Goal: Complete application form: Complete application form

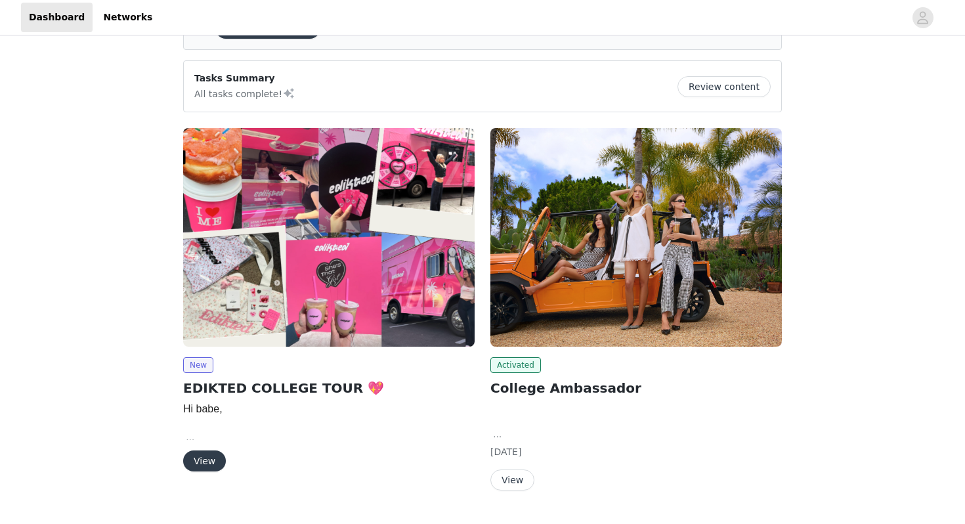
scroll to position [114, 0]
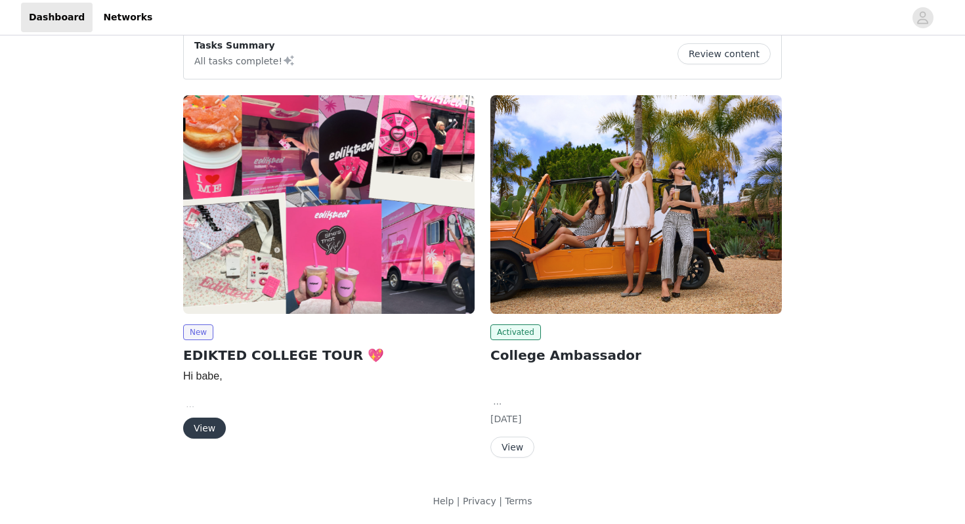
click at [196, 426] on button "View" at bounding box center [204, 428] width 43 height 21
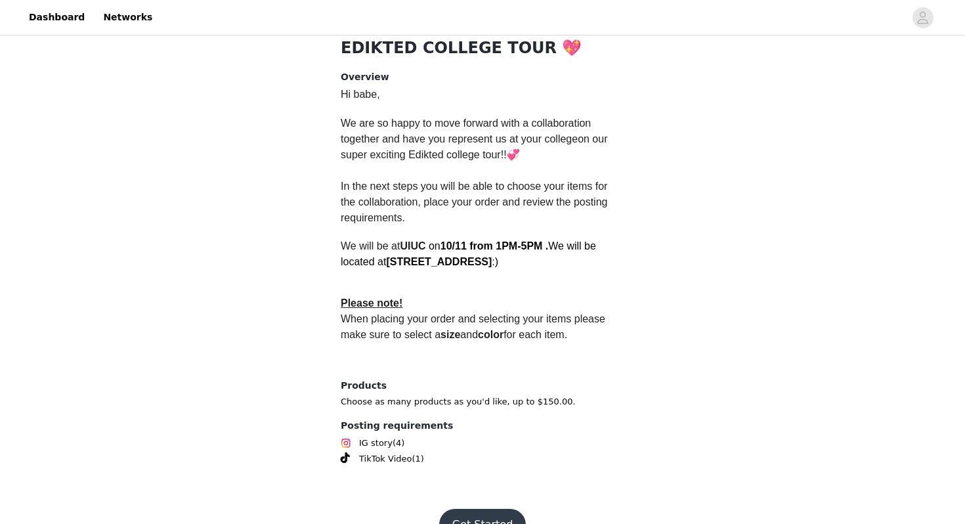
scroll to position [335, 0]
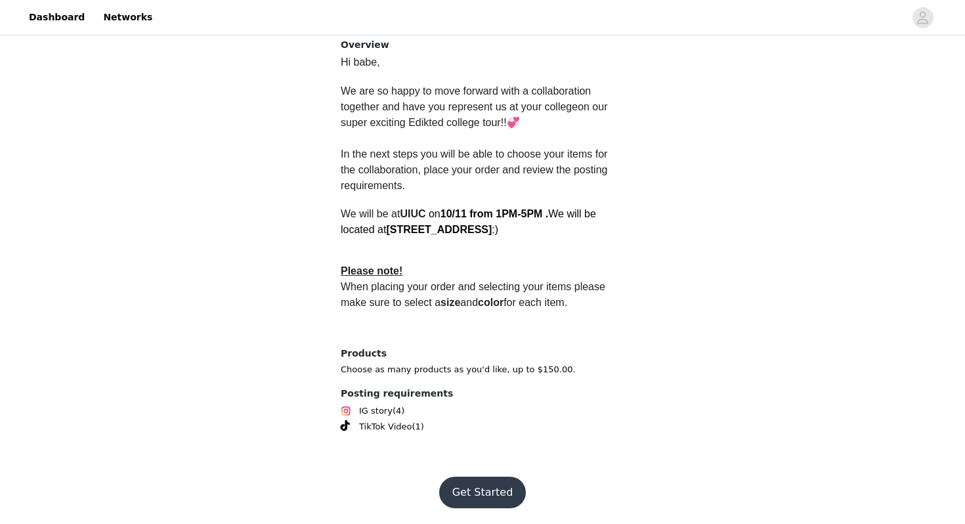
click at [472, 485] on button "Get Started" at bounding box center [482, 493] width 87 height 32
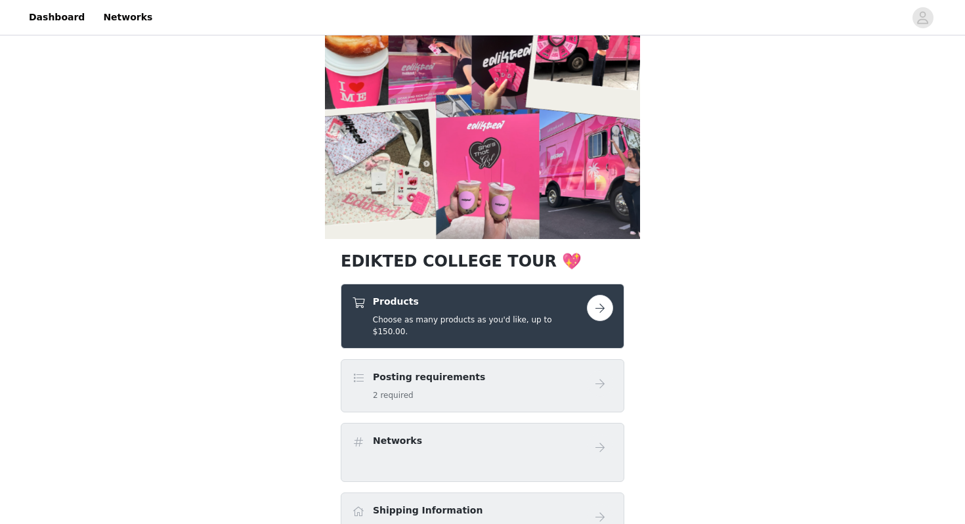
scroll to position [133, 0]
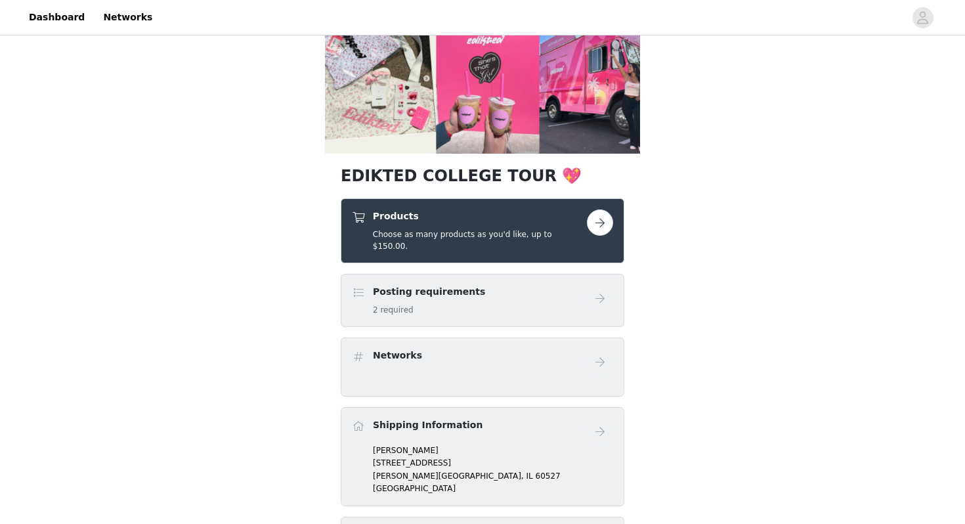
click at [597, 225] on button "button" at bounding box center [600, 222] width 26 height 26
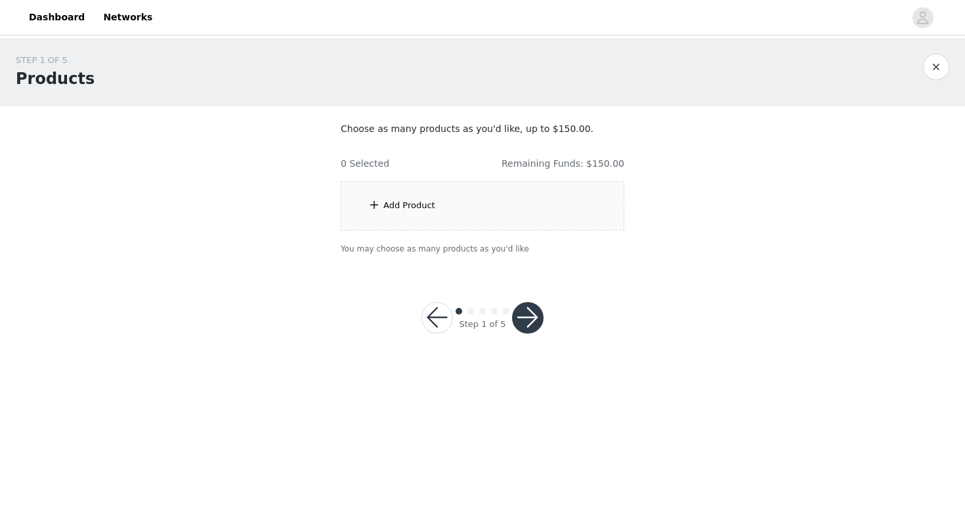
click at [532, 314] on button "button" at bounding box center [528, 318] width 32 height 32
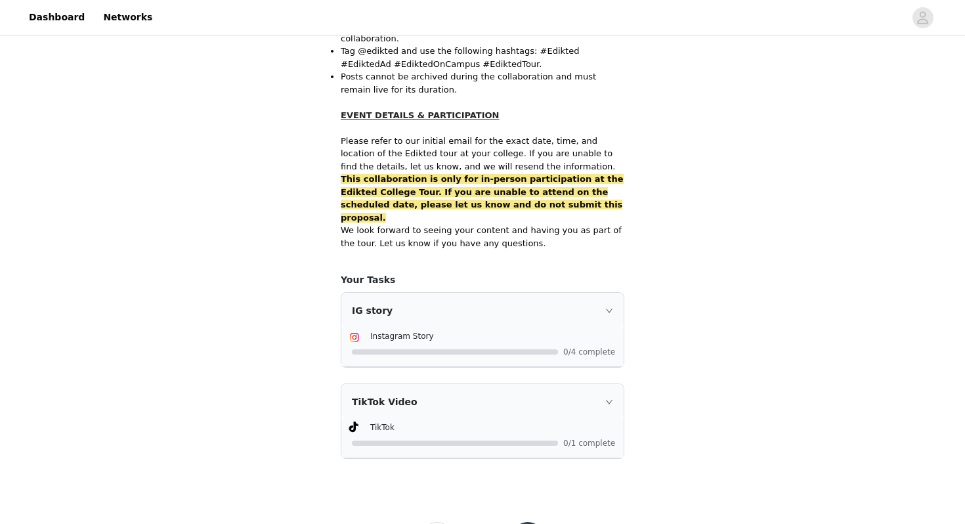
scroll to position [898, 0]
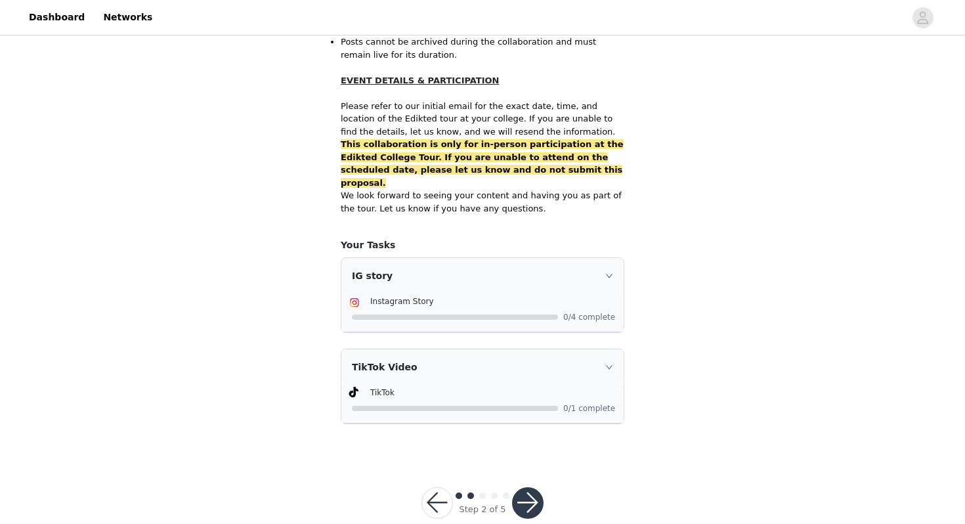
click at [530, 487] on button "button" at bounding box center [528, 503] width 32 height 32
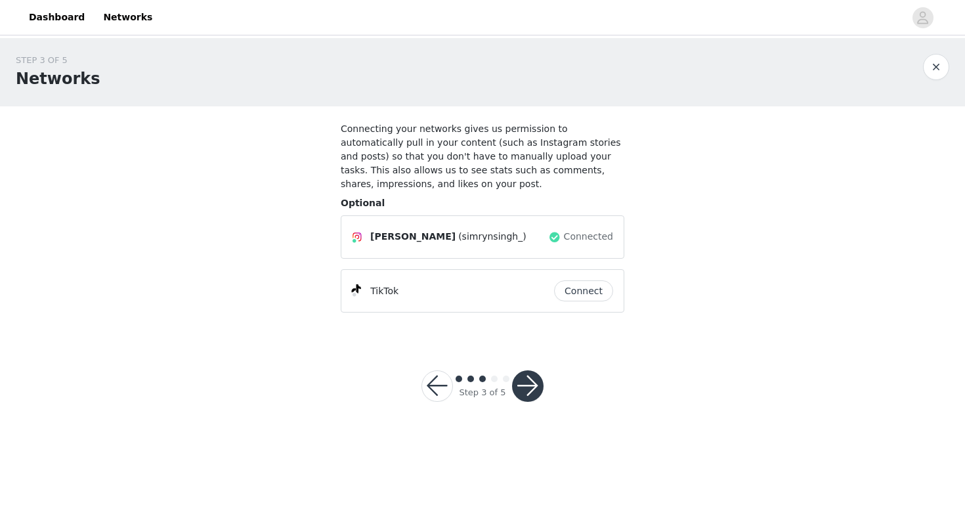
click at [581, 292] on button "Connect" at bounding box center [583, 290] width 59 height 21
click at [531, 384] on button "button" at bounding box center [528, 386] width 32 height 32
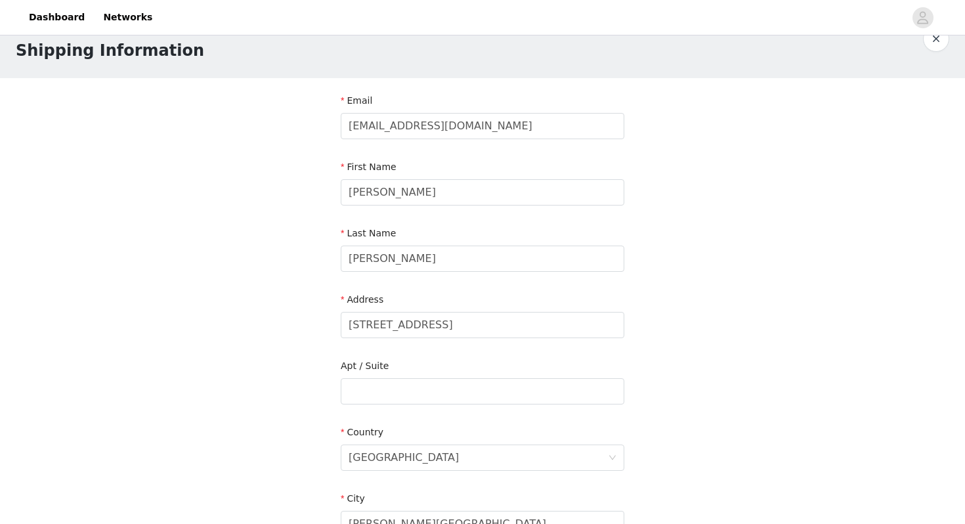
scroll to position [26, 0]
click at [423, 325] on input "[STREET_ADDRESS]" at bounding box center [483, 327] width 284 height 26
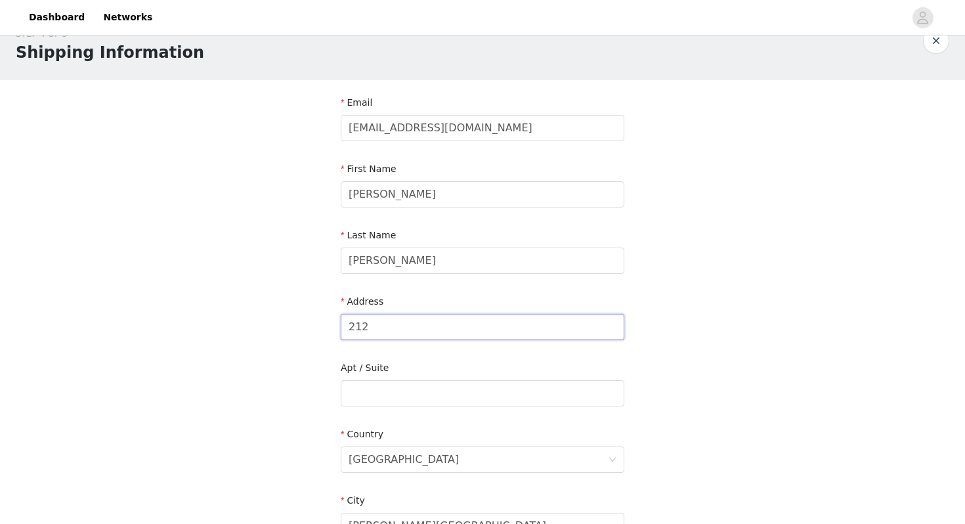
type input "[STREET_ADDRESS]"
click at [415, 388] on input "text" at bounding box center [483, 393] width 284 height 26
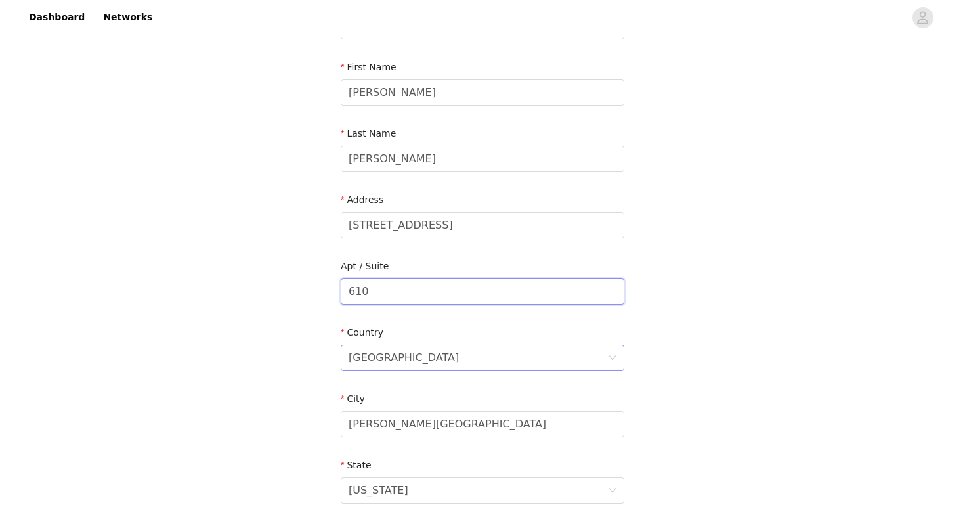
scroll to position [148, 0]
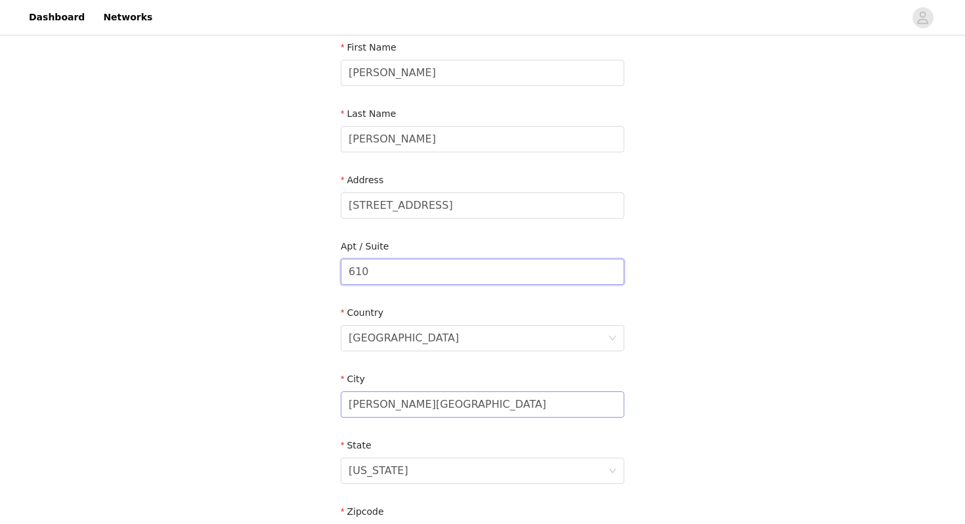
type input "610"
click at [400, 400] on input "[PERSON_NAME][GEOGRAPHIC_DATA]" at bounding box center [483, 404] width 284 height 26
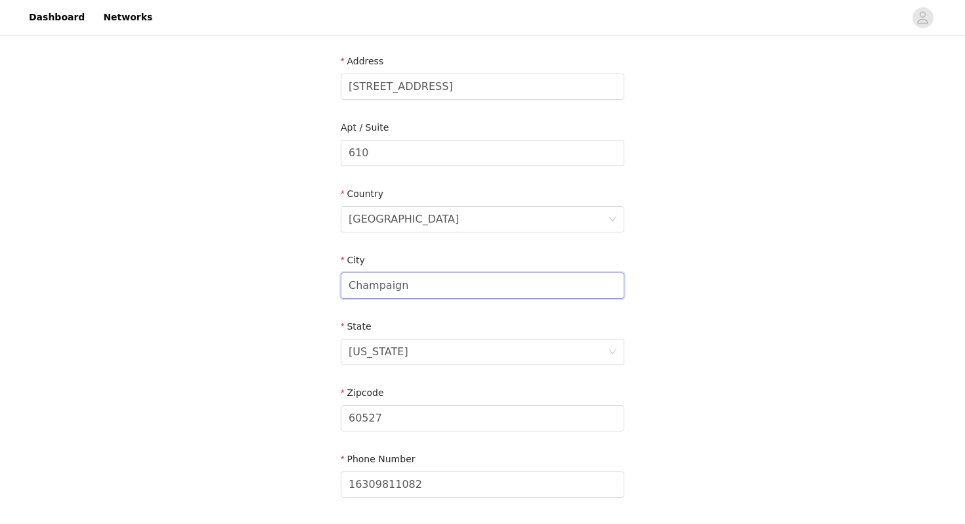
scroll to position [280, 0]
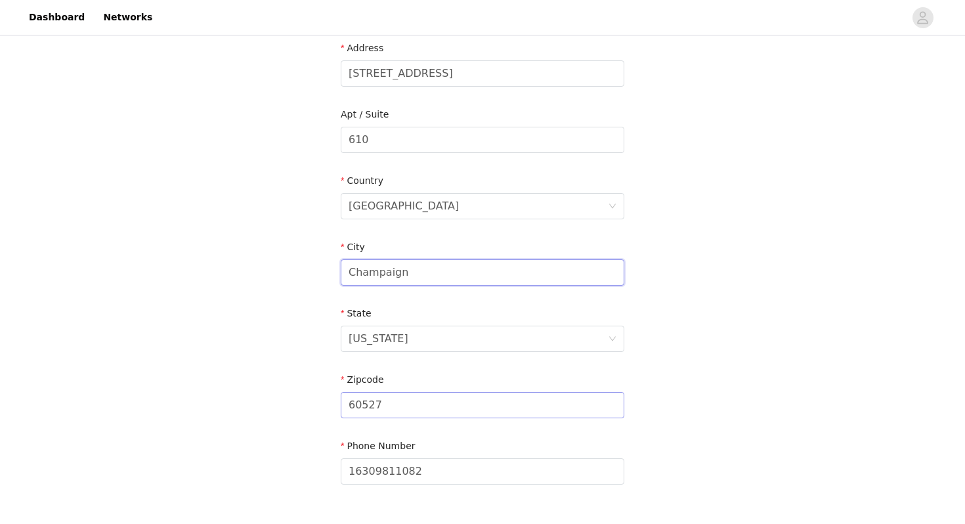
type input "Champaign"
click at [368, 405] on input "60527" at bounding box center [483, 405] width 284 height 26
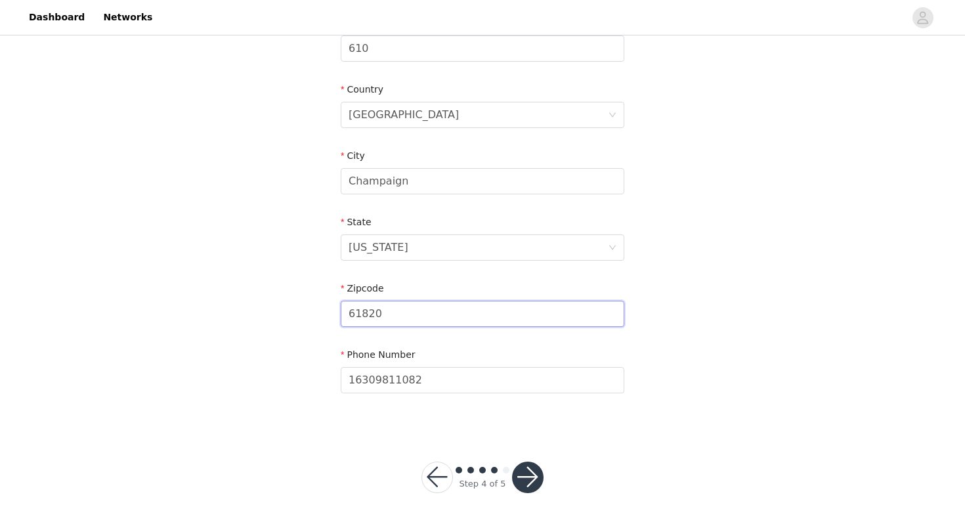
type input "61820"
click at [525, 467] on button "button" at bounding box center [528, 478] width 32 height 32
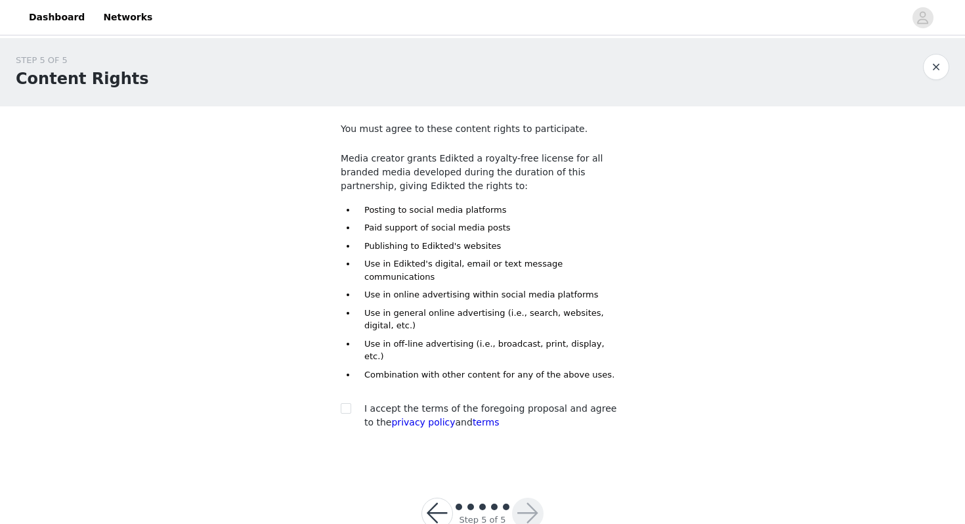
scroll to position [11, 0]
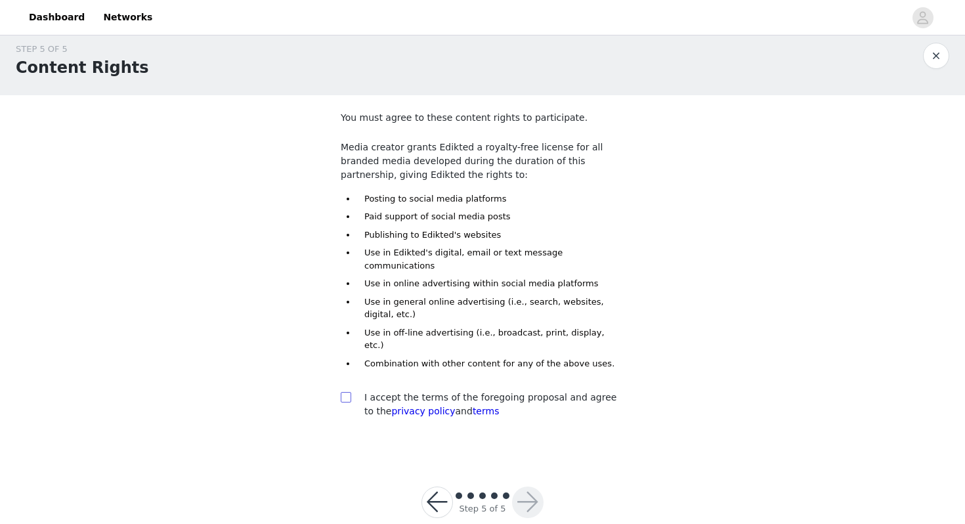
click at [350, 392] on span at bounding box center [346, 397] width 11 height 11
click at [350, 392] on input "checkbox" at bounding box center [345, 396] width 9 height 9
checkbox input "true"
click at [523, 471] on div "Step 5 of 5" at bounding box center [483, 502] width 154 height 63
click at [528, 487] on button "button" at bounding box center [528, 503] width 32 height 32
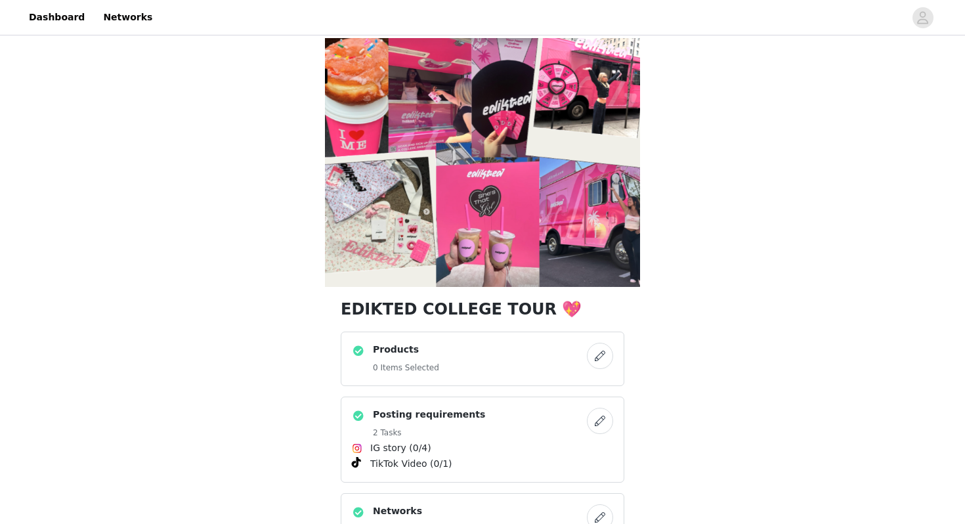
click at [601, 357] on button "button" at bounding box center [600, 356] width 26 height 26
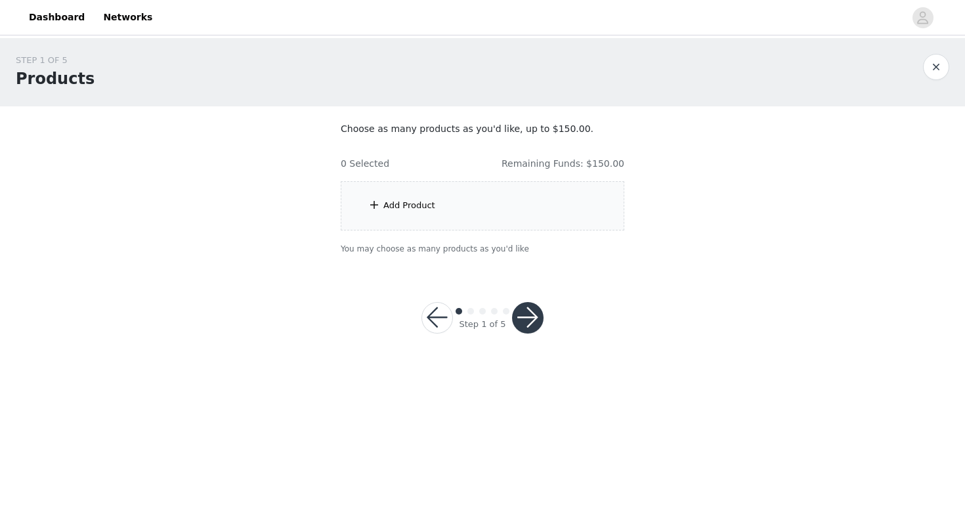
click at [378, 203] on span at bounding box center [374, 205] width 13 height 16
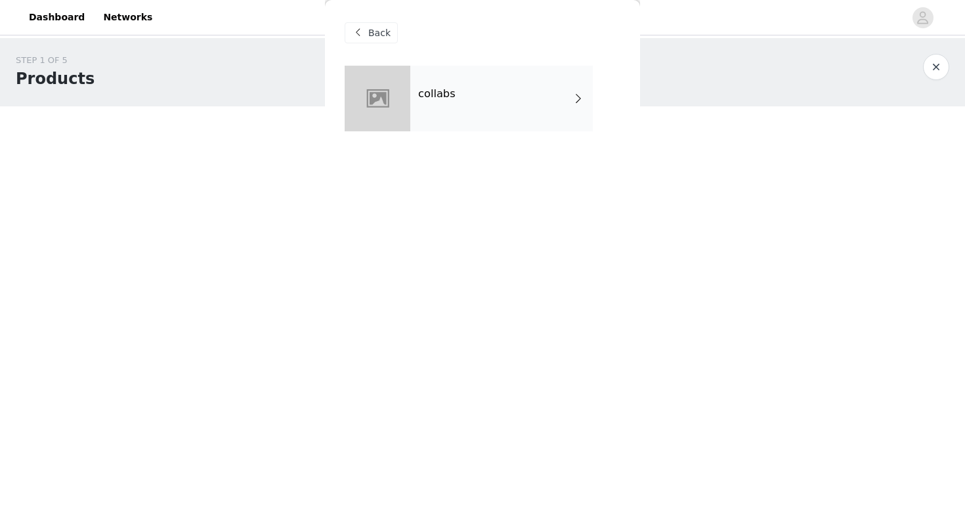
click at [462, 95] on div "collabs" at bounding box center [501, 99] width 183 height 66
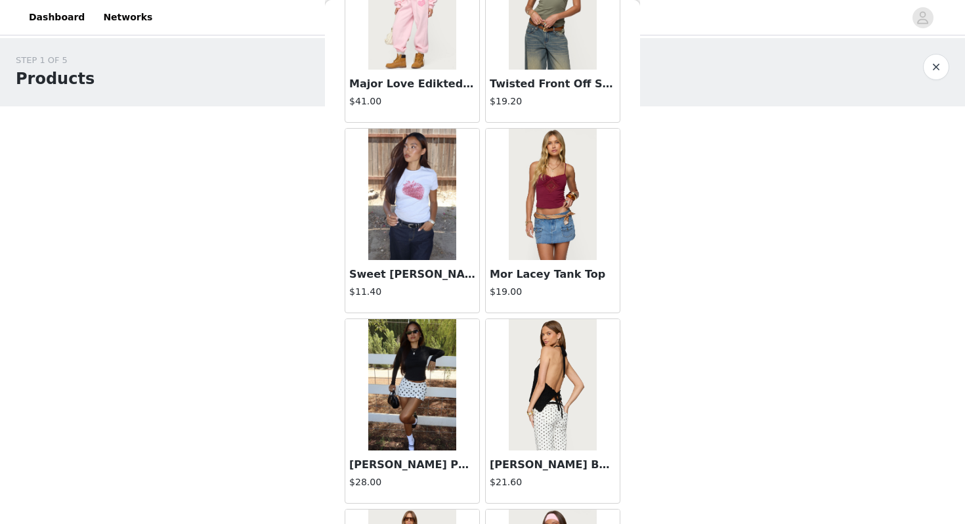
scroll to position [1272, 0]
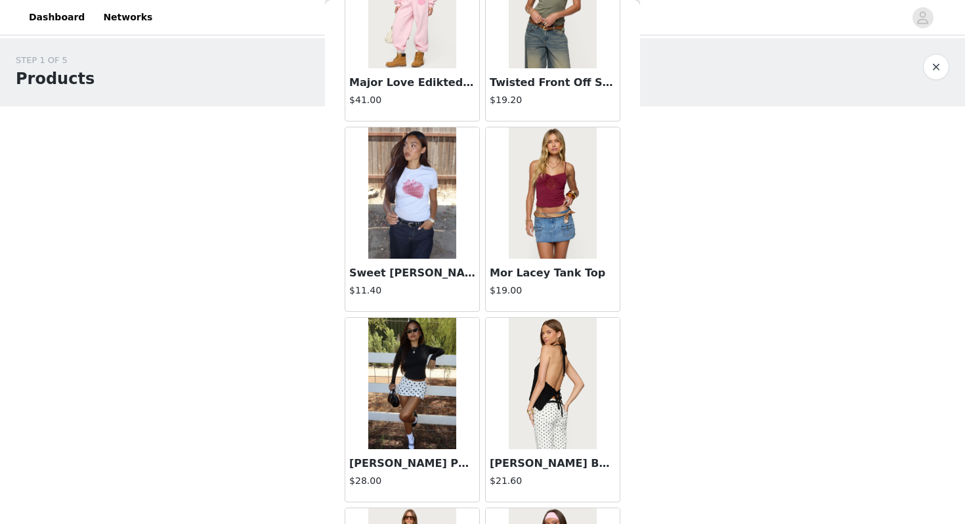
click at [408, 397] on img at bounding box center [411, 383] width 87 height 131
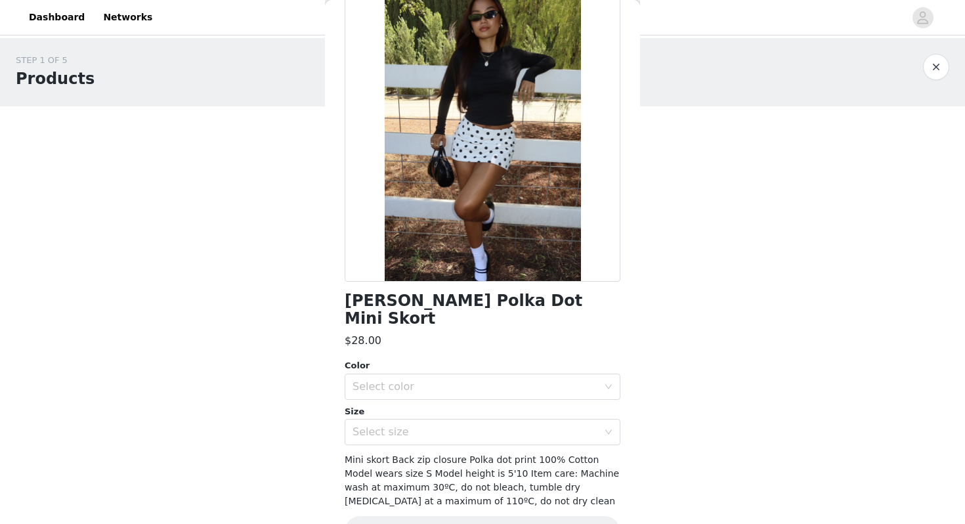
scroll to position [93, 0]
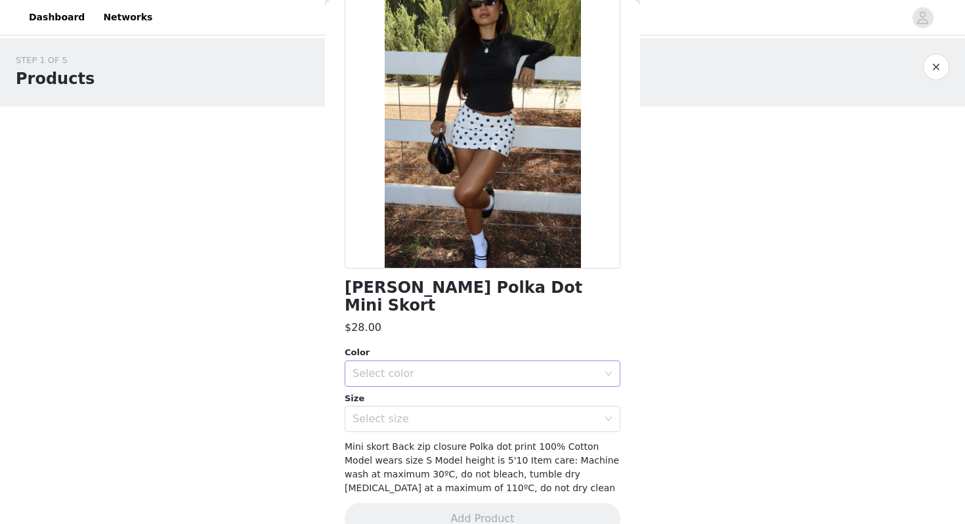
click at [416, 367] on div "Select color" at bounding box center [476, 373] width 246 height 13
click at [414, 383] on li "WHITE AND BLACK" at bounding box center [483, 384] width 276 height 21
click at [407, 412] on div "Select size" at bounding box center [476, 418] width 246 height 13
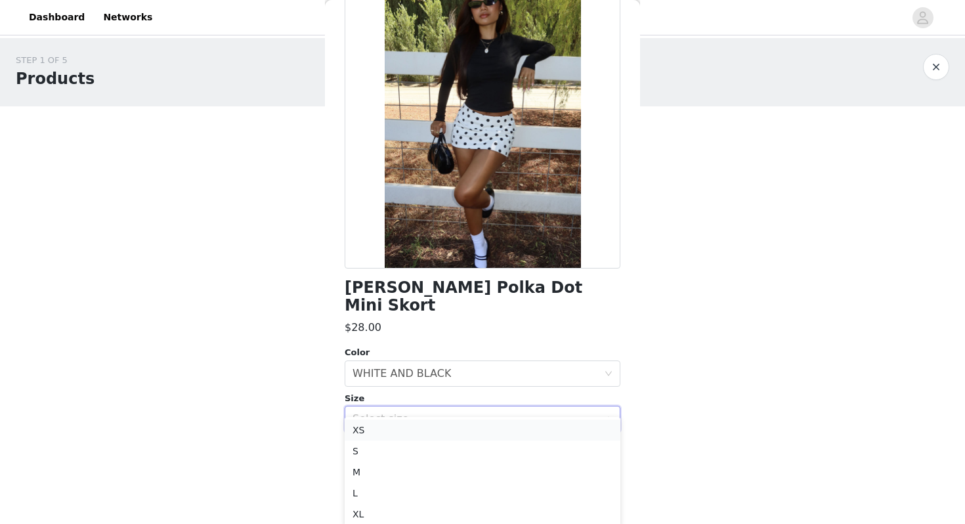
click at [393, 429] on li "XS" at bounding box center [483, 430] width 276 height 21
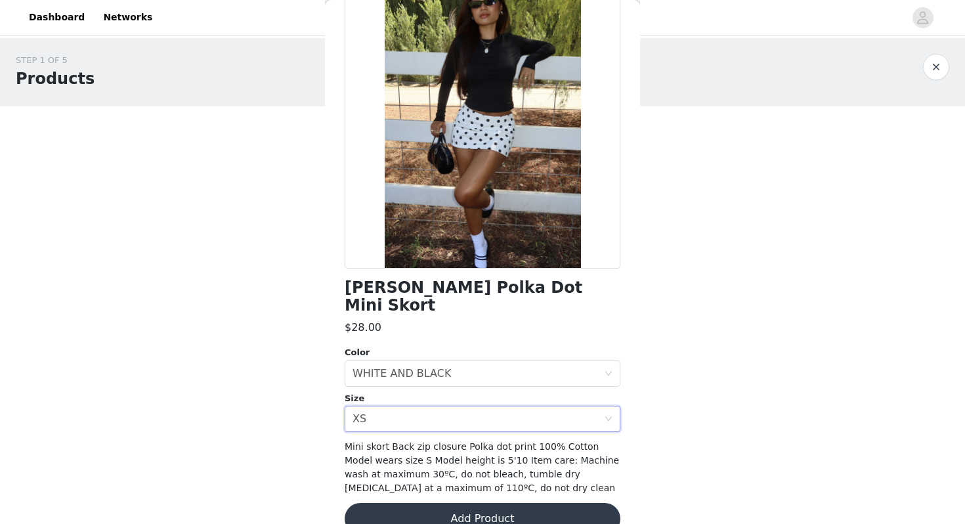
click at [398, 292] on h1 "Noreen Polka Dot Mini Skort" at bounding box center [483, 296] width 276 height 35
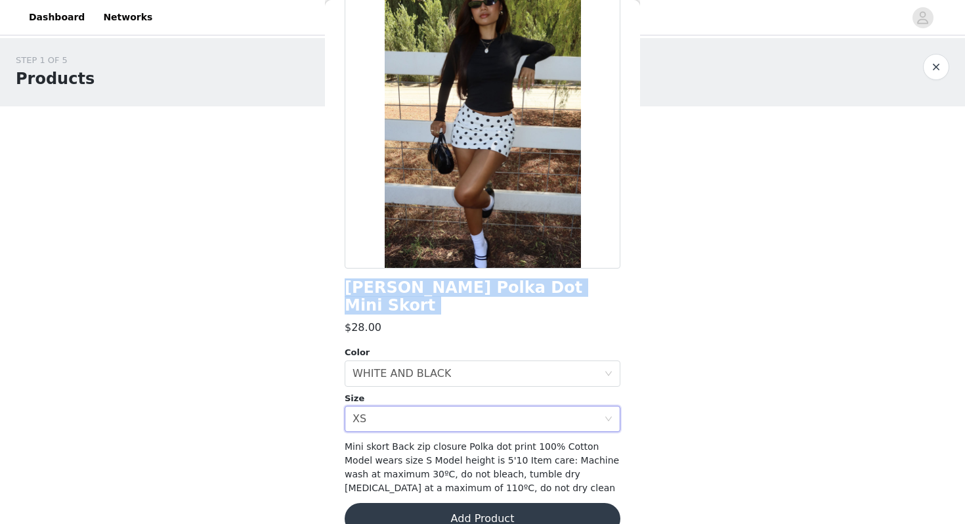
click at [398, 292] on h1 "Noreen Polka Dot Mini Skort" at bounding box center [483, 296] width 276 height 35
copy div "Noreen Polka Dot Mini Skort"
click at [430, 503] on button "Add Product" at bounding box center [483, 519] width 276 height 32
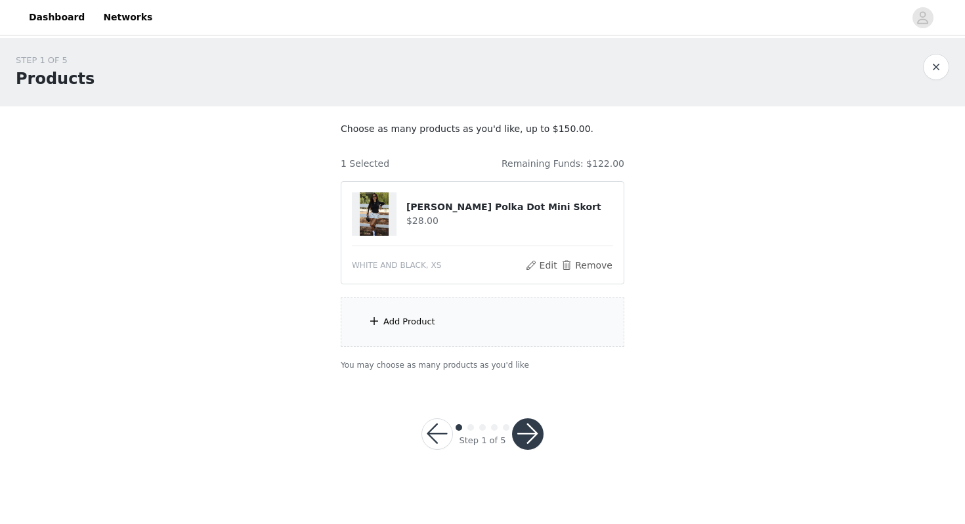
click at [446, 330] on div "Add Product" at bounding box center [483, 321] width 284 height 49
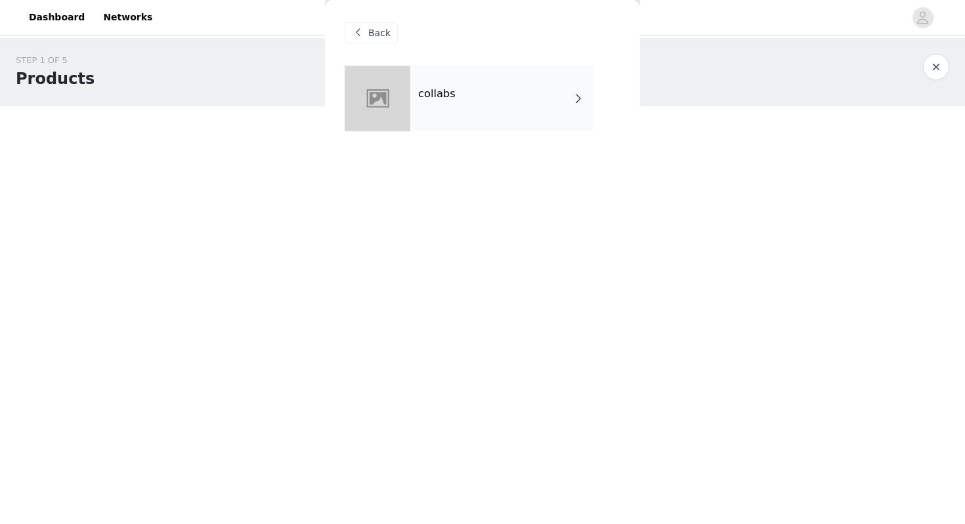
click at [454, 122] on div "collabs" at bounding box center [501, 99] width 183 height 66
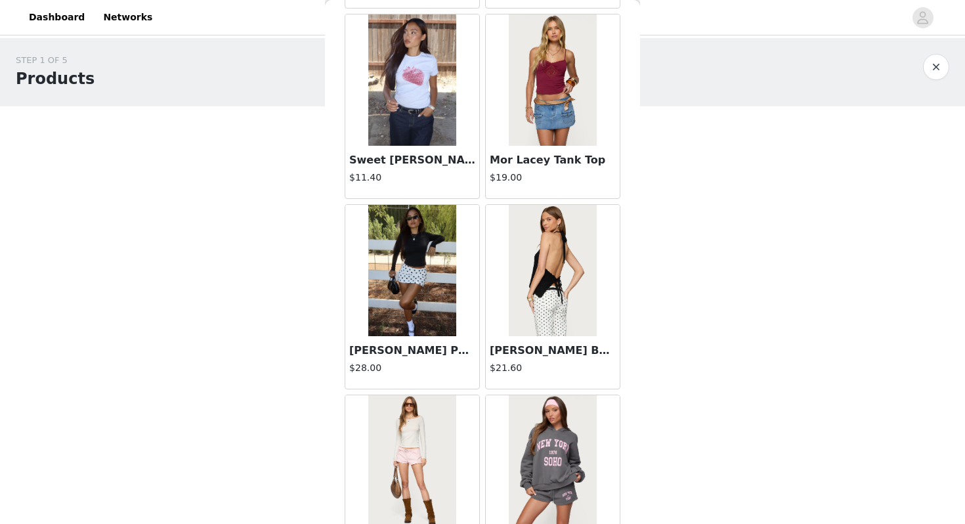
scroll to position [1485, 0]
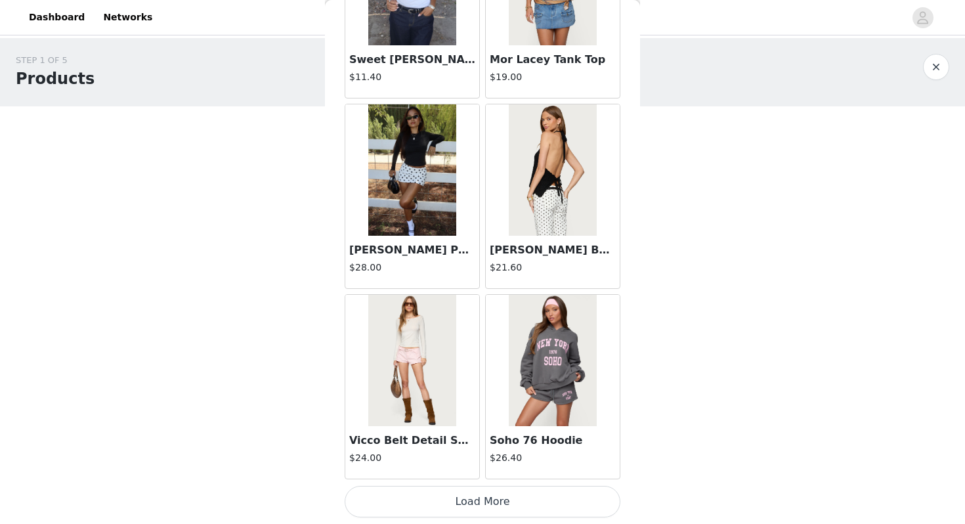
click at [550, 190] on img at bounding box center [552, 169] width 87 height 131
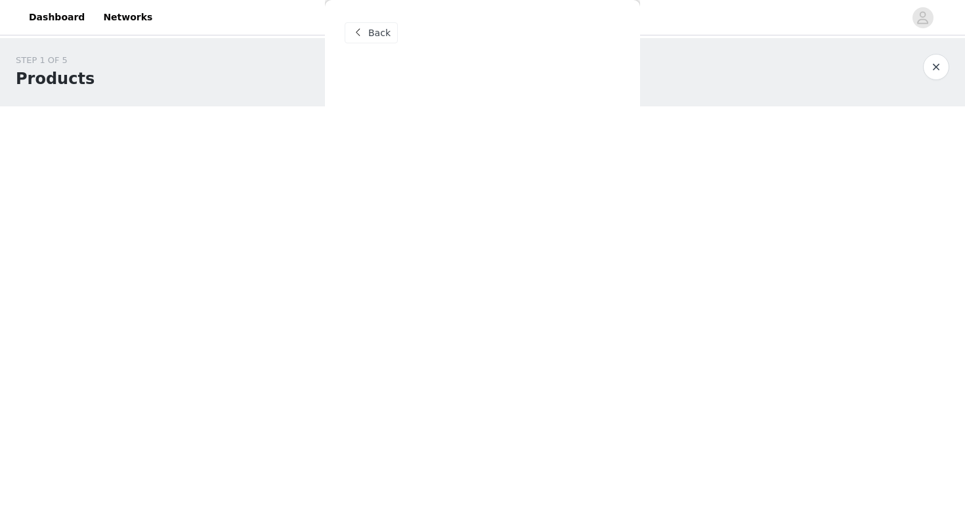
scroll to position [0, 0]
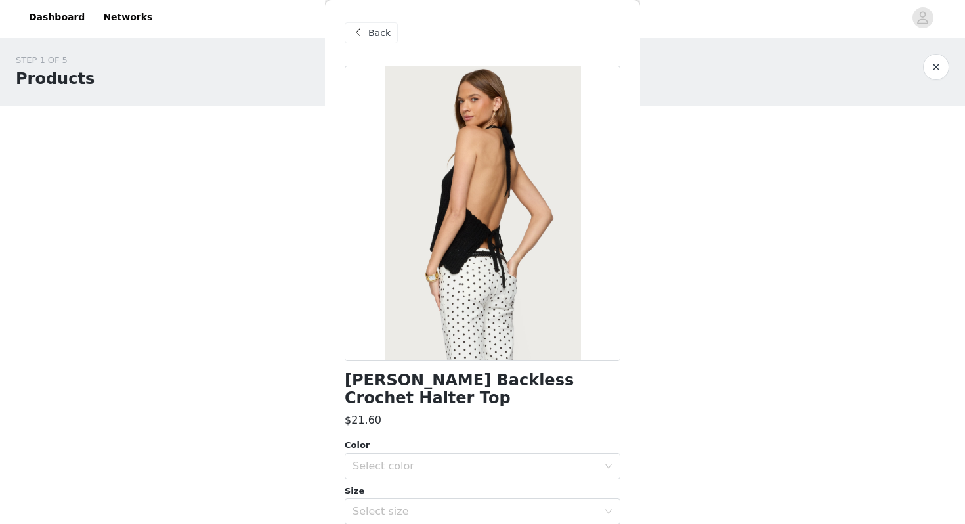
click at [375, 385] on h1 "Ivey Backless Crochet Halter Top" at bounding box center [483, 389] width 276 height 35
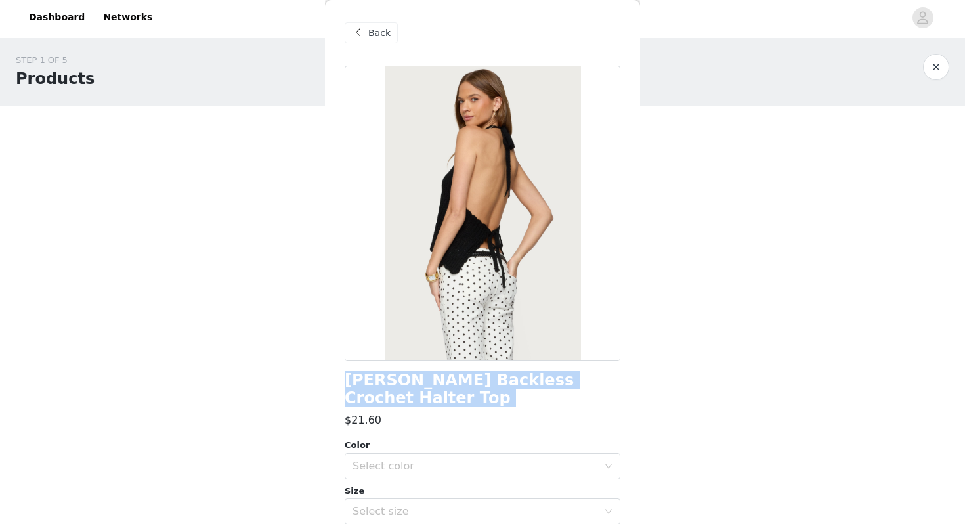
click at [375, 385] on h1 "Ivey Backless Crochet Halter Top" at bounding box center [483, 389] width 276 height 35
copy div "Ivey Backless Crochet Halter Top"
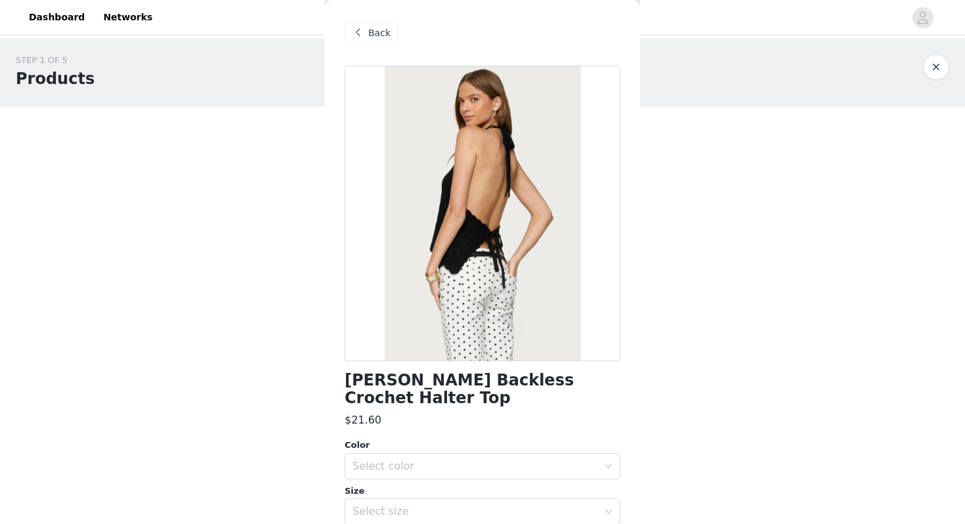
click at [352, 33] on span at bounding box center [358, 33] width 16 height 16
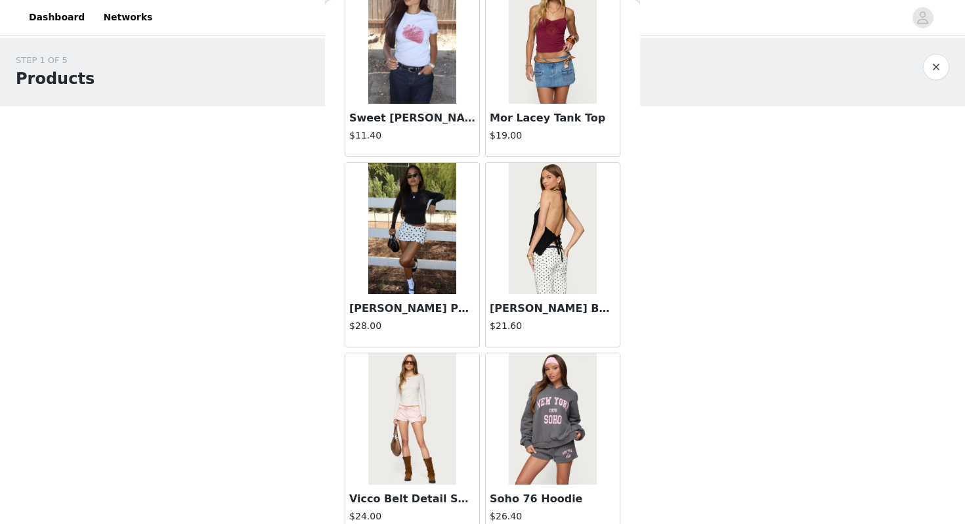
scroll to position [1485, 0]
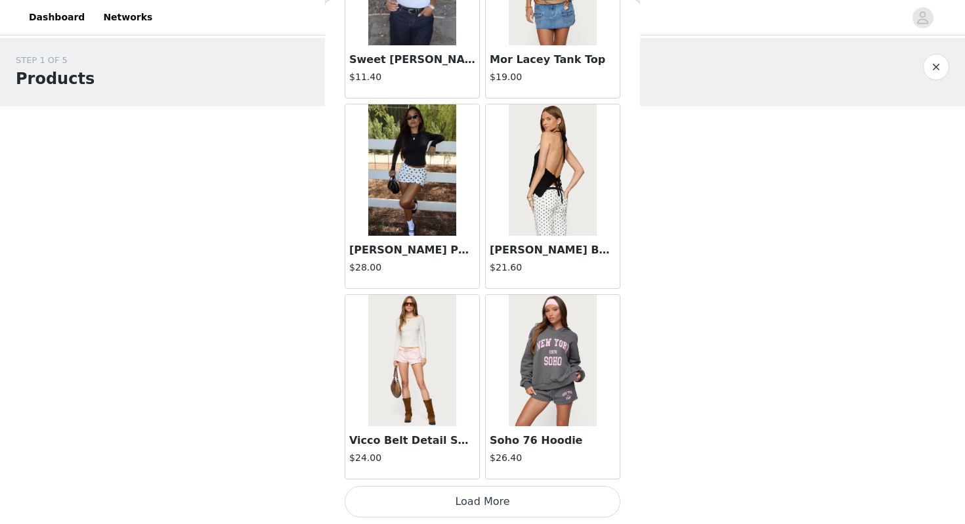
click at [495, 496] on button "Load More" at bounding box center [483, 502] width 276 height 32
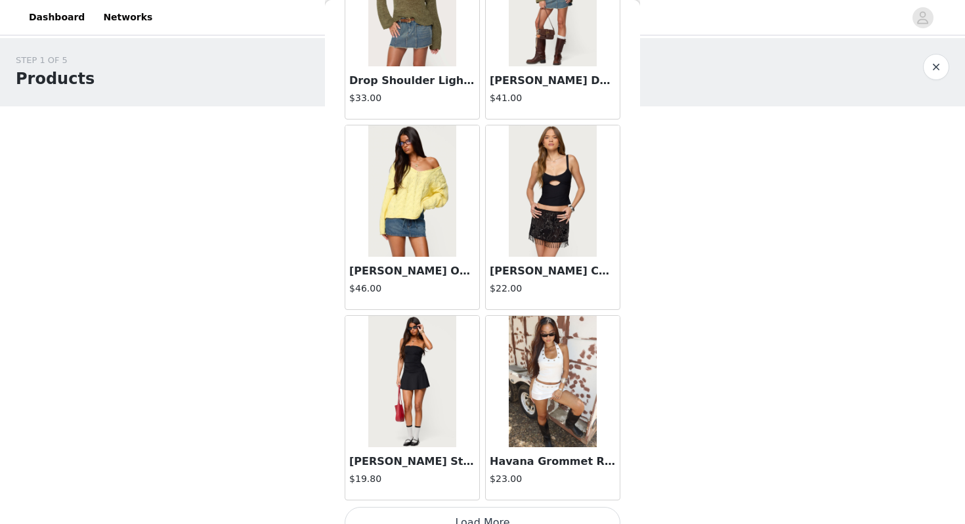
scroll to position [3370, 0]
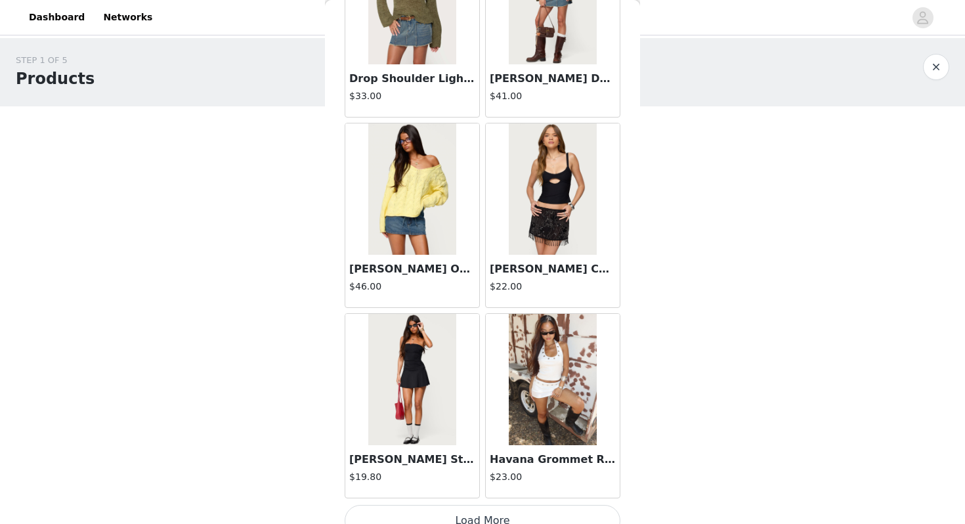
click at [570, 229] on img at bounding box center [552, 188] width 87 height 131
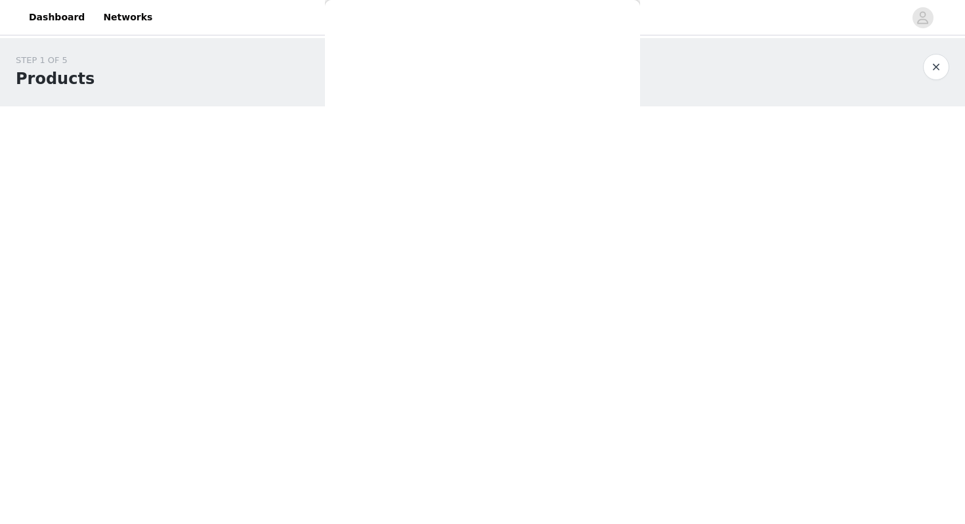
scroll to position [0, 0]
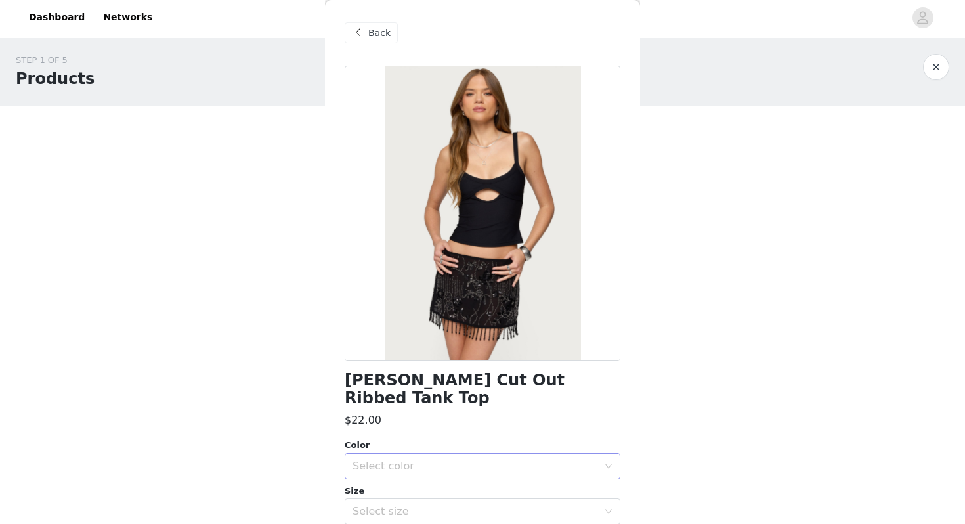
click at [394, 460] on div "Select color" at bounding box center [476, 466] width 246 height 13
click at [390, 472] on li "BLACK" at bounding box center [483, 477] width 276 height 21
click at [391, 505] on div "Select size" at bounding box center [476, 511] width 246 height 13
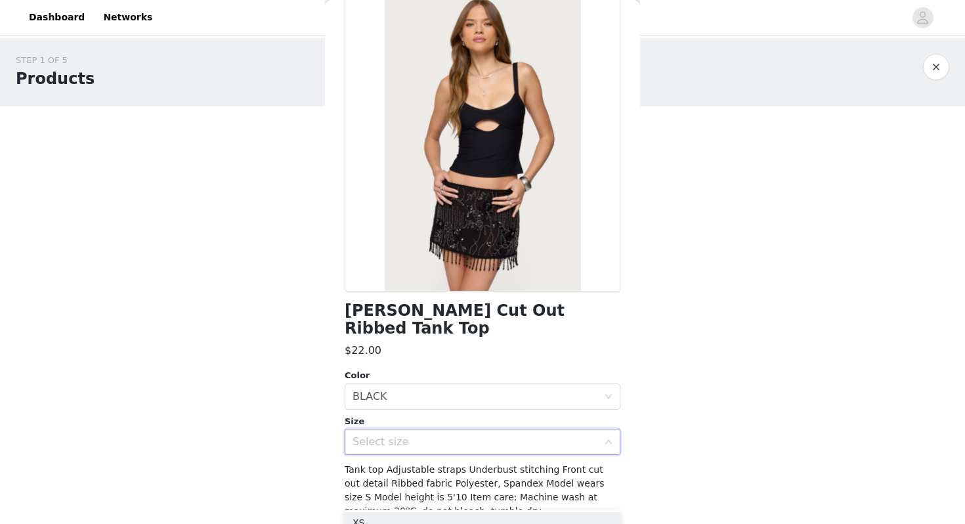
scroll to position [60, 0]
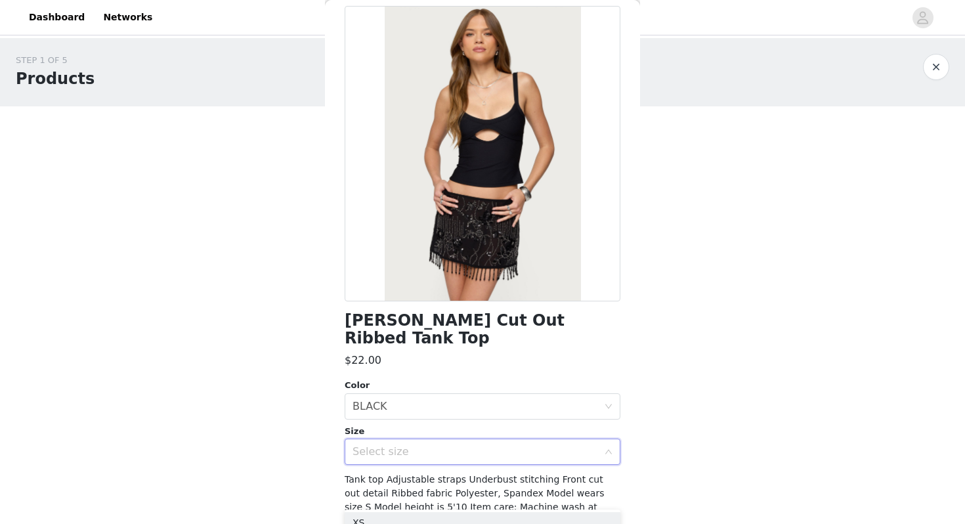
click at [404, 439] on div "Select size" at bounding box center [478, 451] width 251 height 25
click at [397, 445] on div "Select size" at bounding box center [476, 451] width 246 height 13
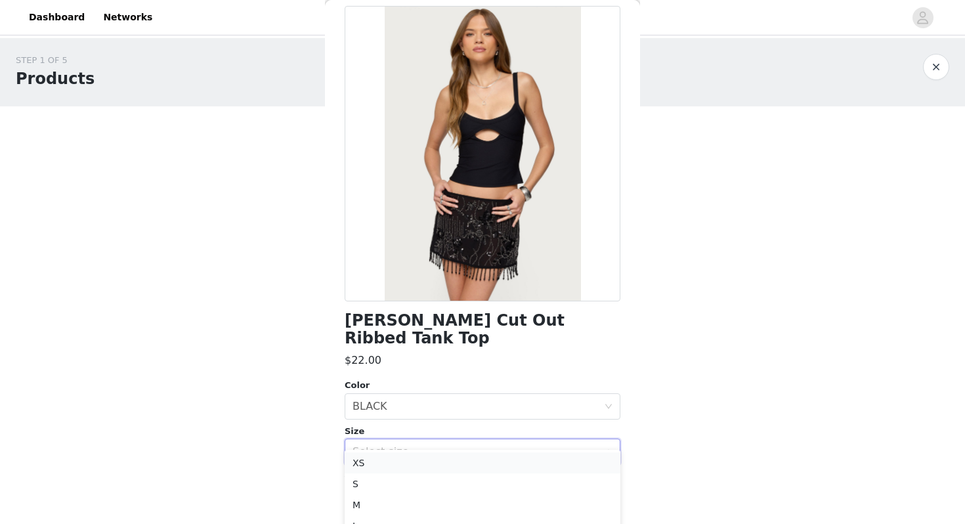
click at [390, 456] on li "XS" at bounding box center [483, 462] width 276 height 21
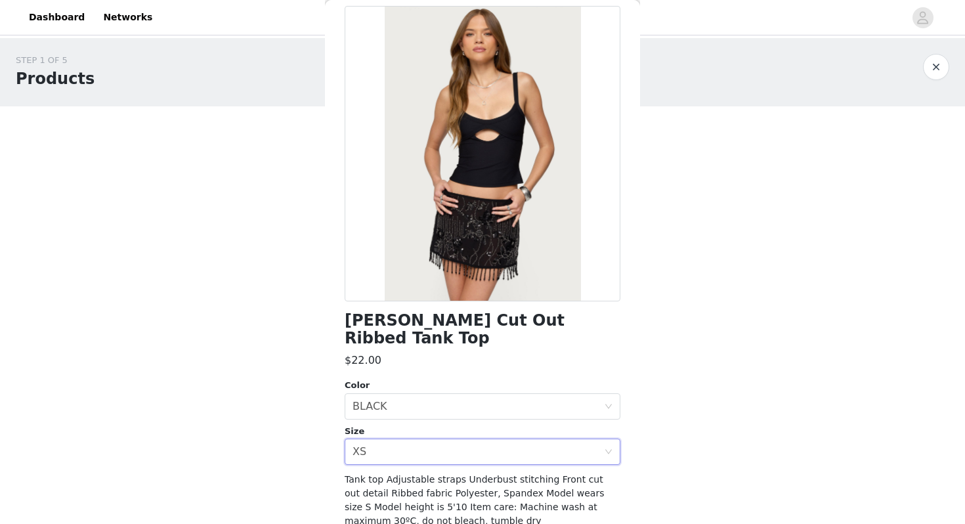
scroll to position [115, 0]
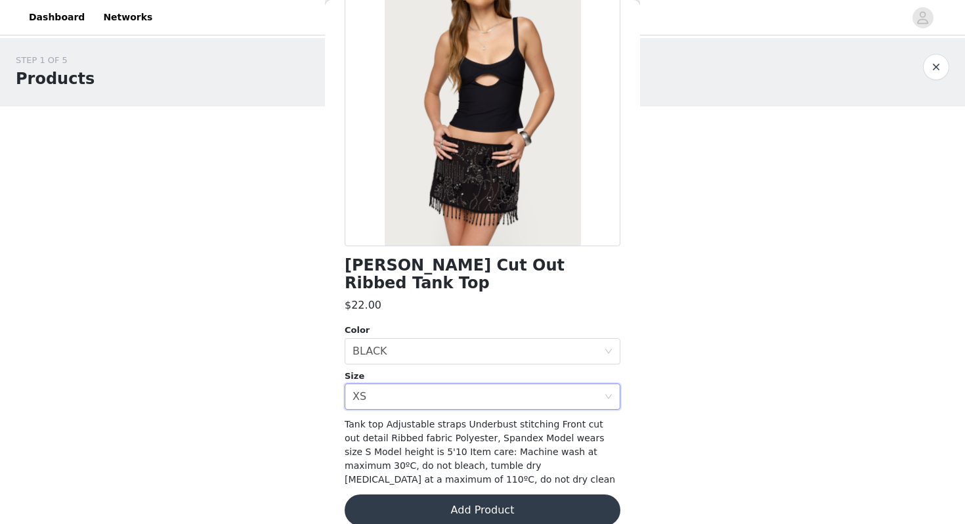
click at [399, 499] on button "Add Product" at bounding box center [483, 510] width 276 height 32
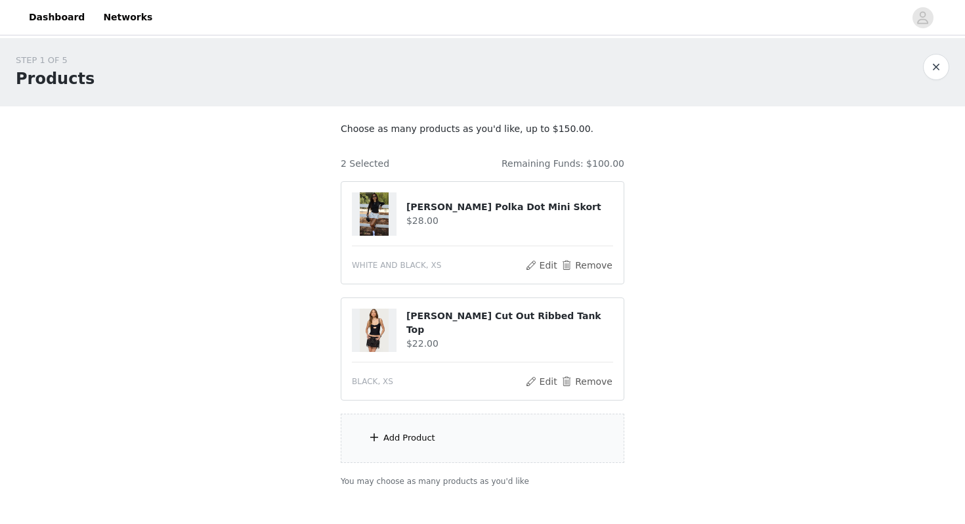
click at [450, 434] on div "Add Product" at bounding box center [483, 438] width 284 height 49
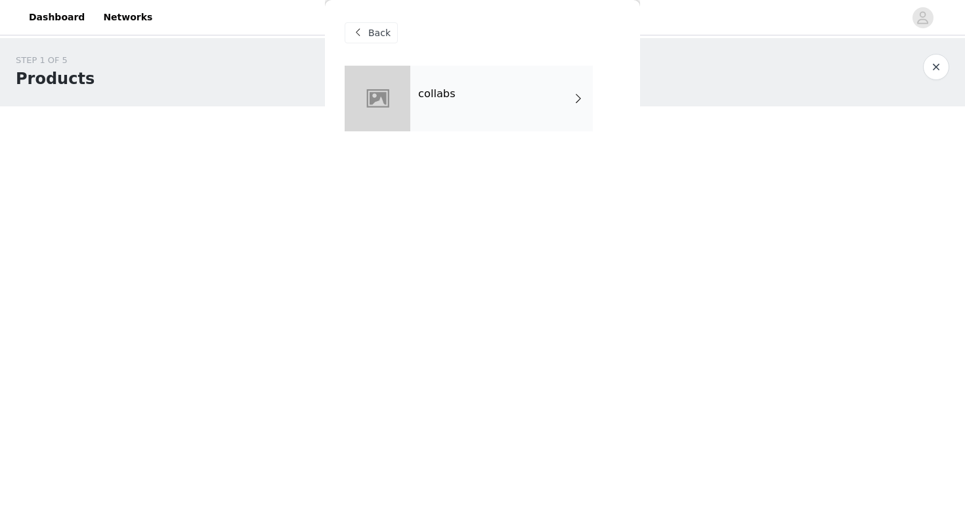
click at [480, 110] on div "collabs" at bounding box center [501, 99] width 183 height 66
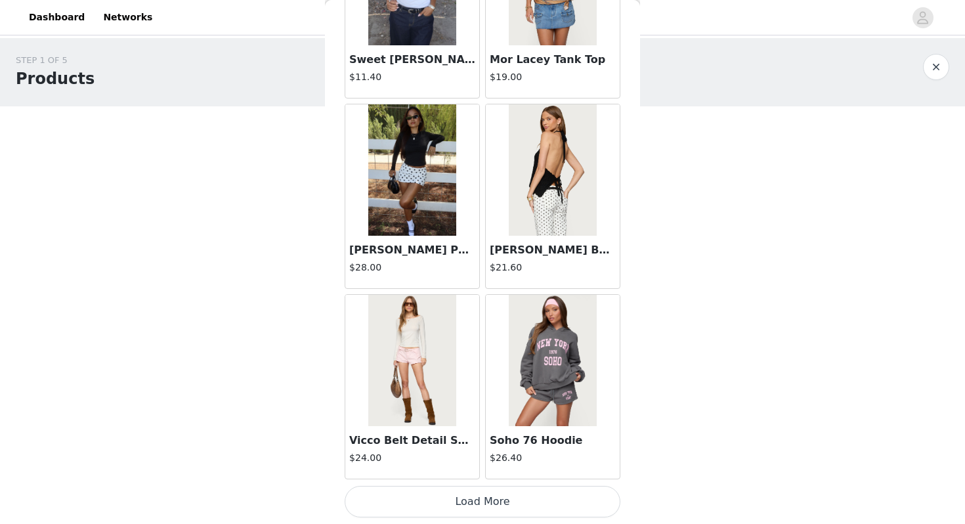
scroll to position [74, 0]
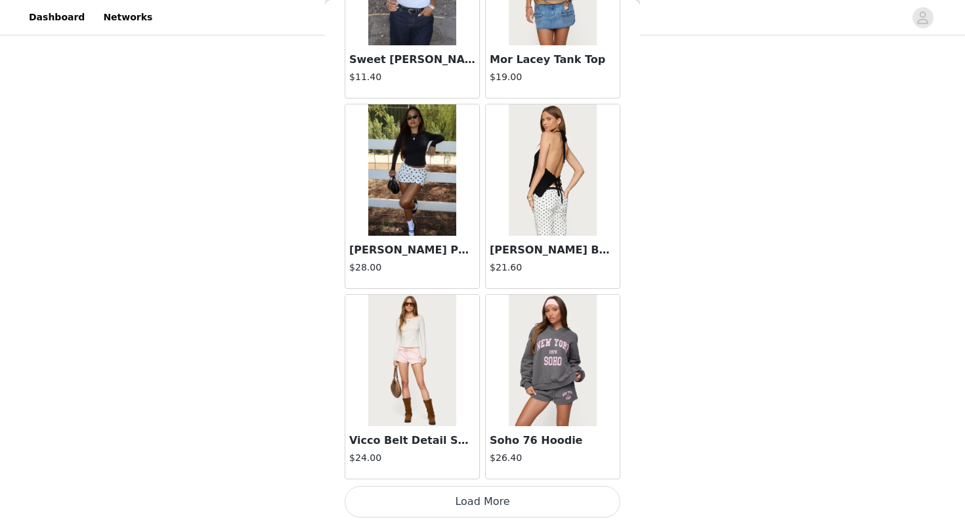
click at [478, 499] on button "Load More" at bounding box center [483, 502] width 276 height 32
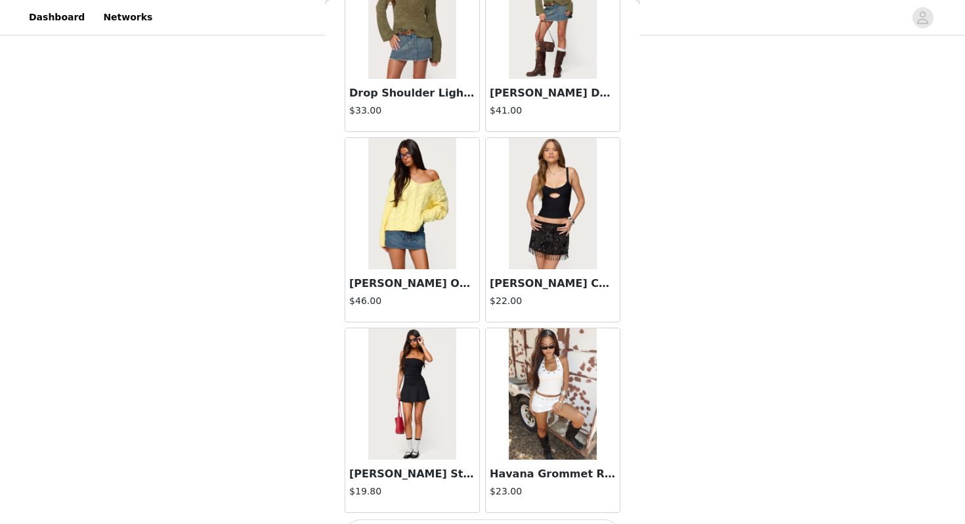
scroll to position [3389, 0]
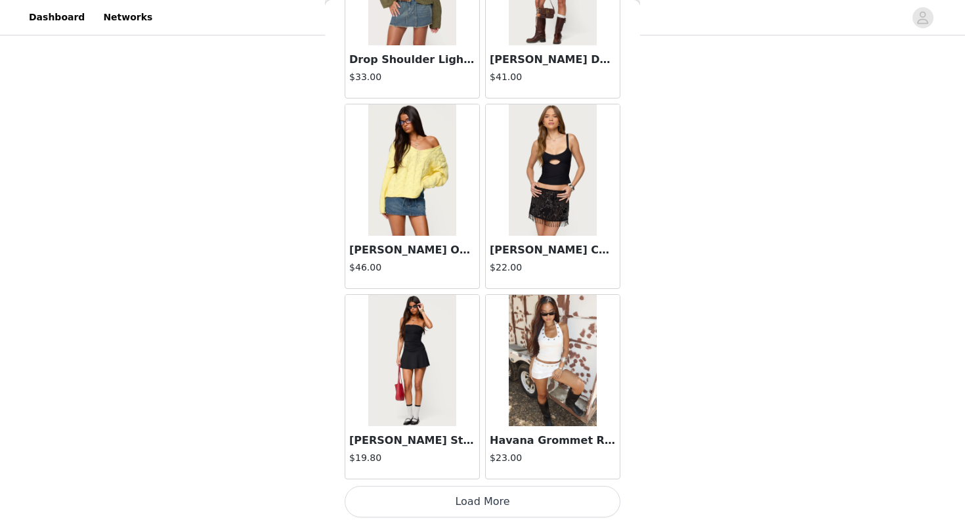
click at [544, 508] on button "Load More" at bounding box center [483, 502] width 276 height 32
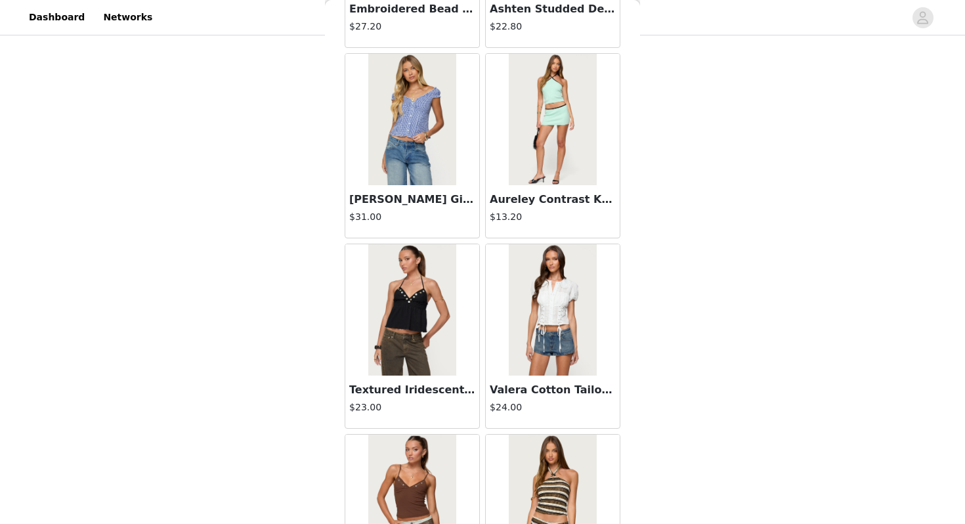
scroll to position [5293, 0]
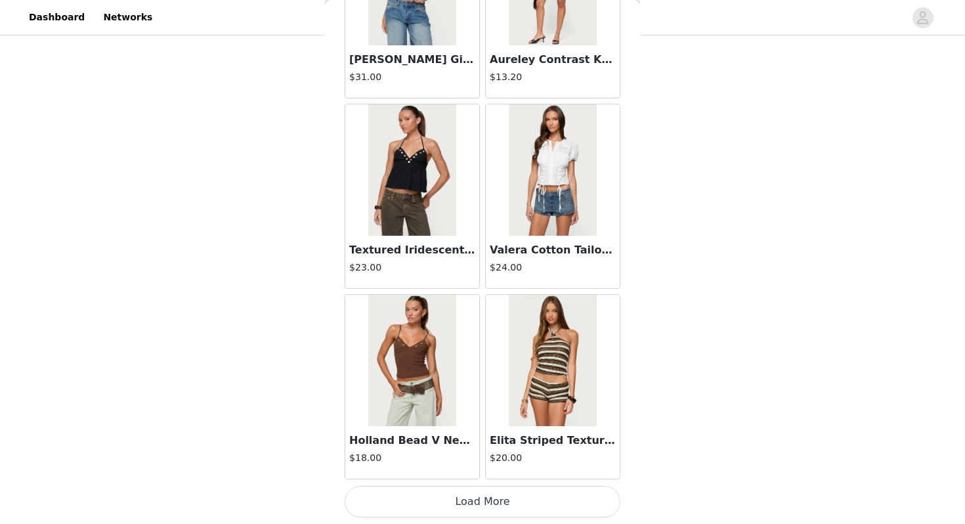
click at [408, 408] on img at bounding box center [411, 360] width 87 height 131
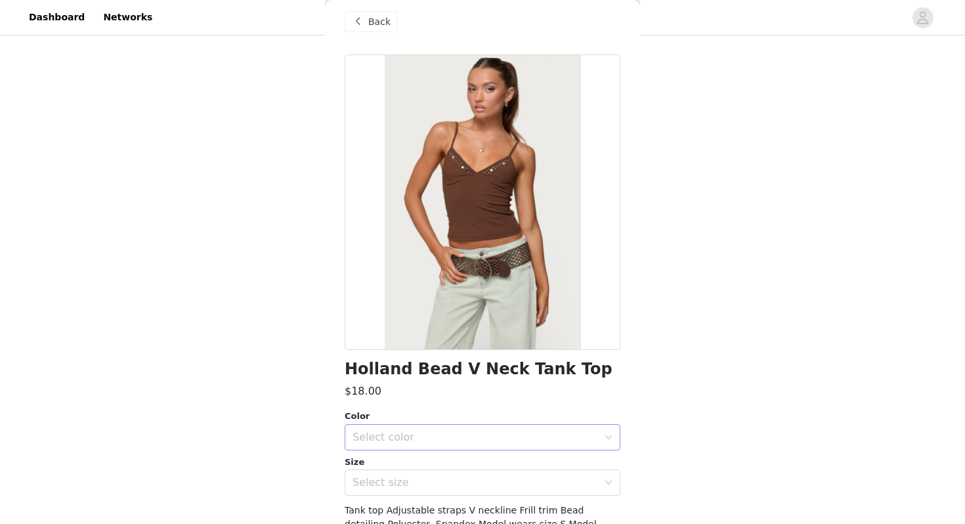
scroll to position [1, 0]
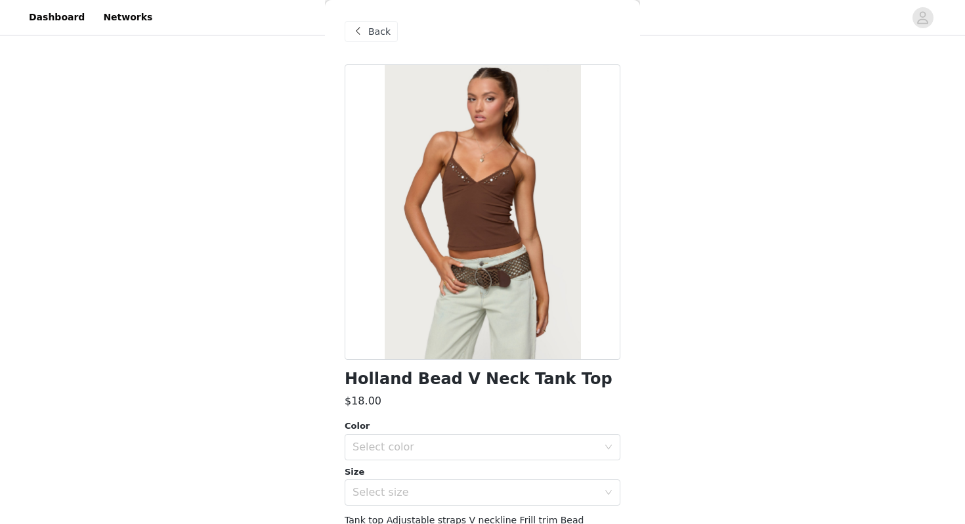
click at [369, 29] on span "Back" at bounding box center [379, 32] width 22 height 14
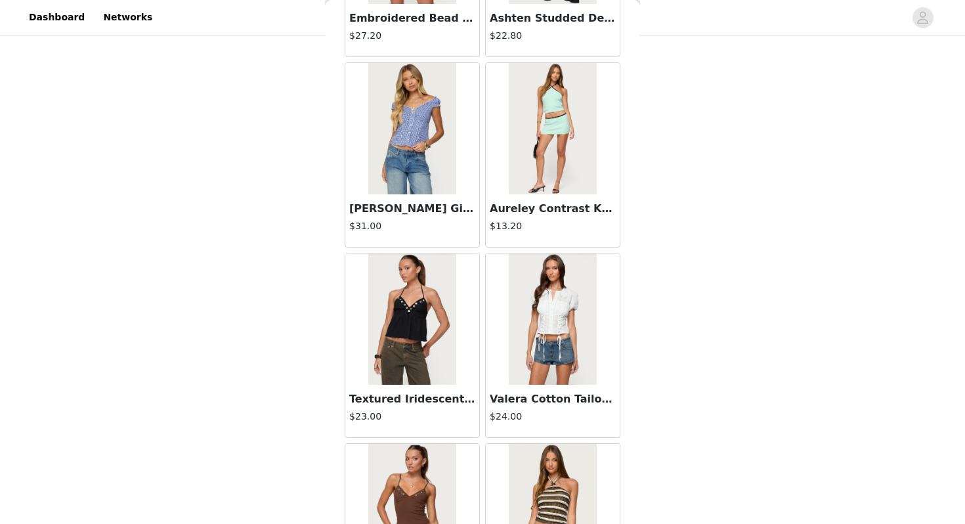
scroll to position [5293, 0]
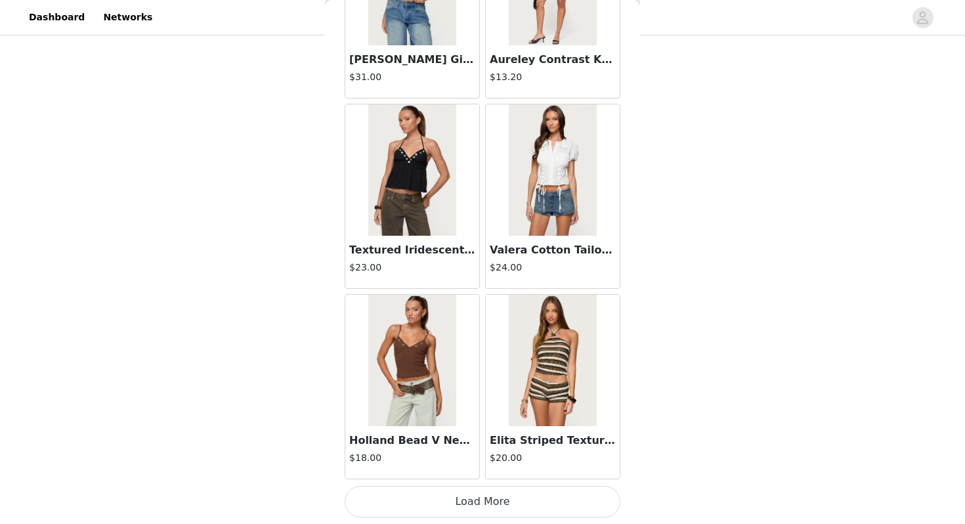
click at [487, 502] on button "Load More" at bounding box center [483, 502] width 276 height 32
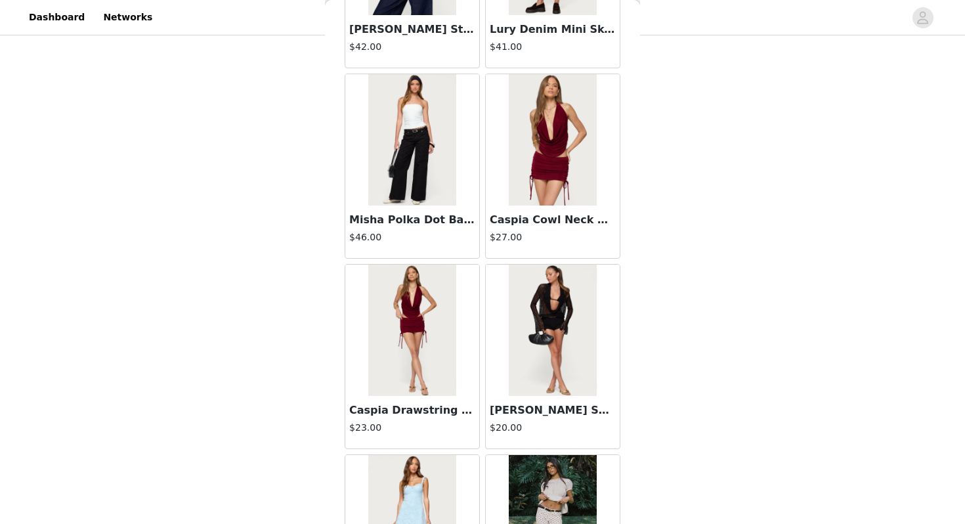
scroll to position [5895, 0]
click at [550, 161] on img at bounding box center [552, 139] width 87 height 131
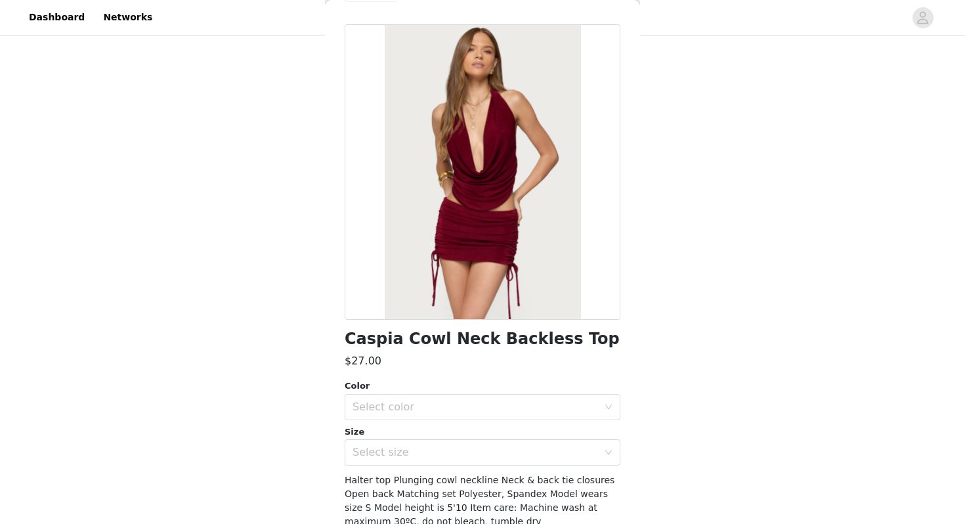
scroll to position [43, 0]
click at [445, 342] on h1 "Caspia Cowl Neck Backless Top" at bounding box center [482, 338] width 275 height 18
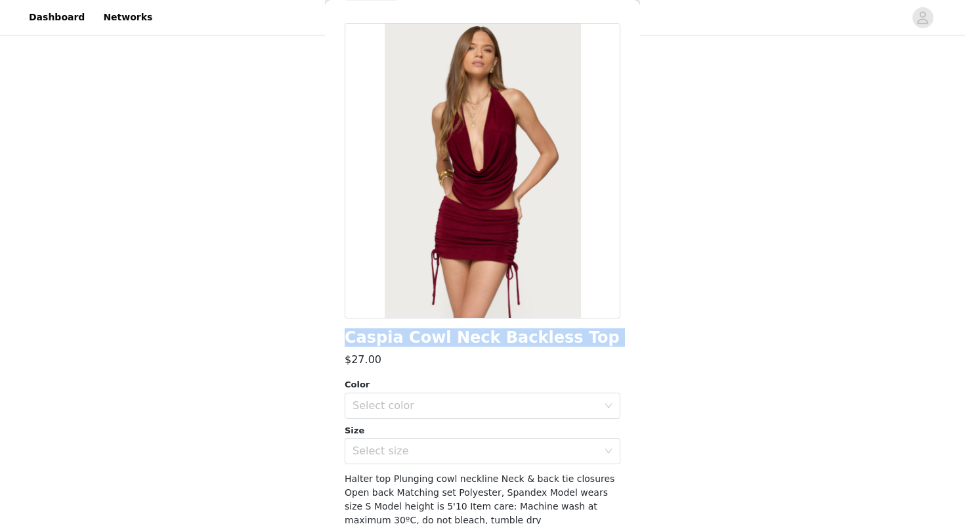
click at [445, 342] on h1 "Caspia Cowl Neck Backless Top" at bounding box center [482, 338] width 275 height 18
copy div "Caspia Cowl Neck Backless Top"
click at [517, 401] on div "Select color" at bounding box center [476, 405] width 246 height 13
click at [492, 438] on li "BURGUNDY" at bounding box center [483, 434] width 276 height 21
click at [490, 455] on div "Select size" at bounding box center [476, 450] width 246 height 13
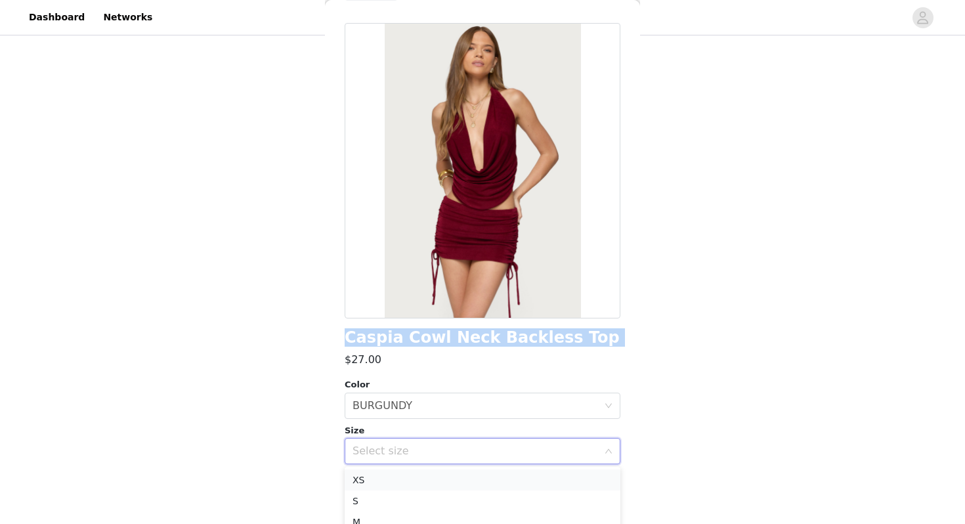
click at [458, 479] on li "XS" at bounding box center [483, 479] width 276 height 21
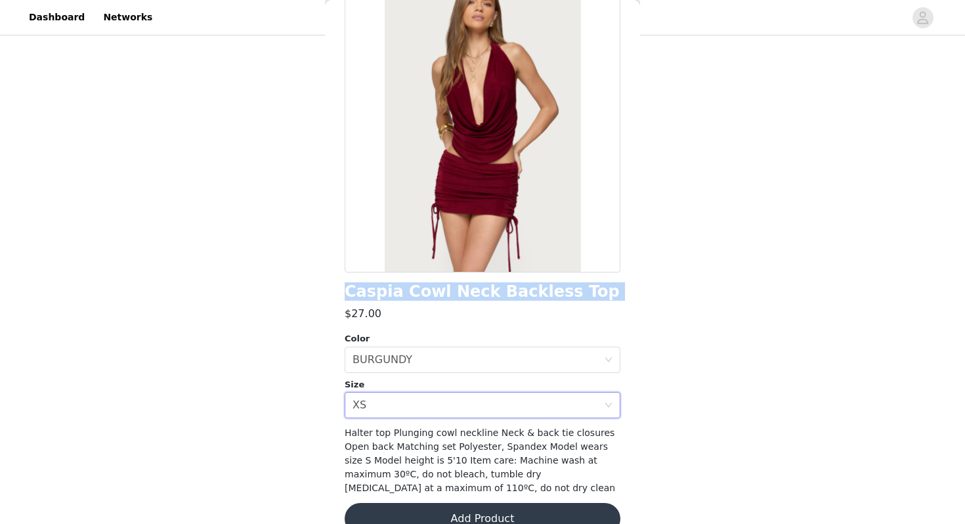
scroll to position [115, 0]
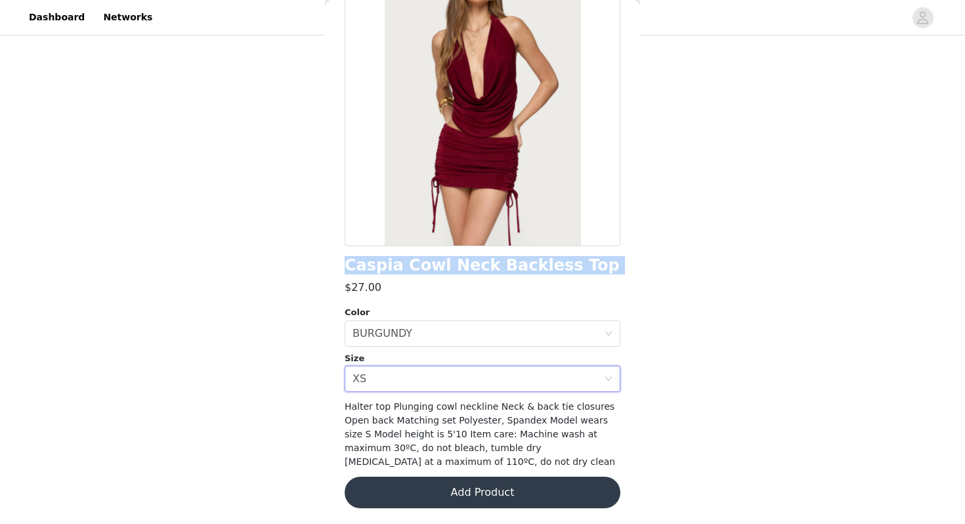
click at [453, 496] on button "Add Product" at bounding box center [483, 493] width 276 height 32
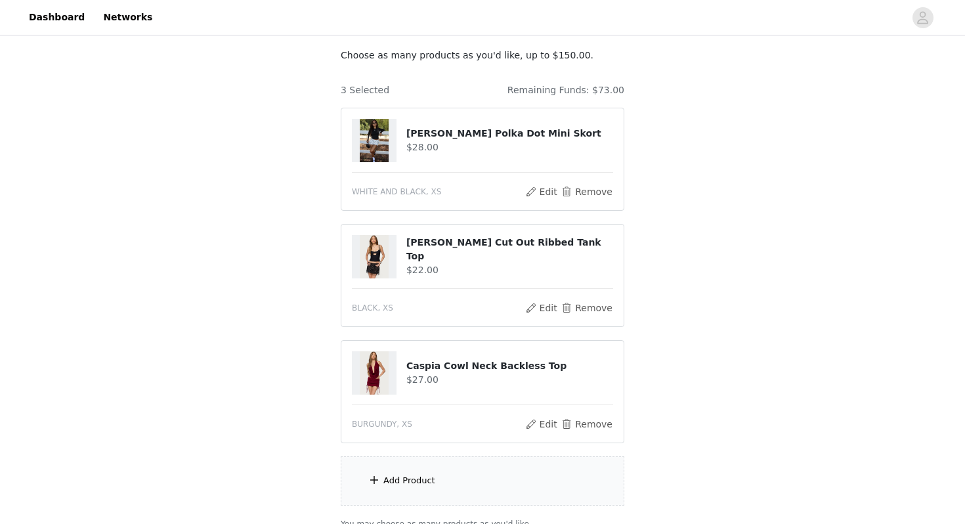
click at [412, 475] on div "Add Product" at bounding box center [409, 480] width 52 height 13
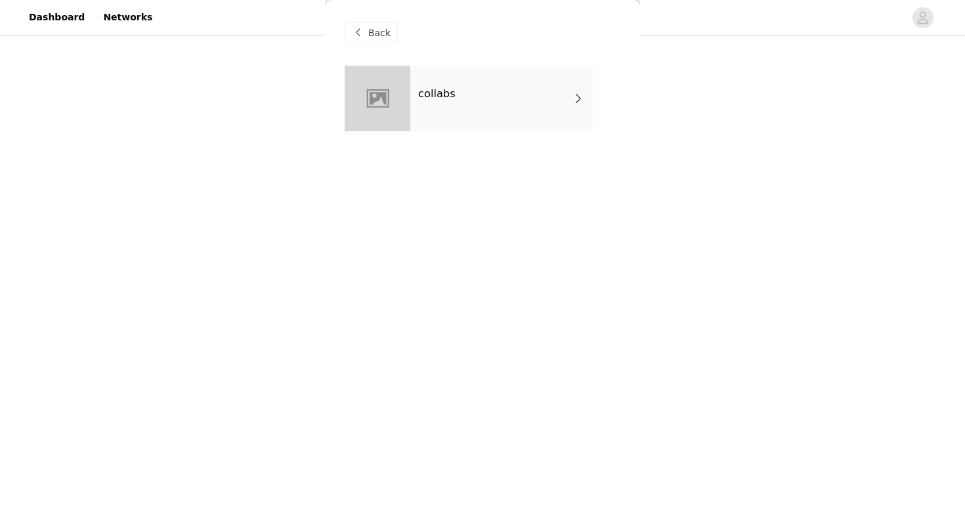
click at [457, 100] on div "collabs" at bounding box center [501, 99] width 183 height 66
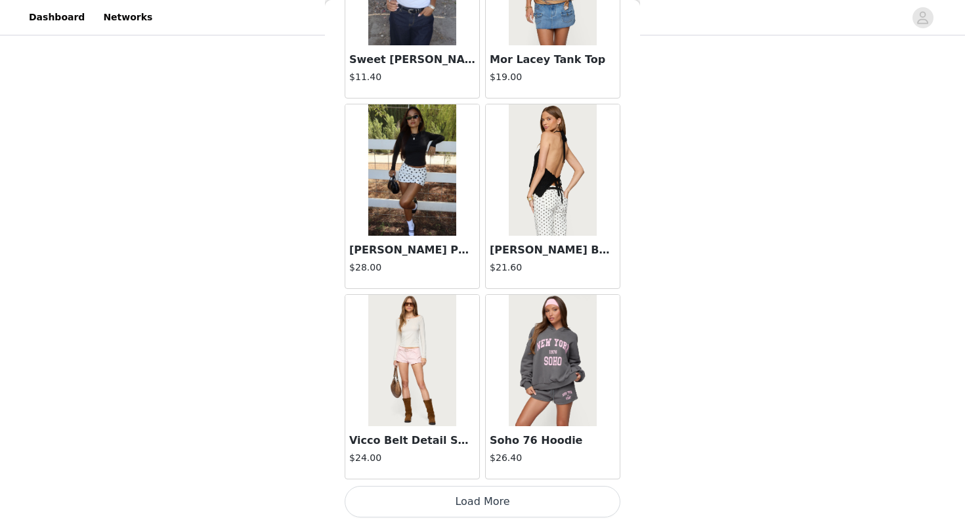
scroll to position [190, 0]
click at [437, 500] on button "Load More" at bounding box center [483, 502] width 276 height 32
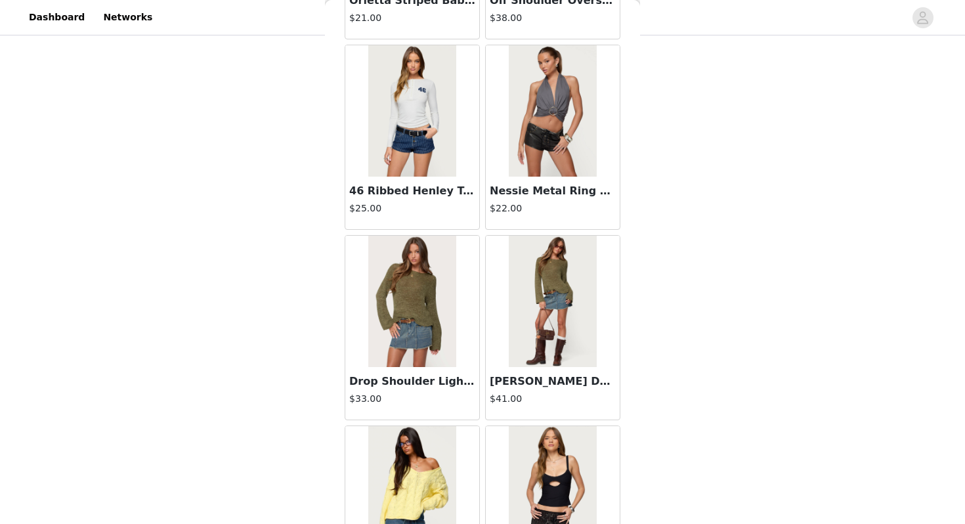
scroll to position [3389, 0]
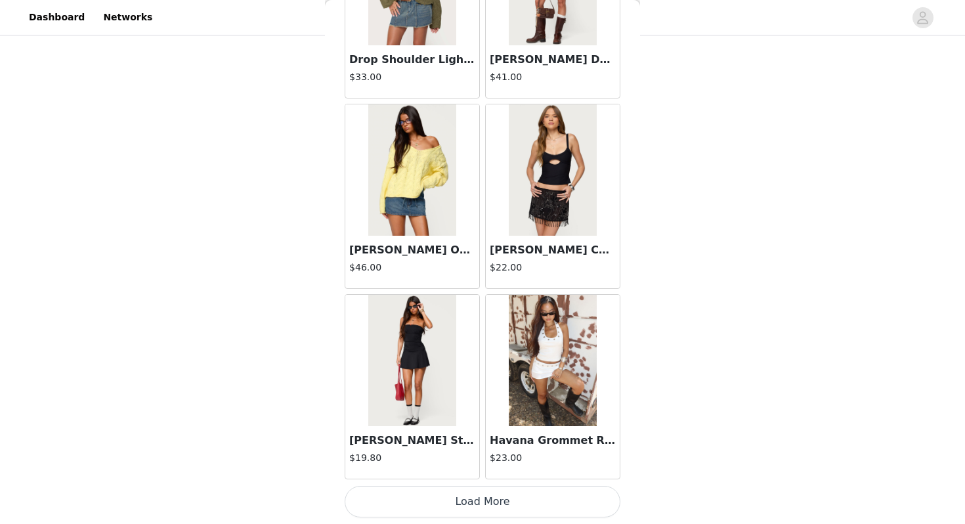
click at [462, 498] on button "Load More" at bounding box center [483, 502] width 276 height 32
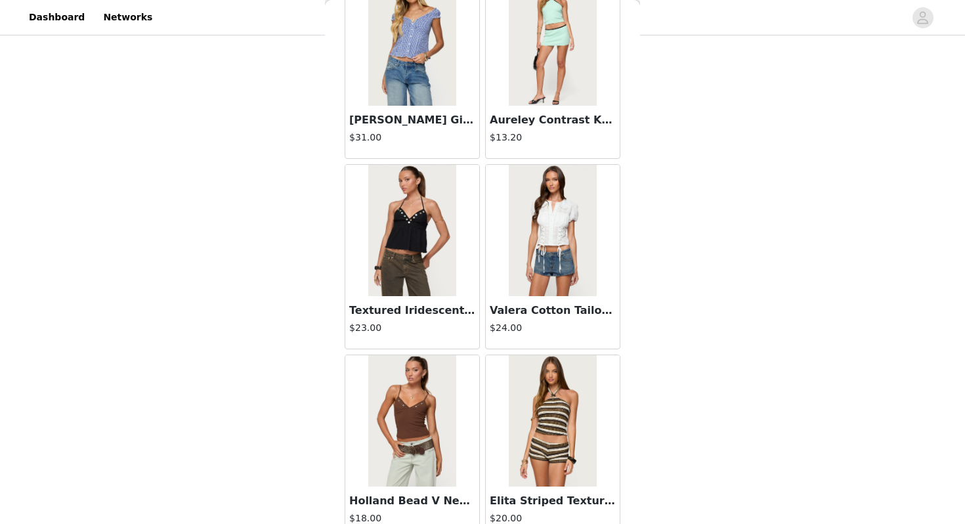
scroll to position [5293, 0]
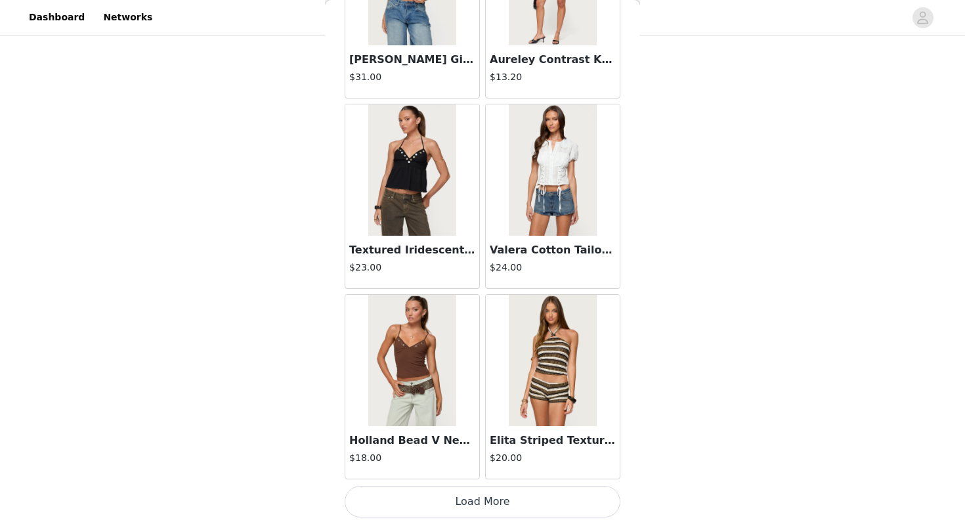
click at [458, 503] on button "Load More" at bounding box center [483, 502] width 276 height 32
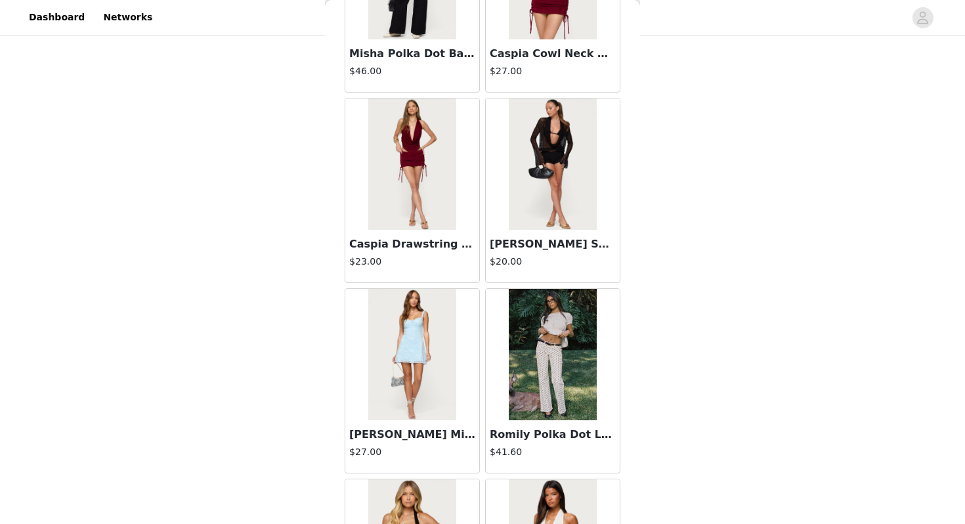
scroll to position [6059, 0]
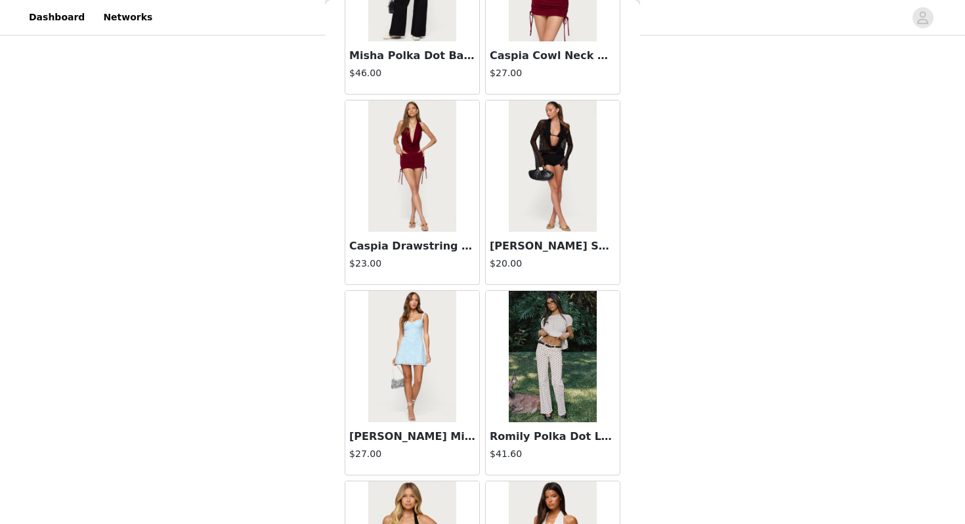
click at [422, 213] on img at bounding box center [411, 165] width 87 height 131
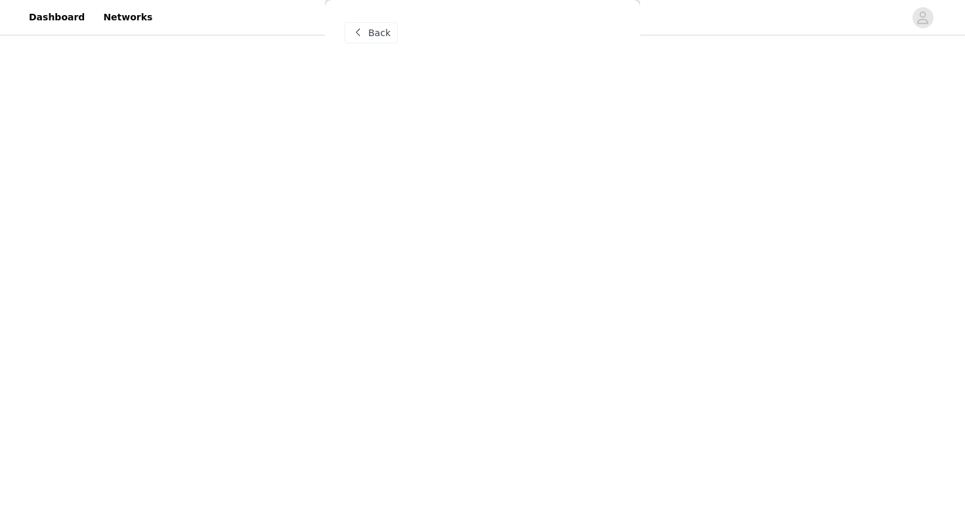
scroll to position [0, 0]
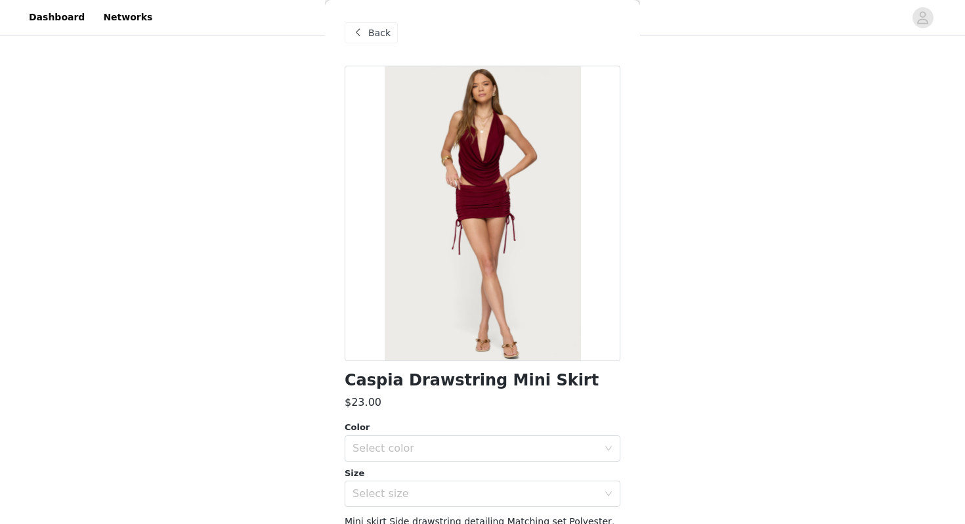
click at [374, 29] on span "Back" at bounding box center [379, 33] width 22 height 14
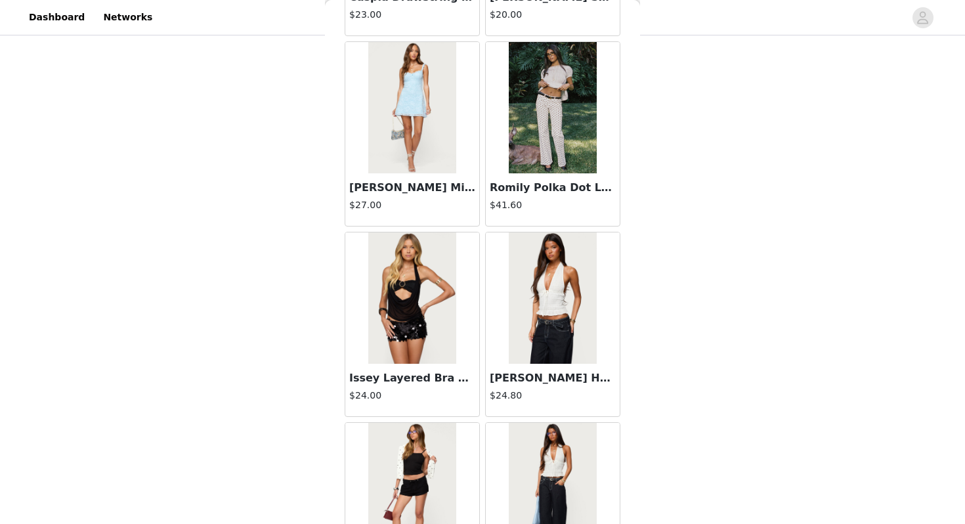
scroll to position [6306, 0]
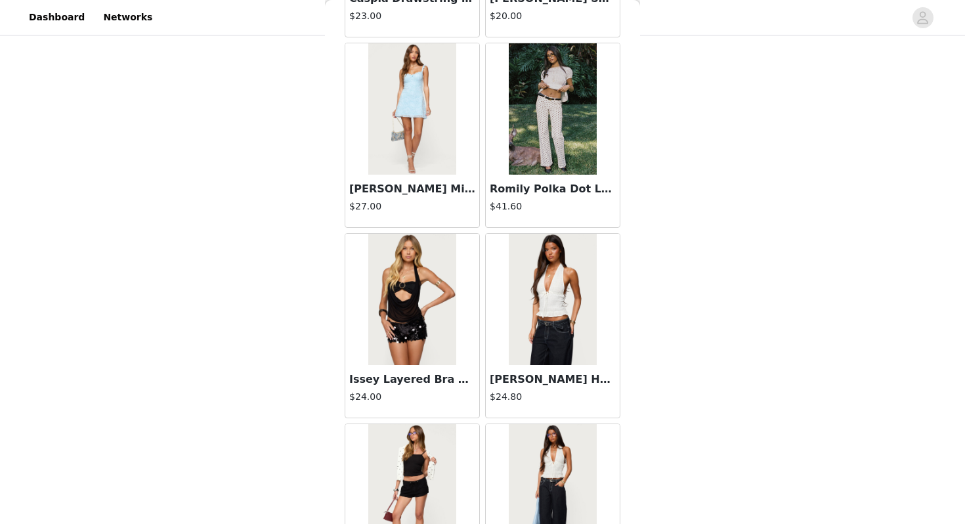
click at [422, 267] on img at bounding box center [411, 299] width 87 height 131
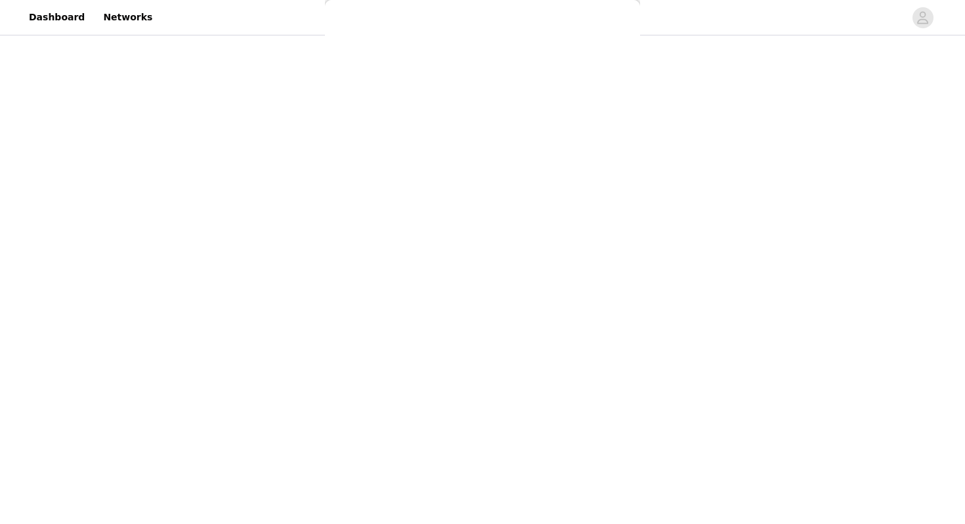
scroll to position [0, 0]
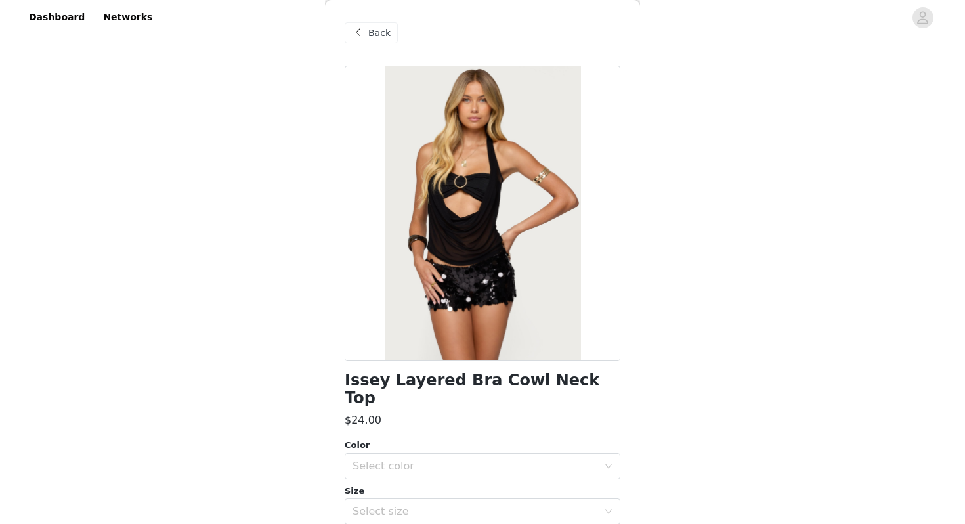
click at [427, 383] on h1 "Issey Layered Bra Cowl Neck Top" at bounding box center [483, 389] width 276 height 35
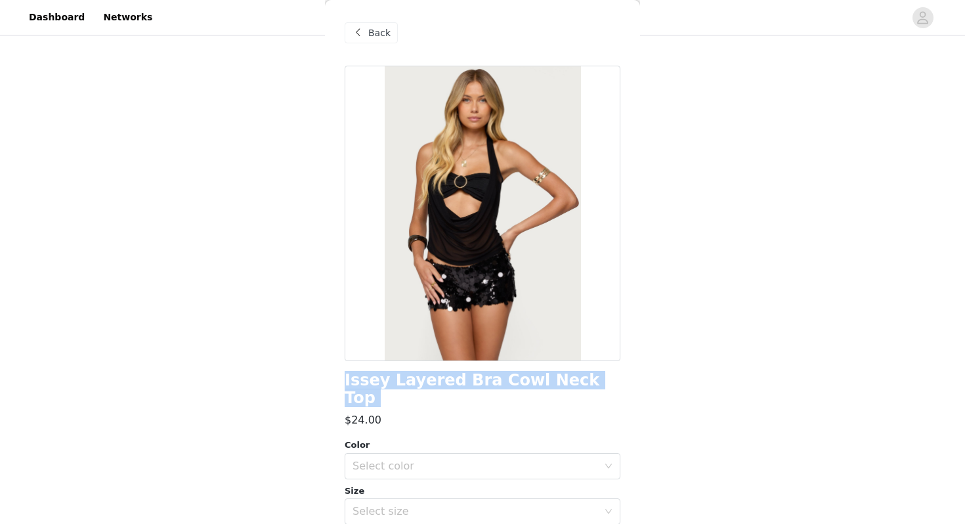
click at [427, 383] on h1 "Issey Layered Bra Cowl Neck Top" at bounding box center [483, 389] width 276 height 35
copy div "Issey Layered Bra Cowl Neck Top"
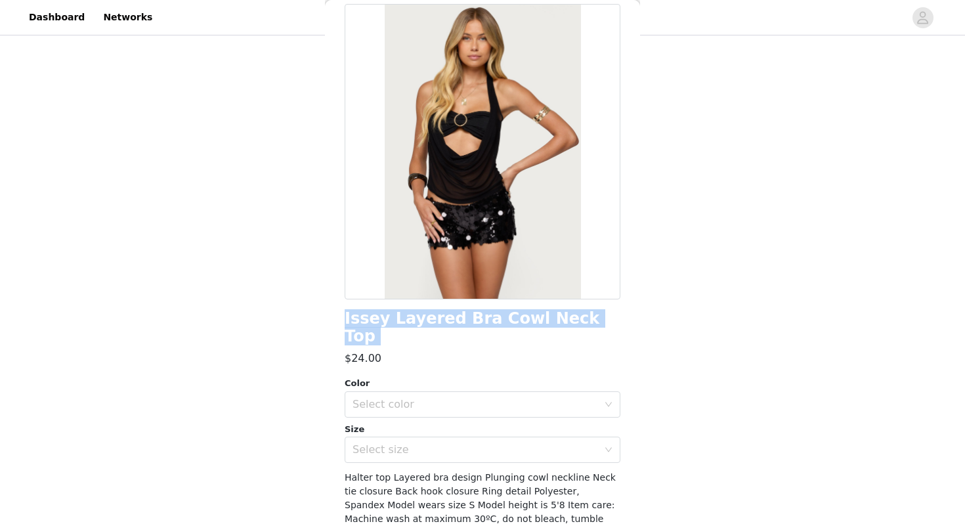
scroll to position [68, 0]
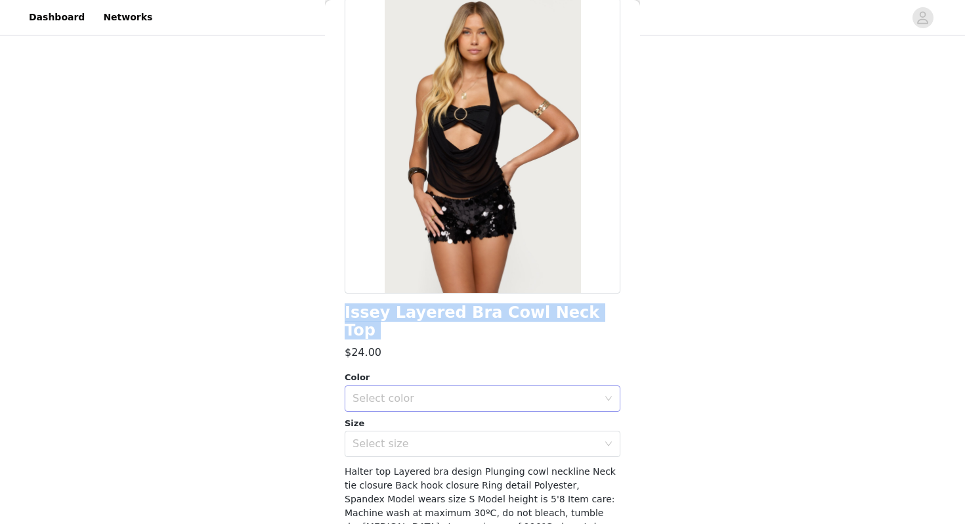
click at [446, 392] on div "Select color" at bounding box center [476, 398] width 246 height 13
click at [439, 411] on li "BLACK" at bounding box center [483, 409] width 276 height 21
click at [427, 437] on div "Select size" at bounding box center [476, 443] width 246 height 13
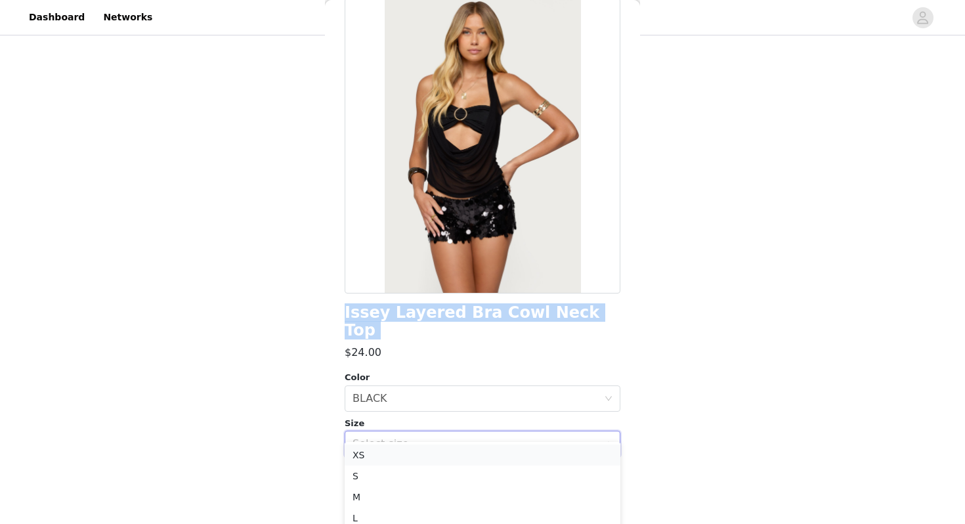
click at [417, 455] on li "XS" at bounding box center [483, 454] width 276 height 21
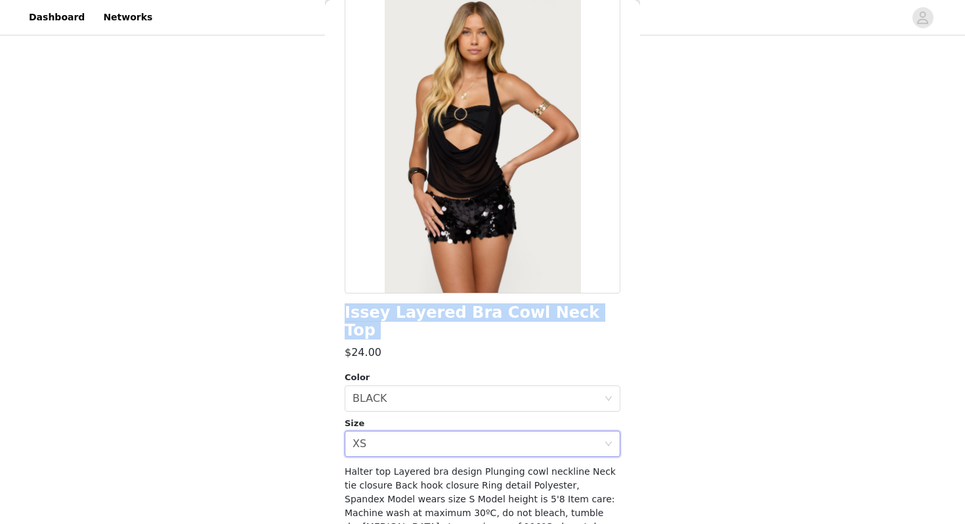
scroll to position [115, 0]
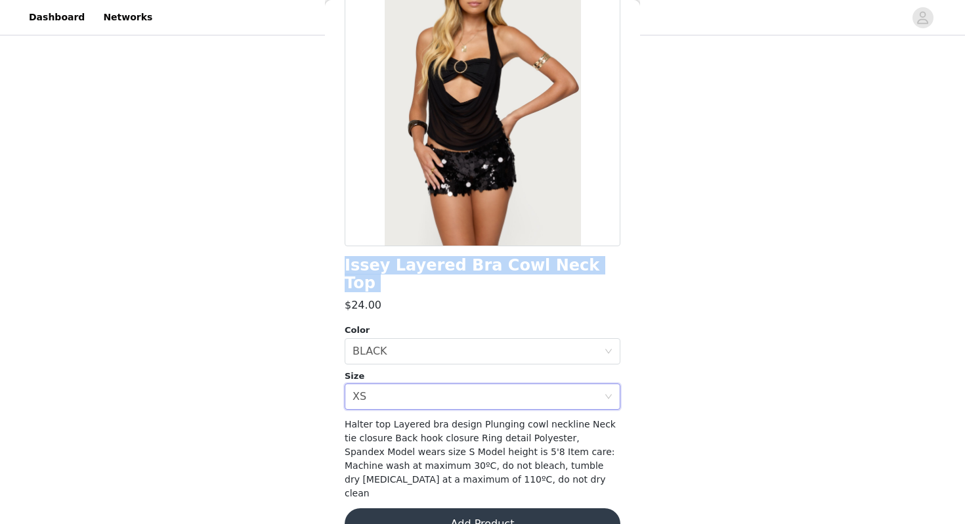
click at [416, 508] on button "Add Product" at bounding box center [483, 524] width 276 height 32
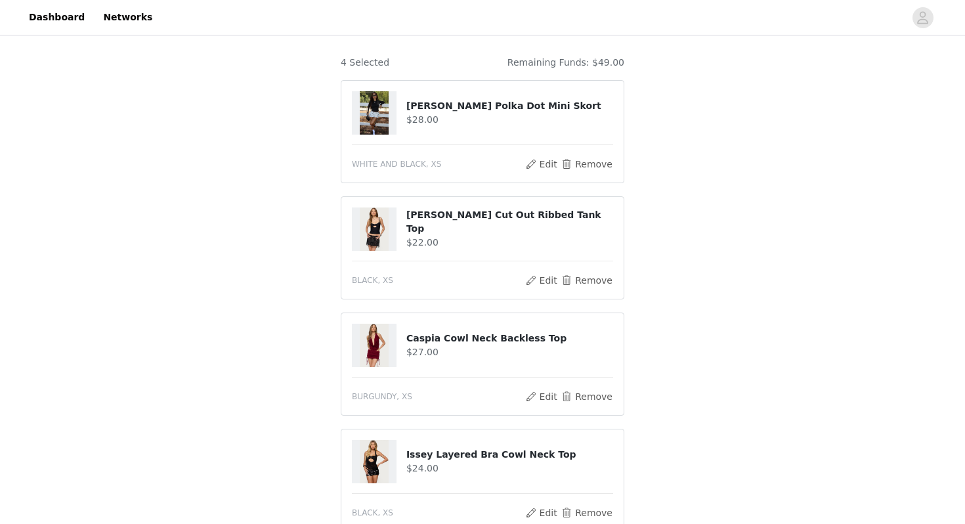
scroll to position [306, 0]
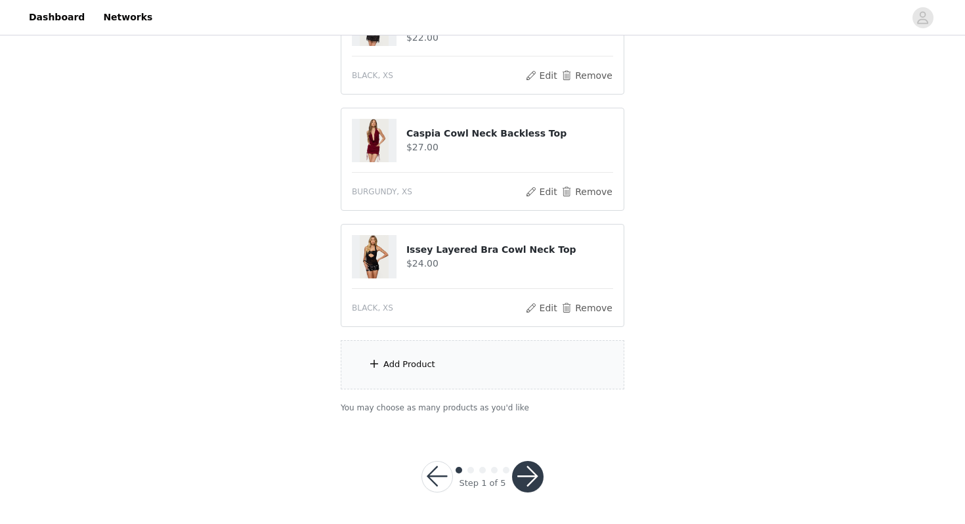
click at [448, 362] on div "Add Product" at bounding box center [483, 364] width 284 height 49
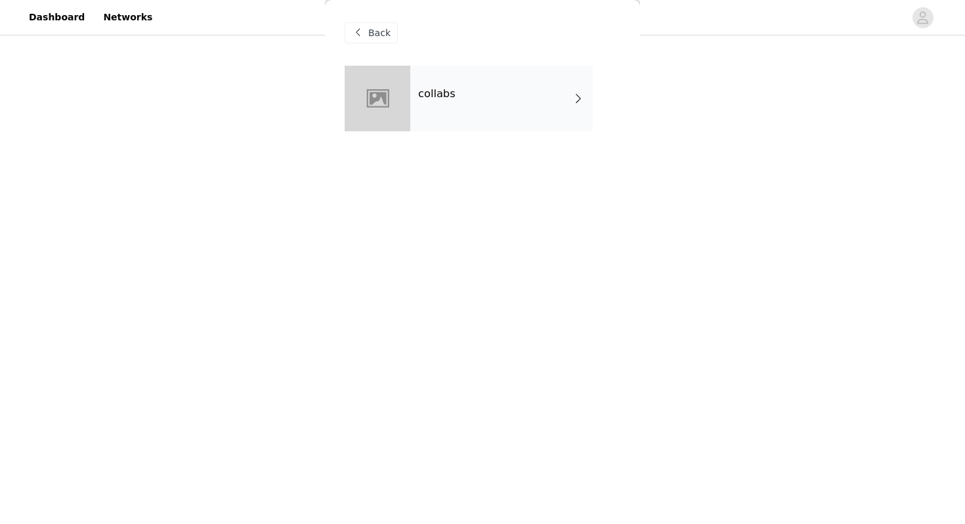
click at [471, 108] on div "collabs" at bounding box center [501, 99] width 183 height 66
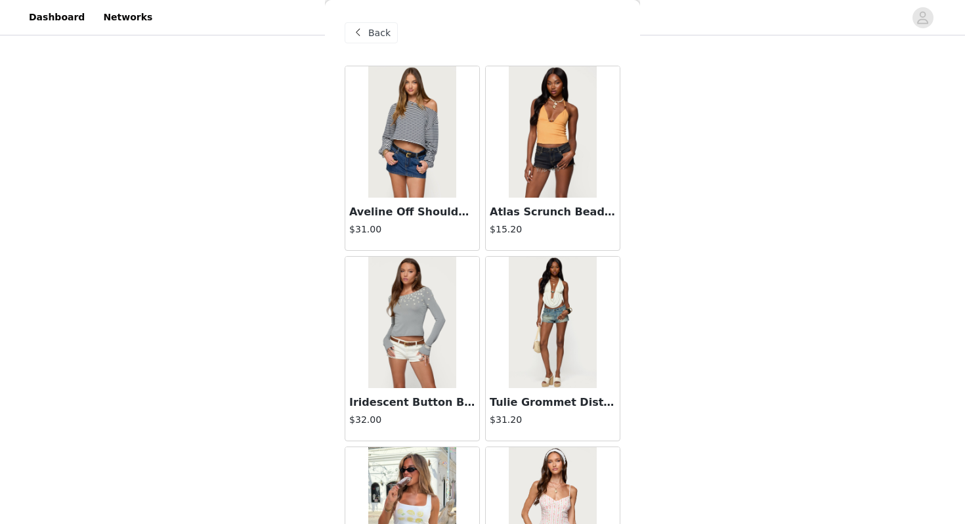
scroll to position [1485, 0]
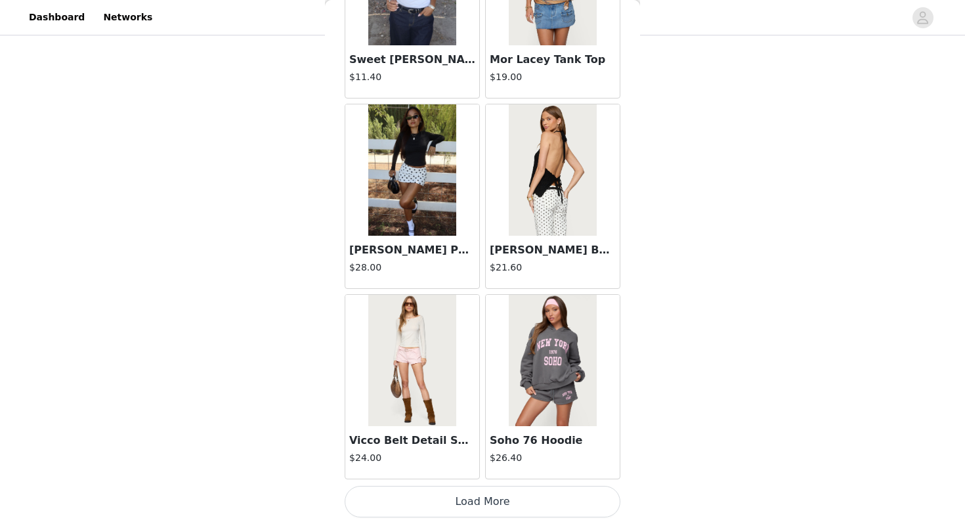
click at [443, 510] on button "Load More" at bounding box center [483, 502] width 276 height 32
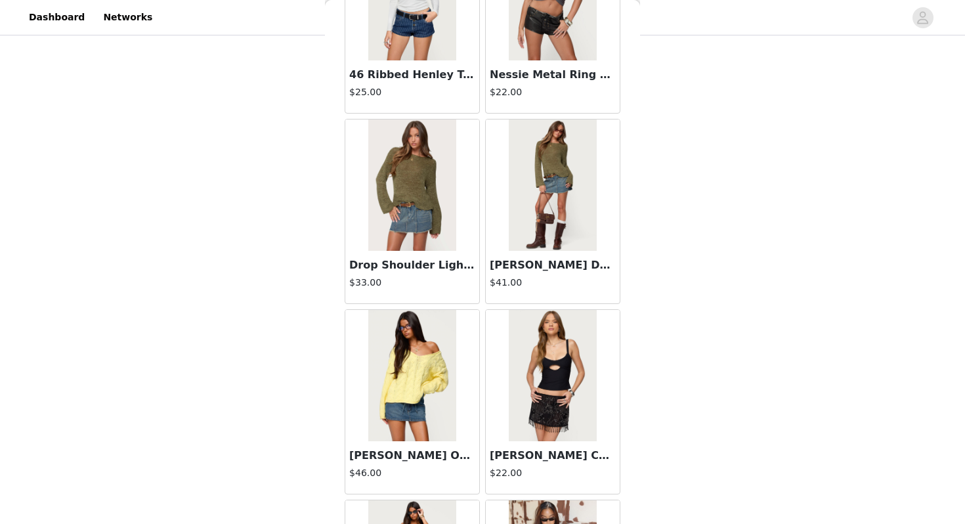
scroll to position [3389, 0]
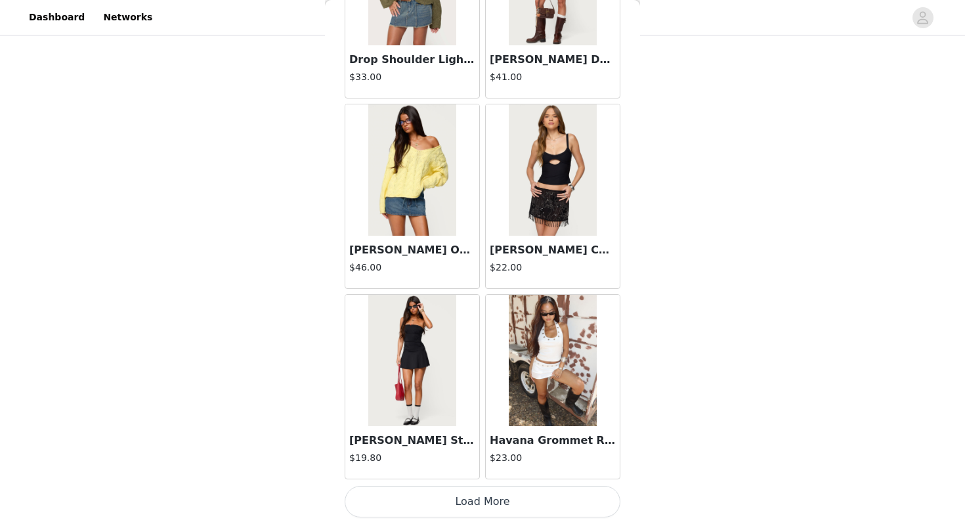
click at [427, 504] on button "Load More" at bounding box center [483, 502] width 276 height 32
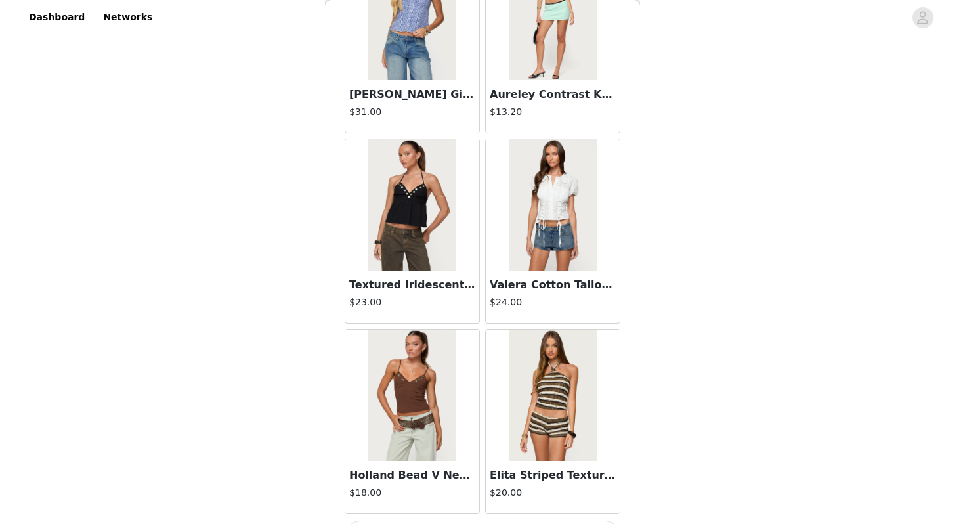
scroll to position [5293, 0]
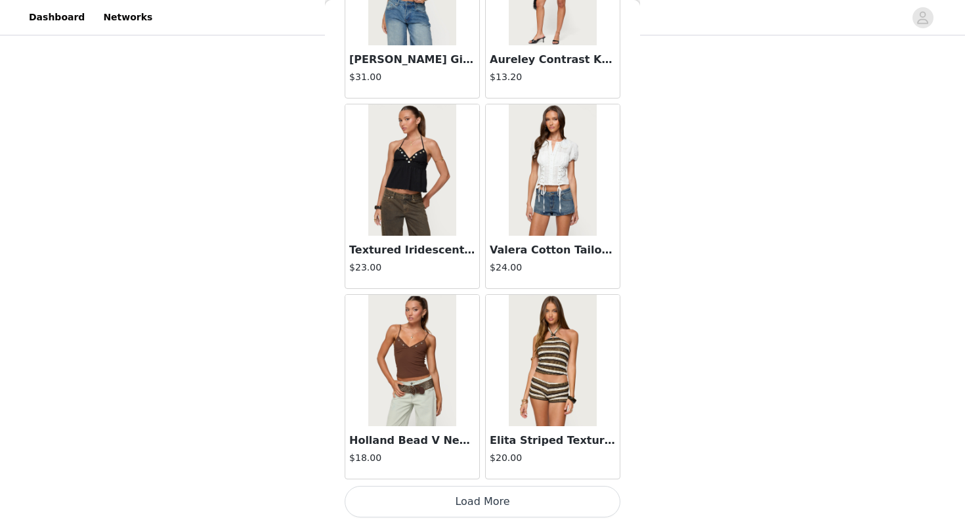
click at [437, 498] on button "Load More" at bounding box center [483, 502] width 276 height 32
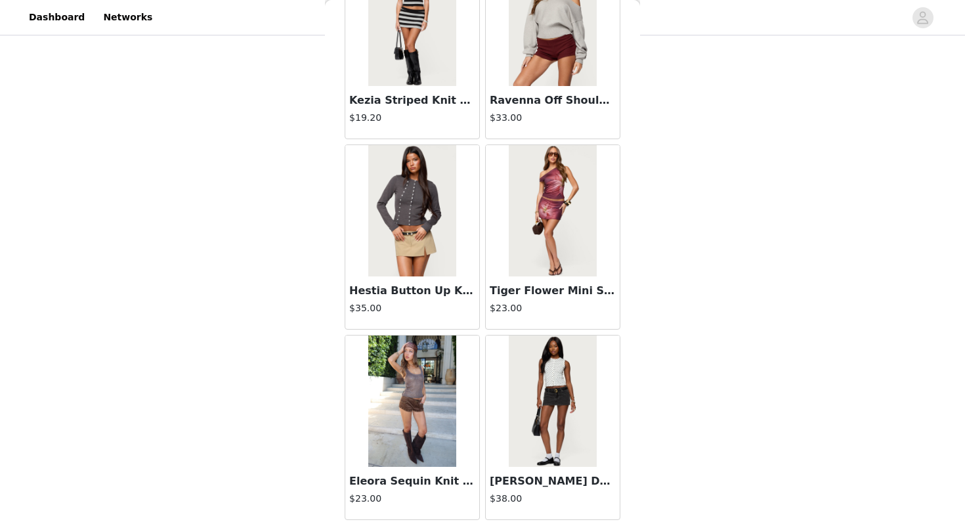
scroll to position [7197, 0]
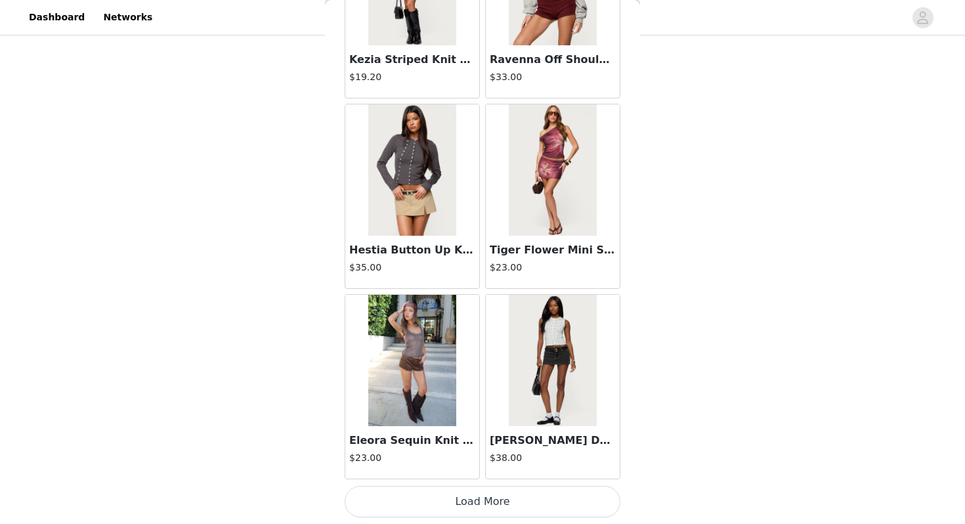
click at [408, 428] on div "Eleora Sequin Knit Tank Top $23.00" at bounding box center [412, 452] width 134 height 53
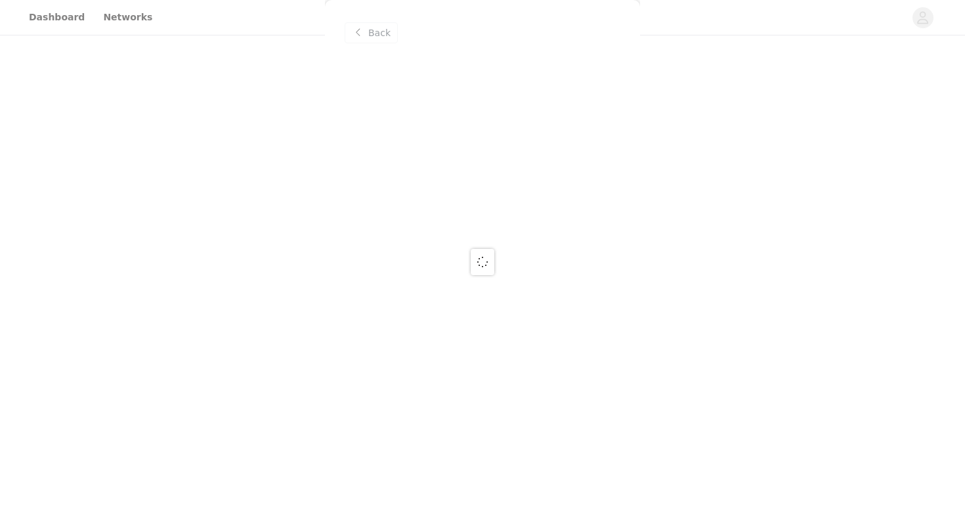
scroll to position [0, 0]
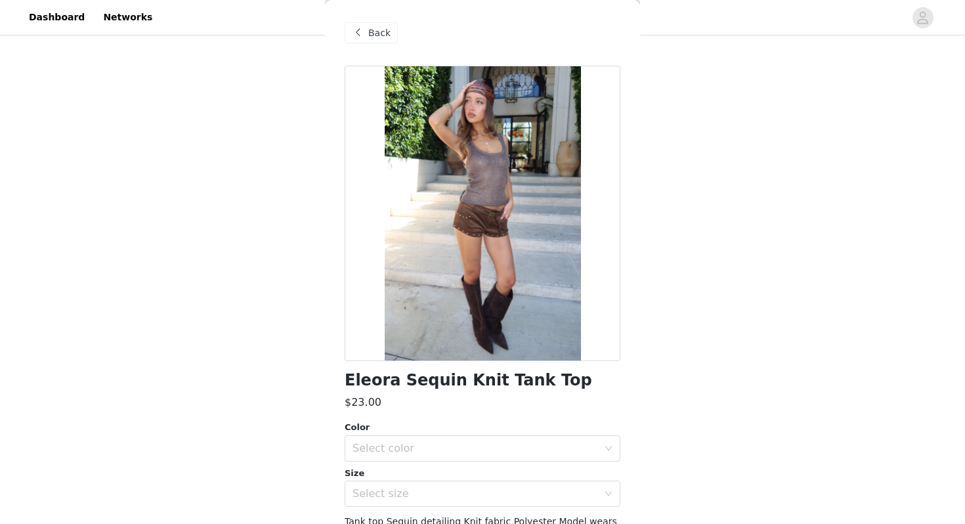
click at [420, 378] on h1 "Eleora Sequin Knit Tank Top" at bounding box center [469, 381] width 248 height 18
copy div "Eleora Sequin Knit Tank Top"
click at [467, 451] on div "Select color" at bounding box center [476, 448] width 246 height 13
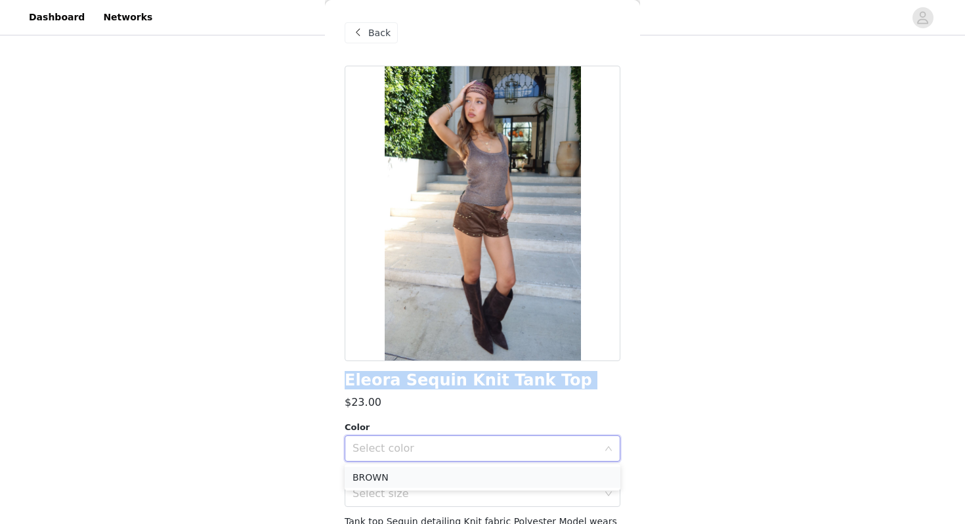
click at [452, 473] on li "BROWN" at bounding box center [483, 477] width 276 height 21
click at [441, 484] on div "Select size" at bounding box center [478, 493] width 251 height 25
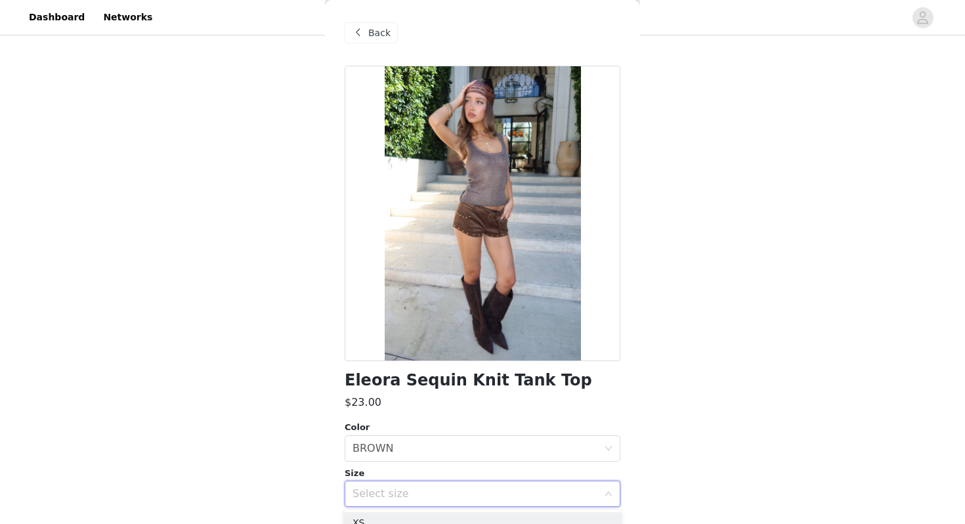
click at [426, 508] on div "Eleora Sequin Knit Tank Top $23.00 Color Select color BROWN Size Select size Ta…" at bounding box center [483, 339] width 276 height 546
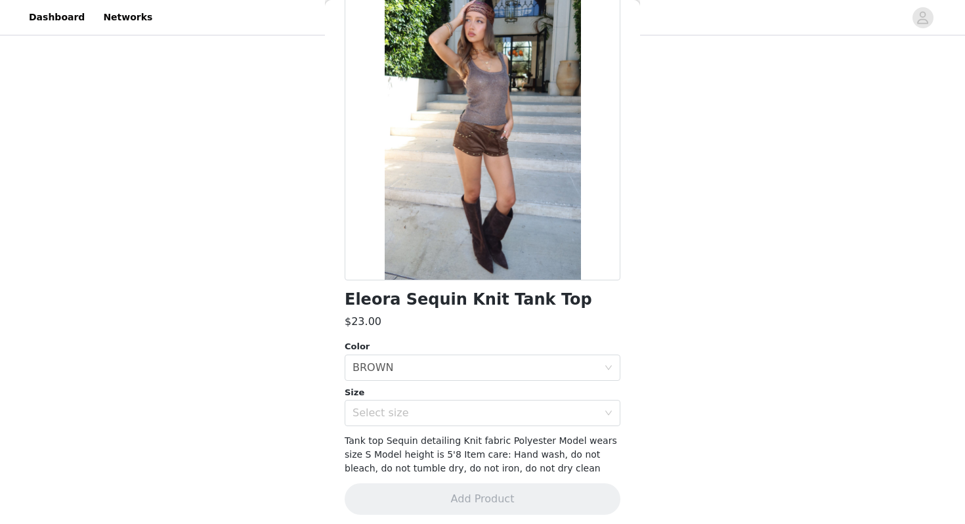
scroll to position [82, 0]
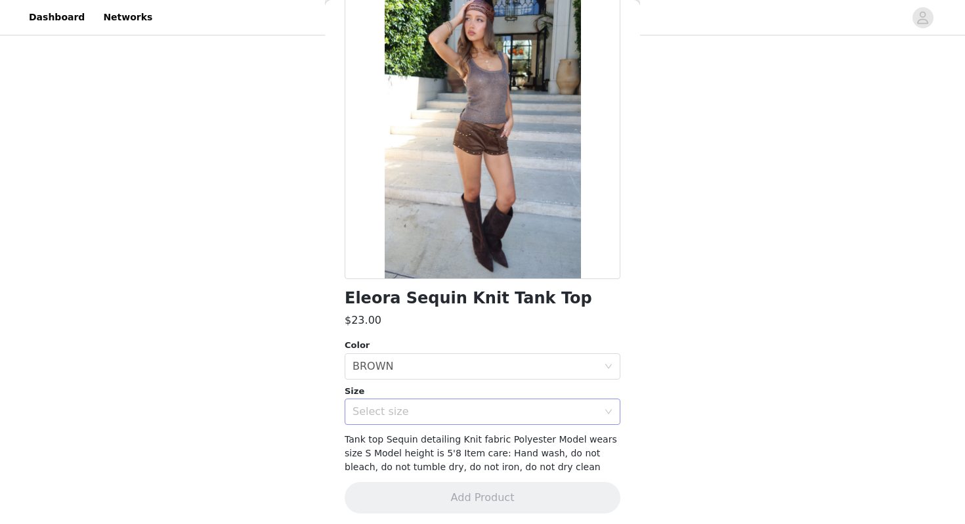
click at [439, 411] on div "Select size" at bounding box center [476, 411] width 246 height 13
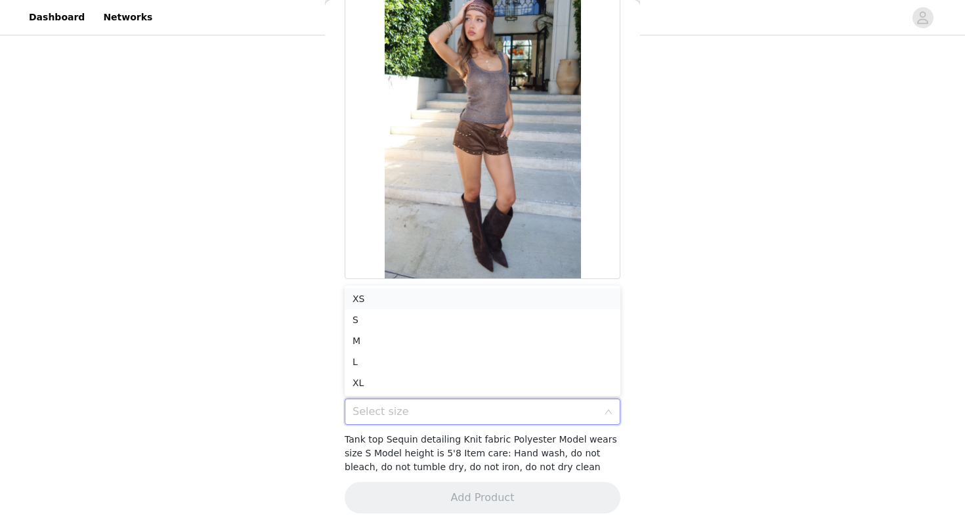
click at [473, 297] on li "XS" at bounding box center [483, 298] width 276 height 21
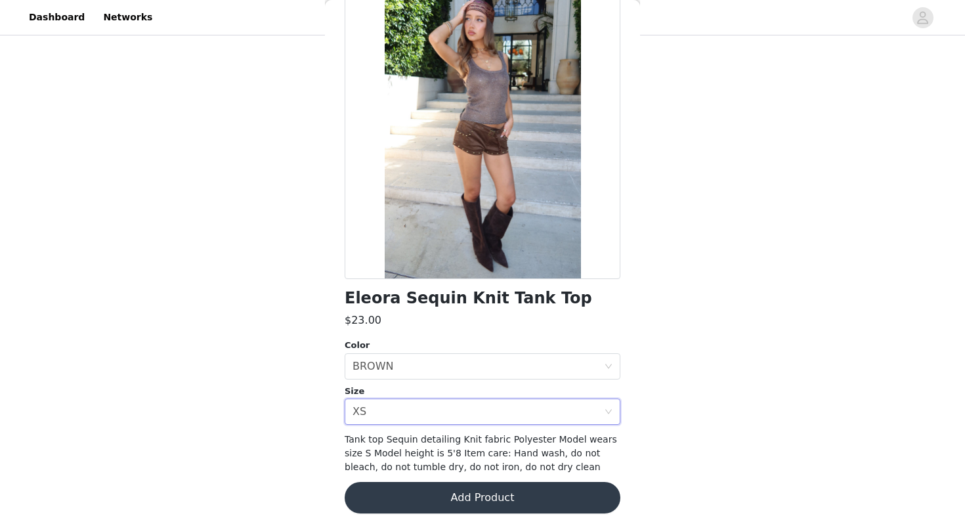
click at [450, 497] on button "Add Product" at bounding box center [483, 498] width 276 height 32
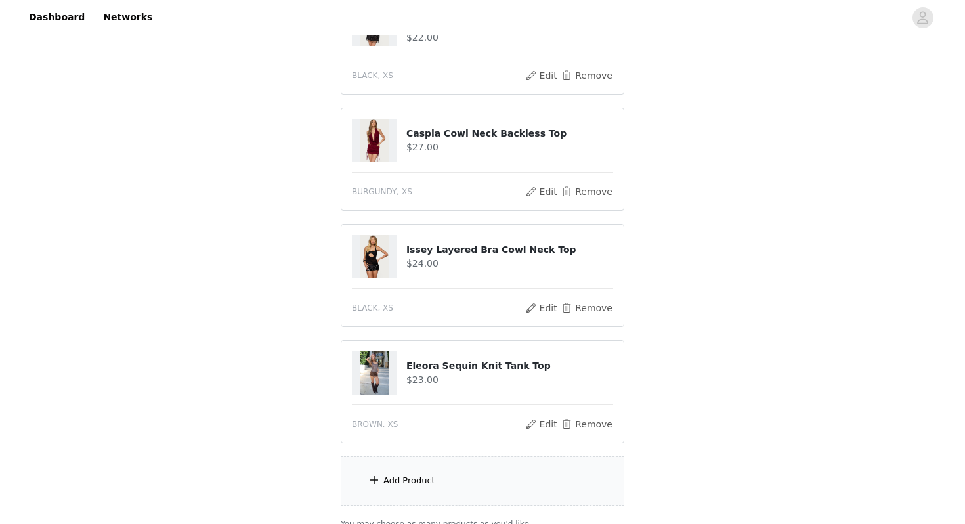
click at [404, 494] on div "Add Product" at bounding box center [483, 480] width 284 height 49
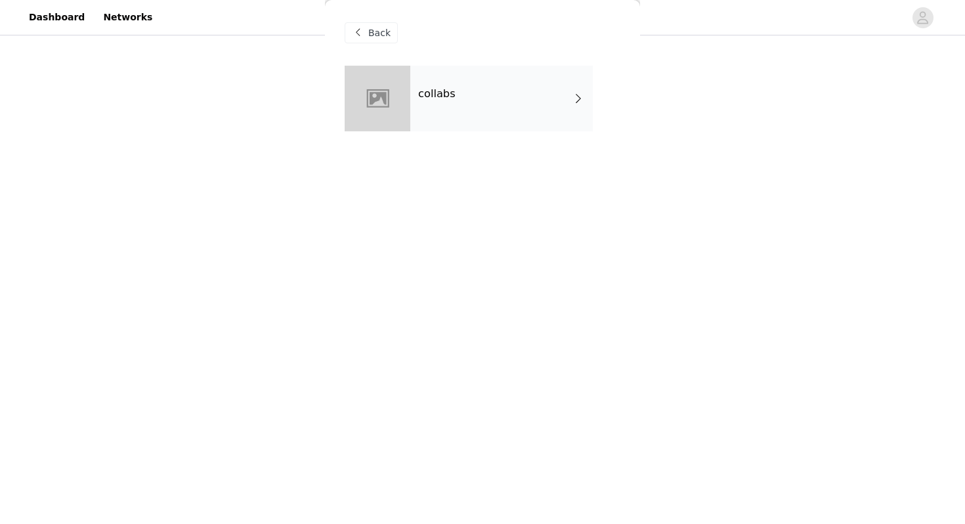
click at [473, 124] on div "collabs" at bounding box center [501, 99] width 183 height 66
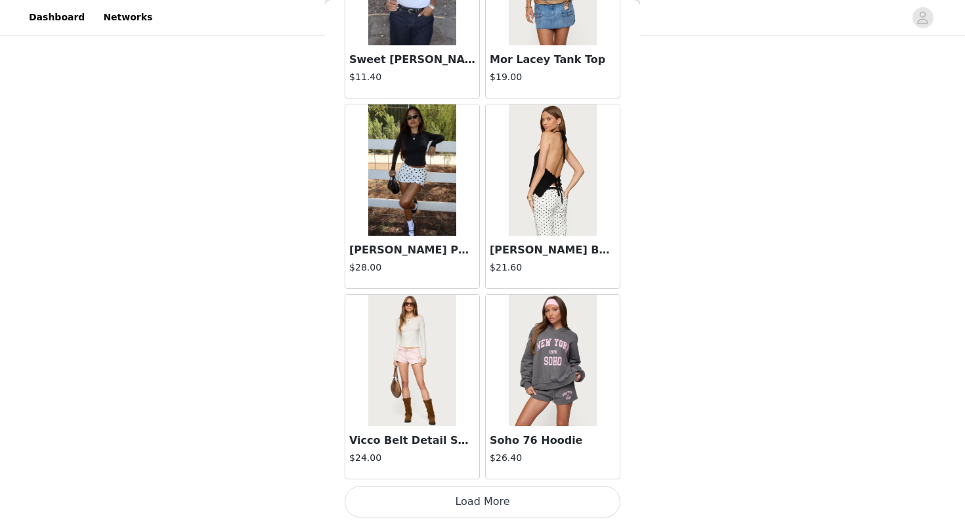
scroll to position [422, 0]
click at [429, 502] on button "Load More" at bounding box center [483, 502] width 276 height 32
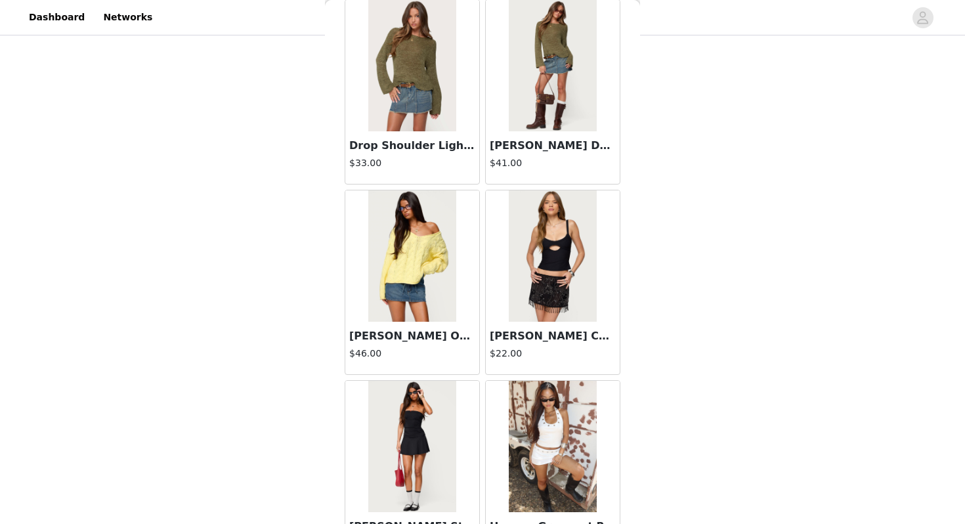
scroll to position [3389, 0]
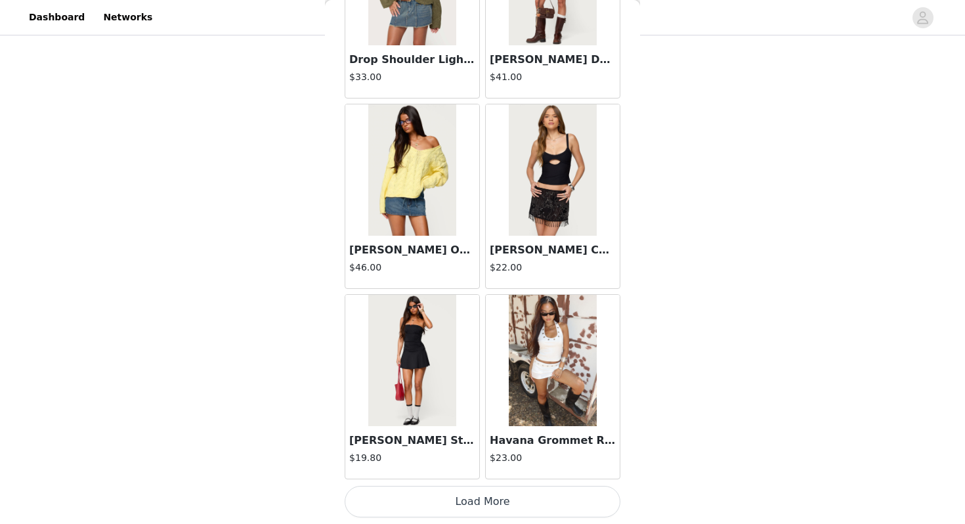
click at [465, 499] on button "Load More" at bounding box center [483, 502] width 276 height 32
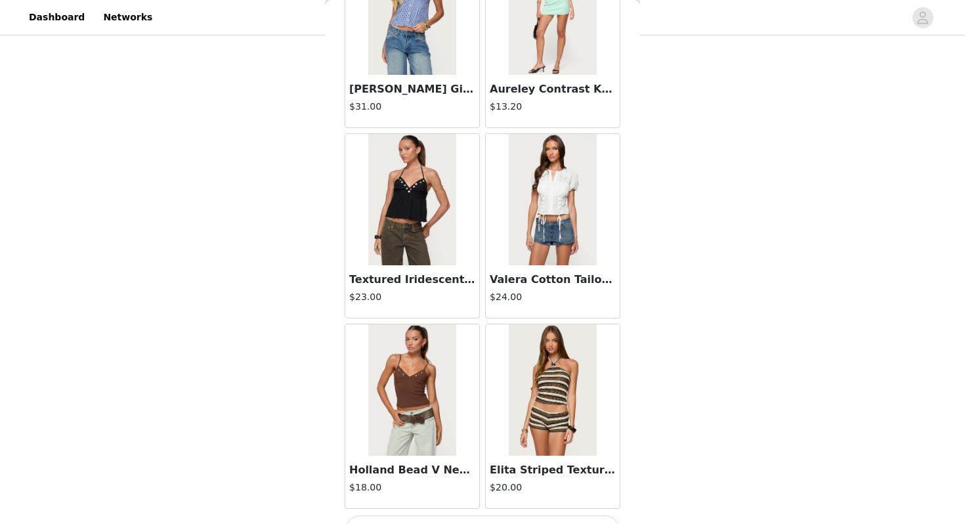
scroll to position [5293, 0]
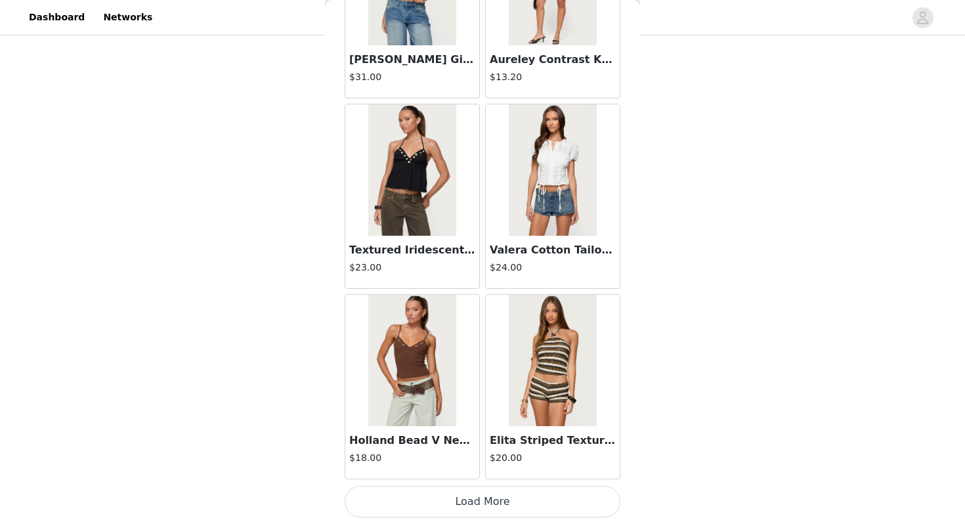
click at [467, 507] on button "Load More" at bounding box center [483, 502] width 276 height 32
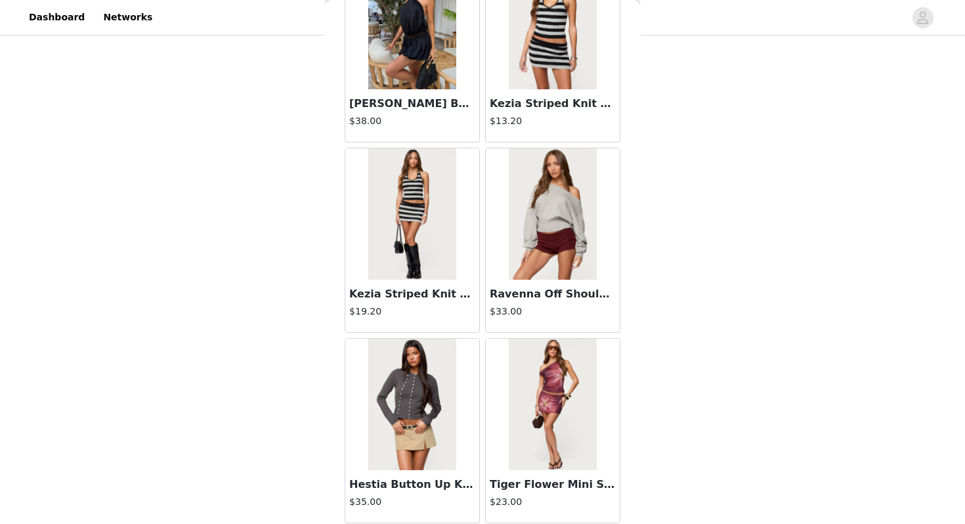
scroll to position [7197, 0]
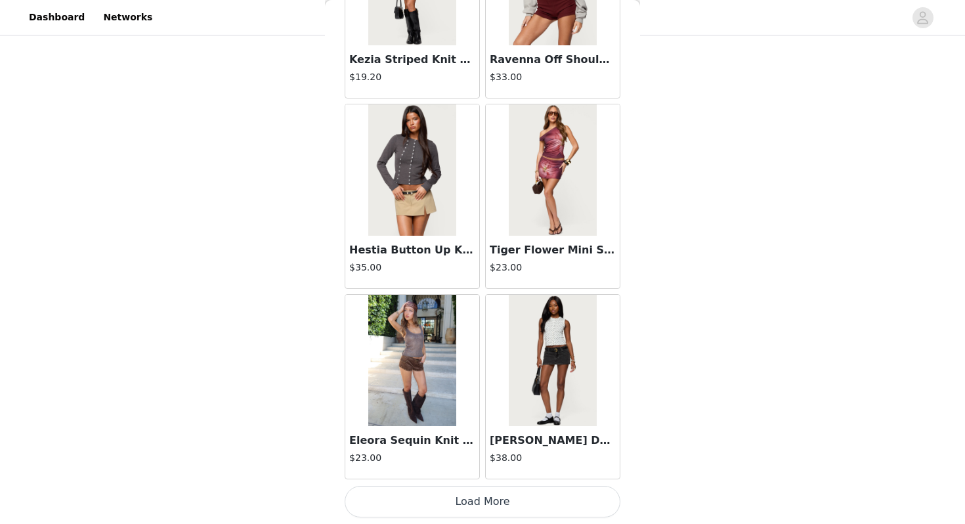
click at [507, 491] on button "Load More" at bounding box center [483, 502] width 276 height 32
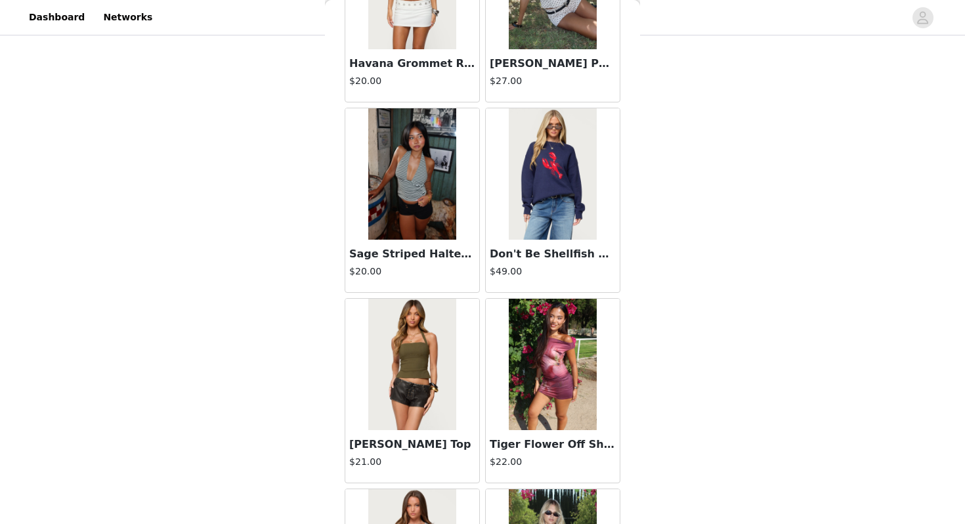
scroll to position [7956, 0]
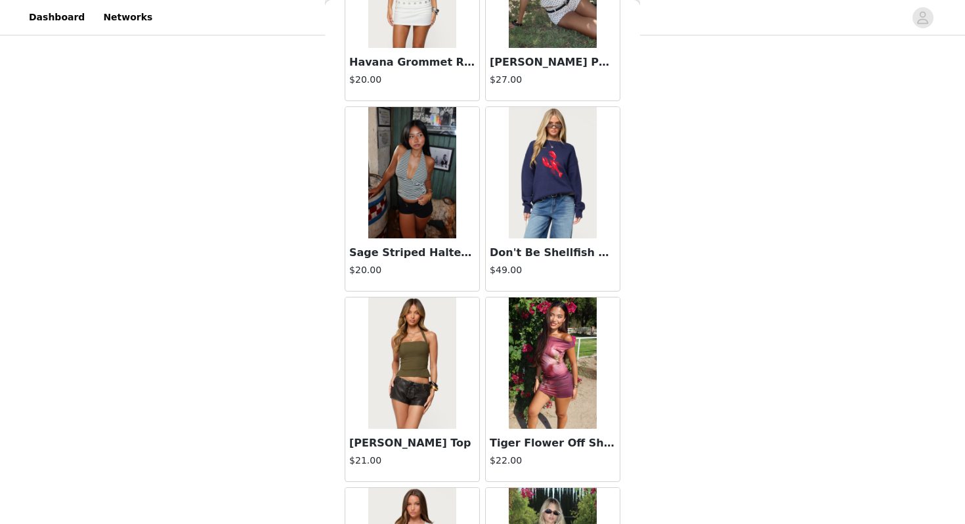
click at [418, 425] on img at bounding box center [411, 362] width 87 height 131
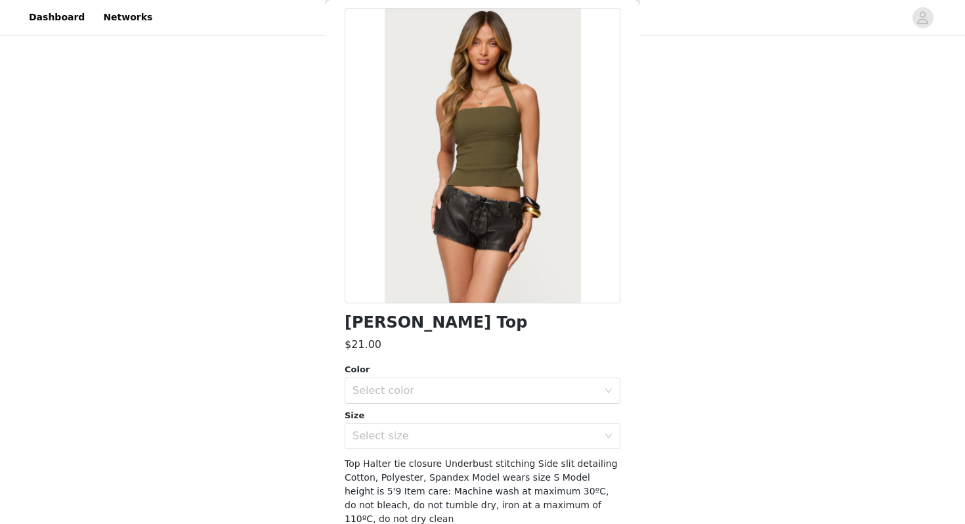
scroll to position [53, 0]
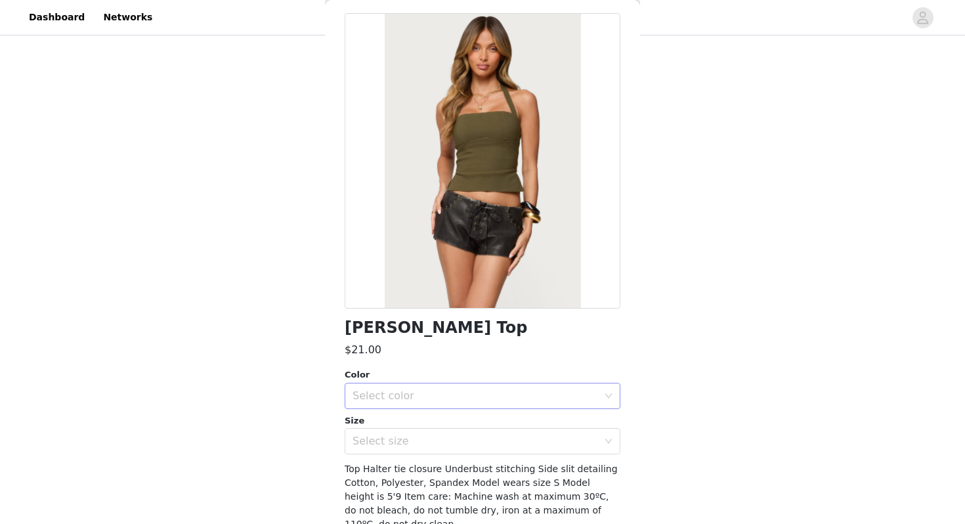
click at [423, 399] on div "Select color" at bounding box center [476, 395] width 246 height 13
click at [422, 425] on li "OLIVE" at bounding box center [483, 424] width 276 height 21
click at [422, 444] on div "Select size" at bounding box center [476, 441] width 246 height 13
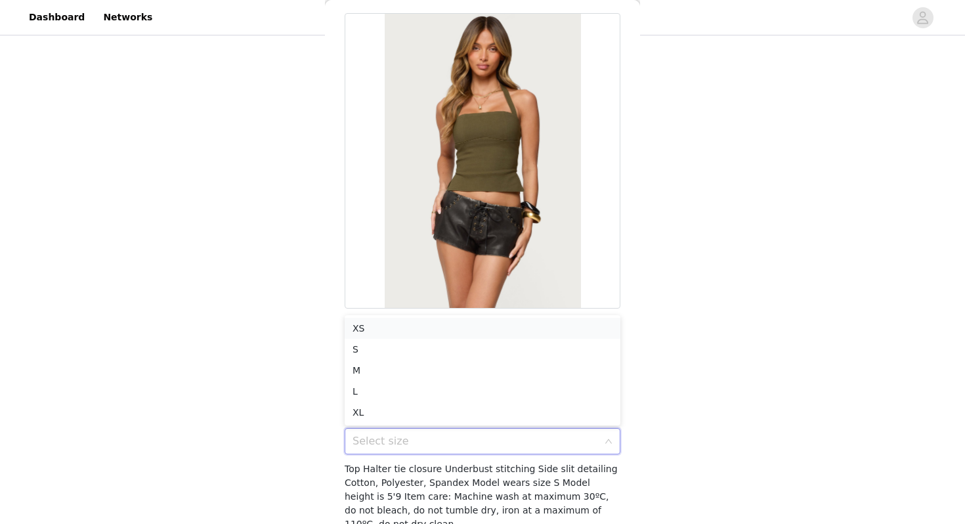
click at [441, 328] on li "XS" at bounding box center [483, 328] width 276 height 21
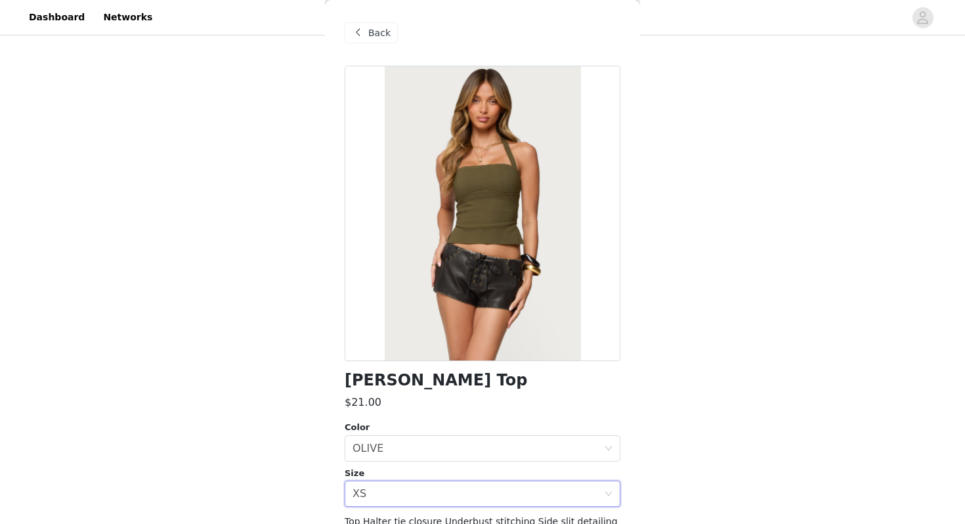
scroll to position [101, 0]
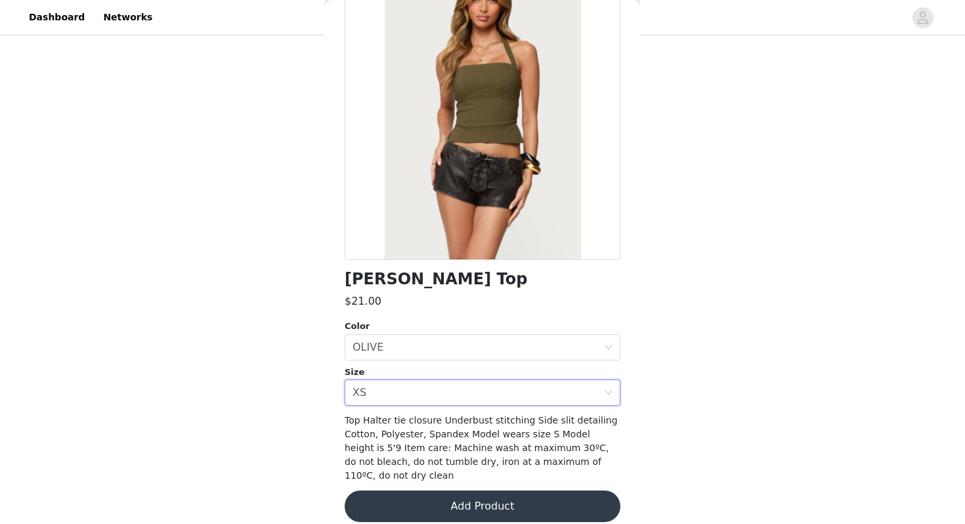
click at [427, 490] on button "Add Product" at bounding box center [483, 506] width 276 height 32
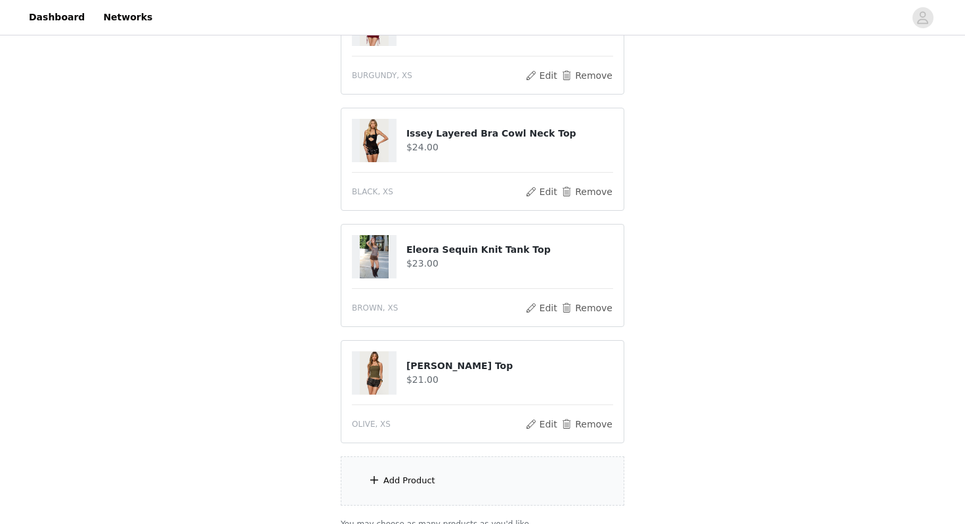
click at [421, 474] on div "Add Product" at bounding box center [409, 480] width 52 height 13
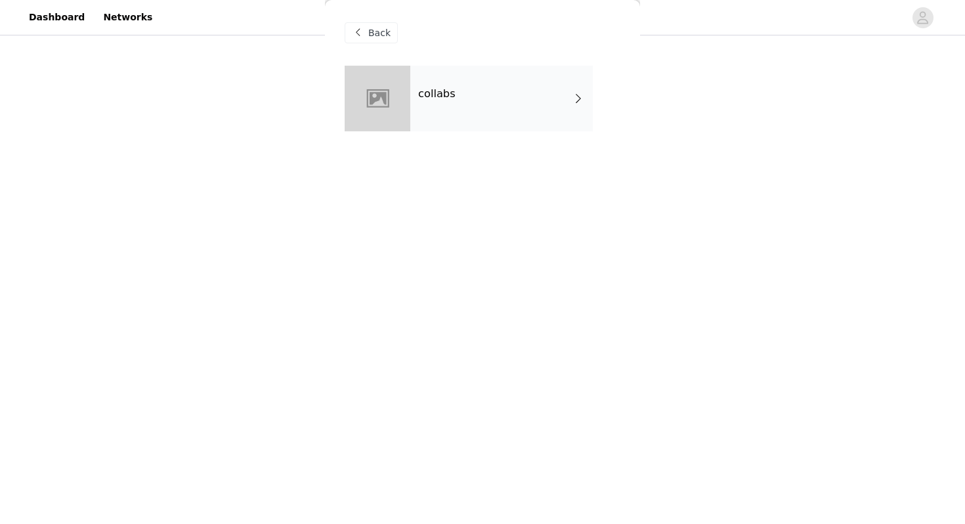
click at [453, 110] on div "collabs" at bounding box center [501, 99] width 183 height 66
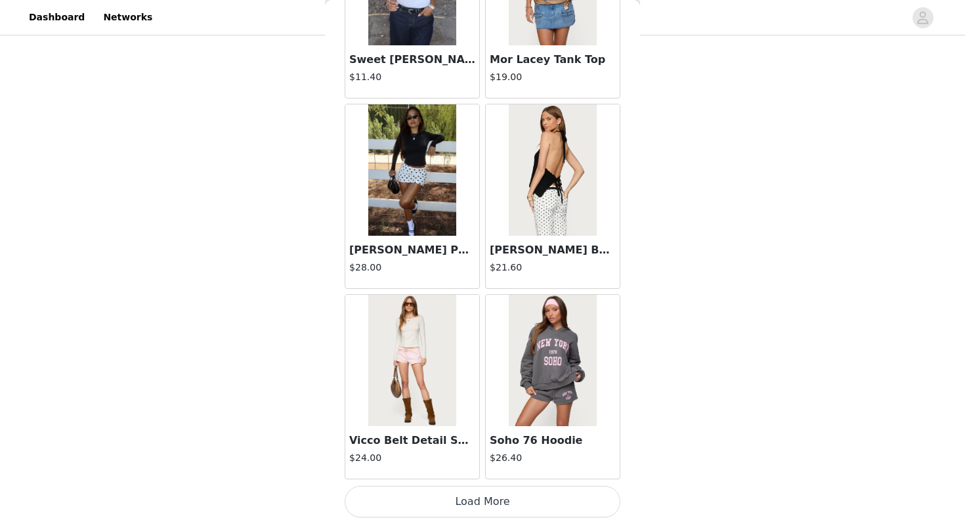
scroll to position [538, 0]
click at [453, 502] on button "Load More" at bounding box center [483, 502] width 276 height 32
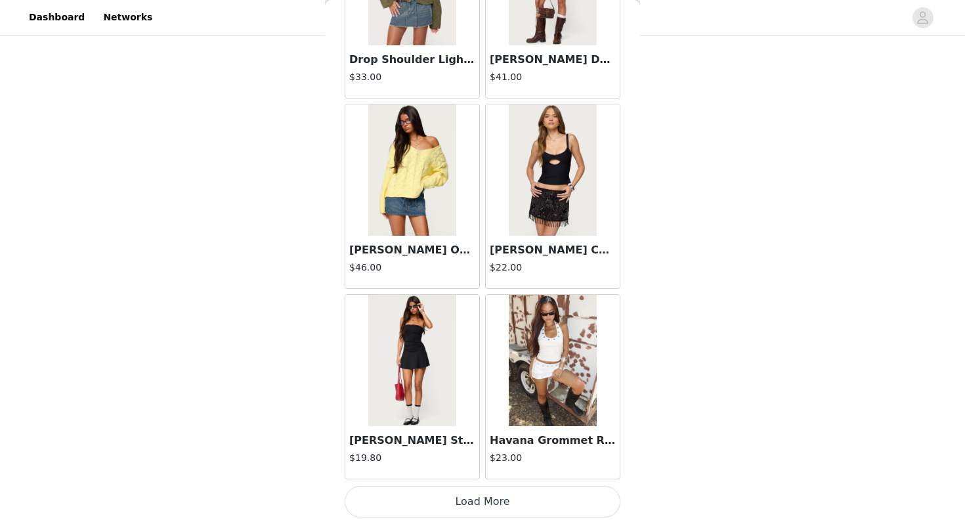
click at [453, 502] on button "Load More" at bounding box center [483, 502] width 276 height 32
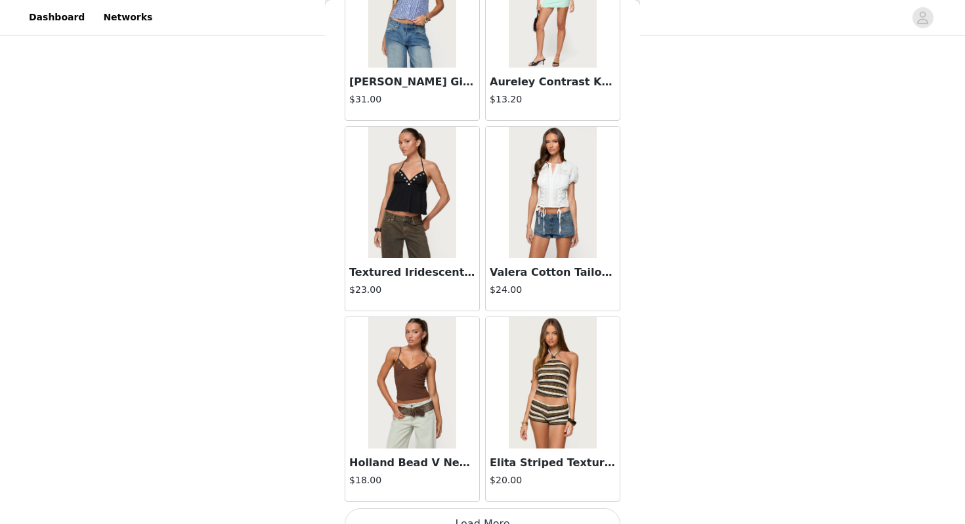
scroll to position [5293, 0]
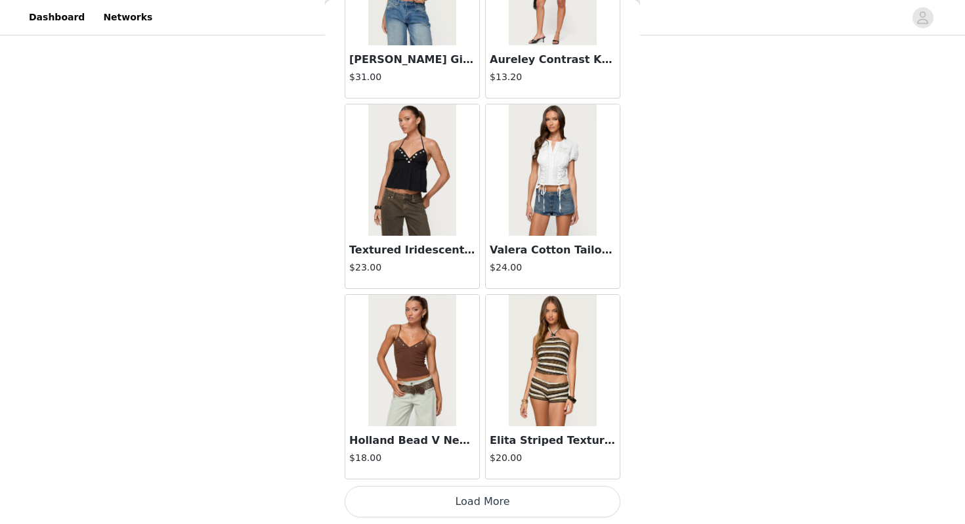
click at [460, 500] on button "Load More" at bounding box center [483, 502] width 276 height 32
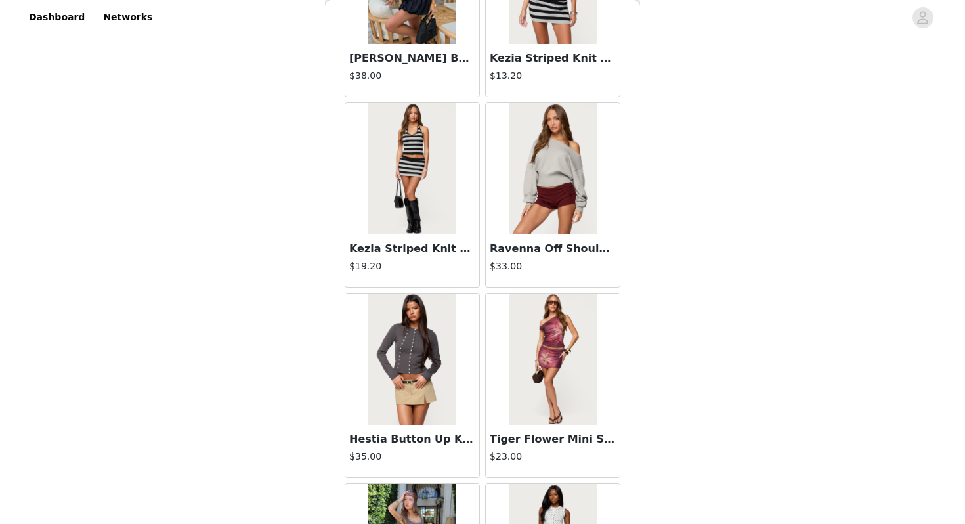
scroll to position [7197, 0]
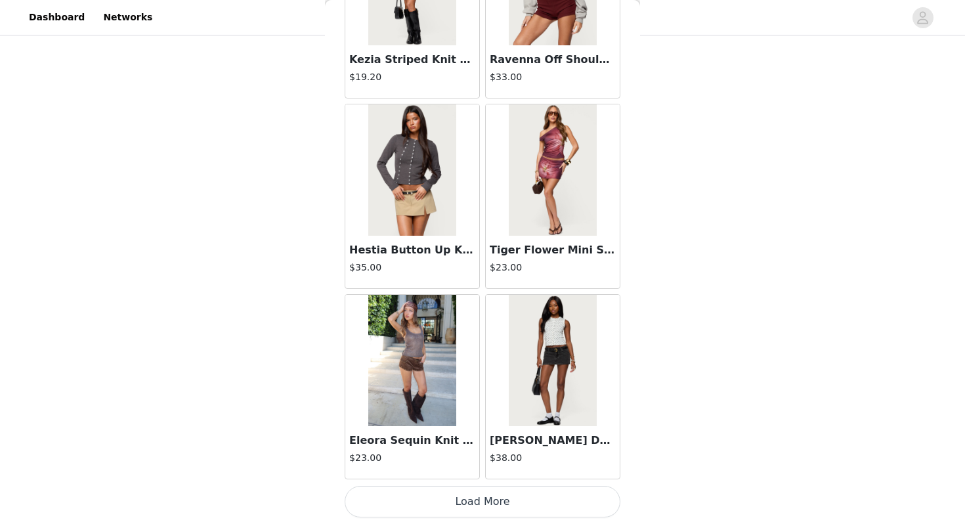
click at [465, 506] on button "Load More" at bounding box center [483, 502] width 276 height 32
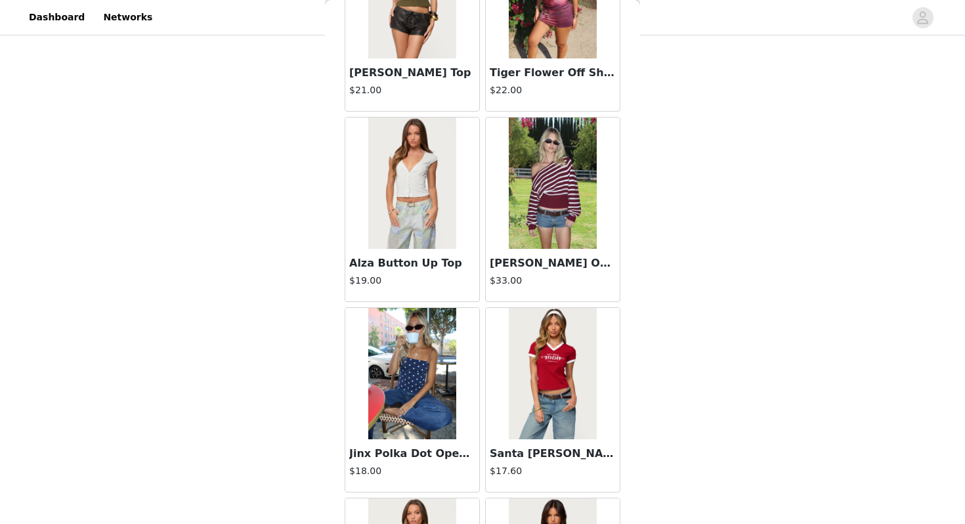
scroll to position [8328, 0]
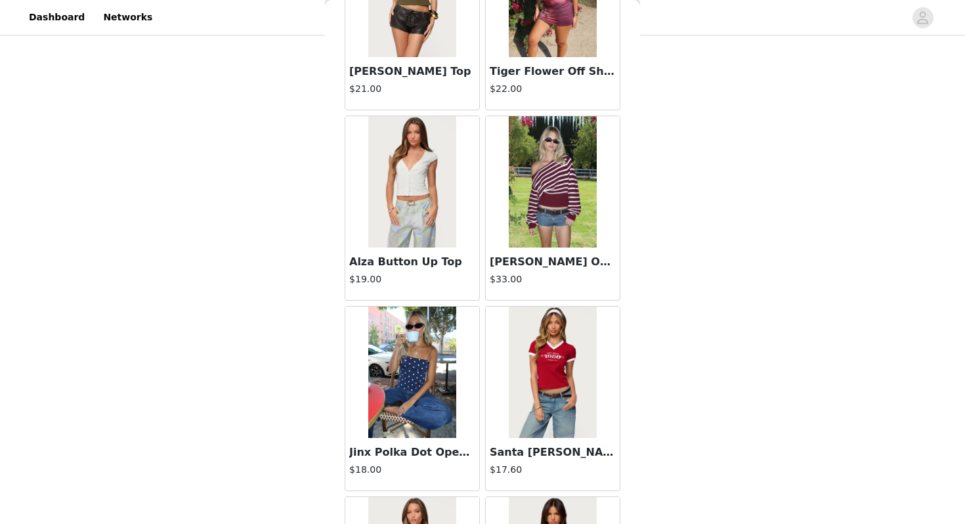
click at [426, 243] on img at bounding box center [411, 181] width 87 height 131
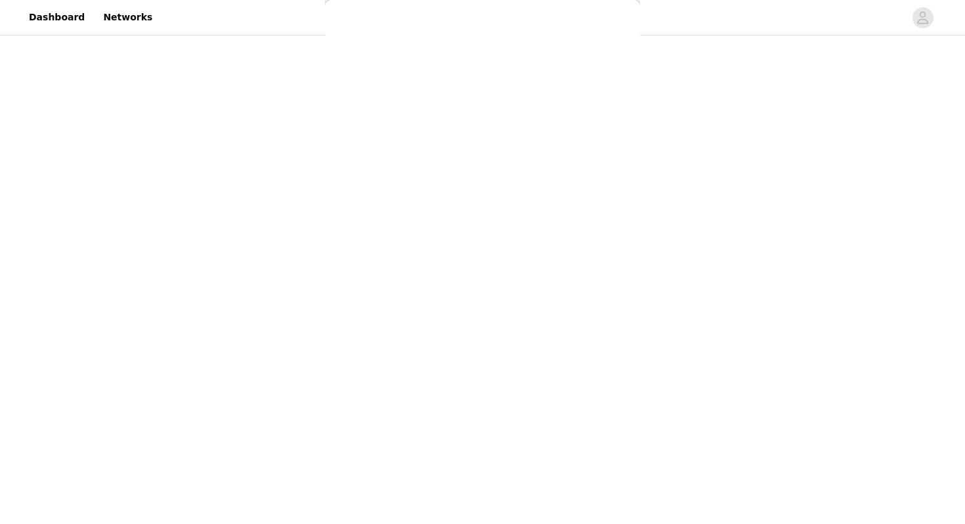
scroll to position [0, 0]
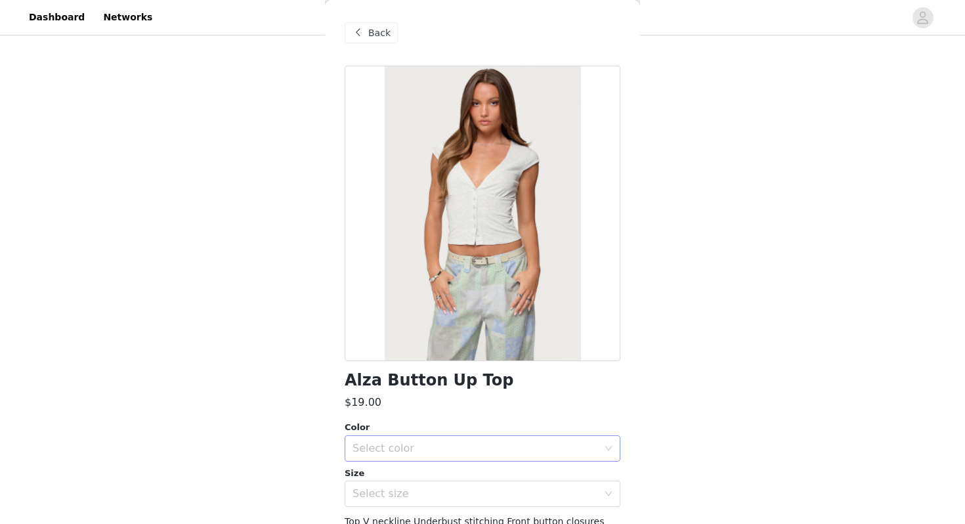
click at [443, 443] on div "Select color" at bounding box center [476, 448] width 246 height 13
click at [437, 475] on li "GRAY MELANGE" at bounding box center [483, 477] width 276 height 21
click at [435, 492] on div "Select size" at bounding box center [476, 493] width 246 height 13
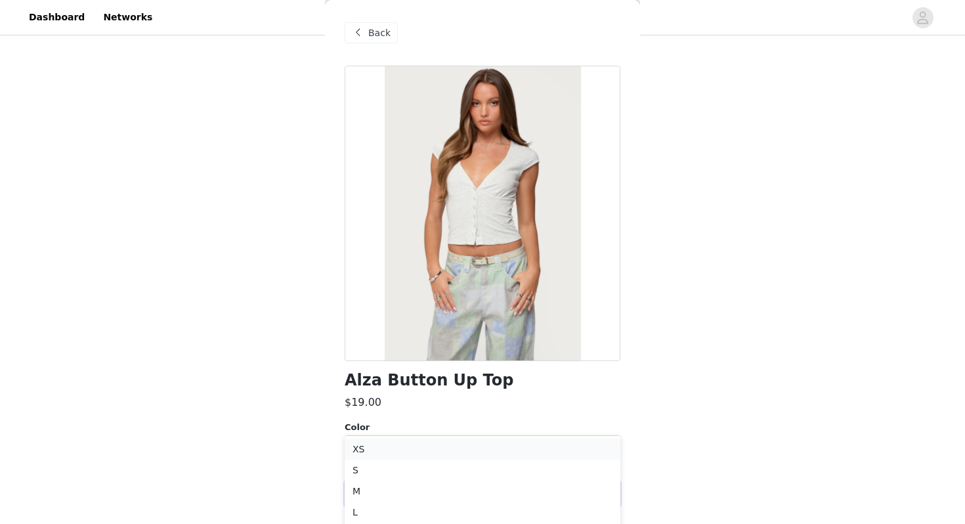
click at [428, 444] on li "XS" at bounding box center [483, 449] width 276 height 21
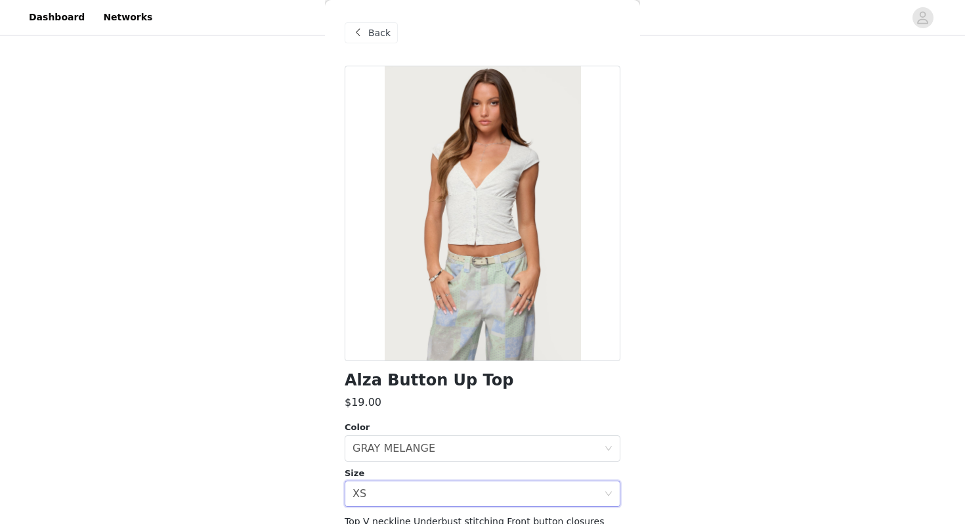
scroll to position [101, 0]
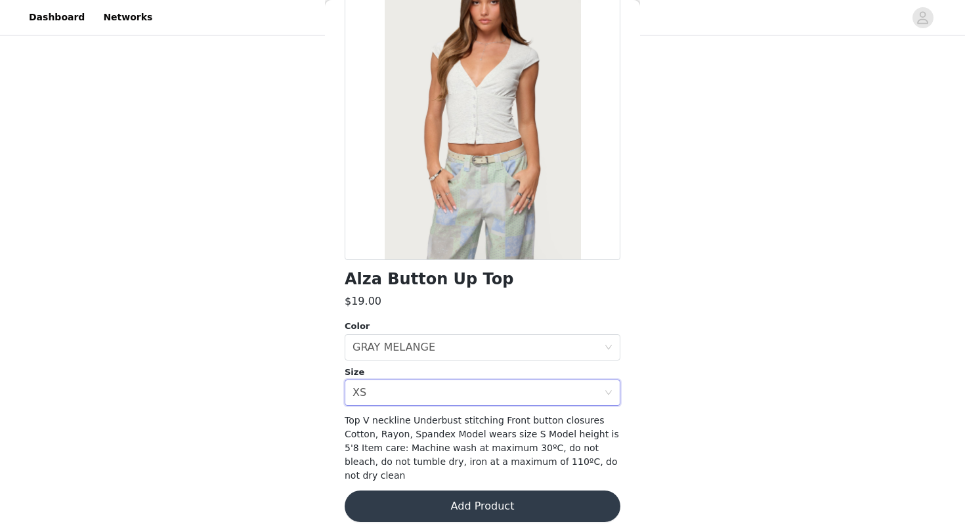
click at [422, 494] on button "Add Product" at bounding box center [483, 506] width 276 height 32
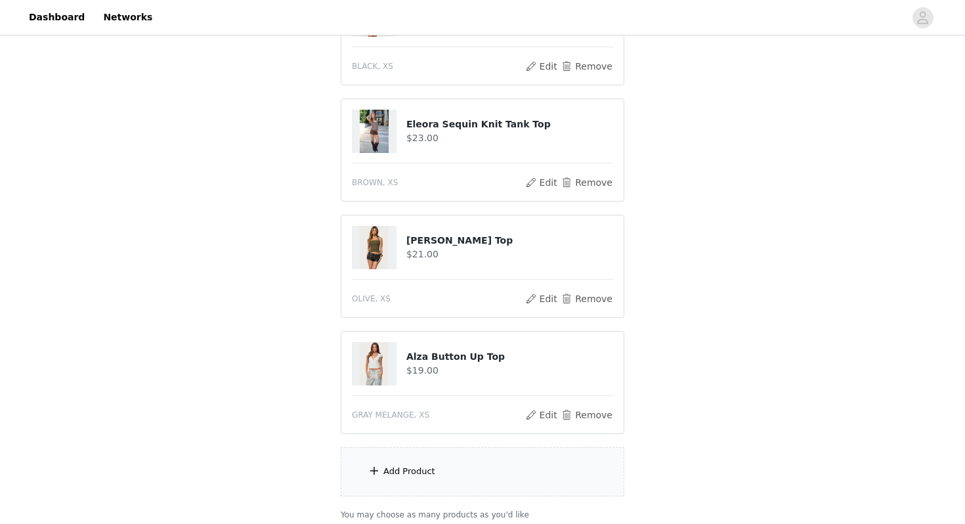
scroll to position [655, 0]
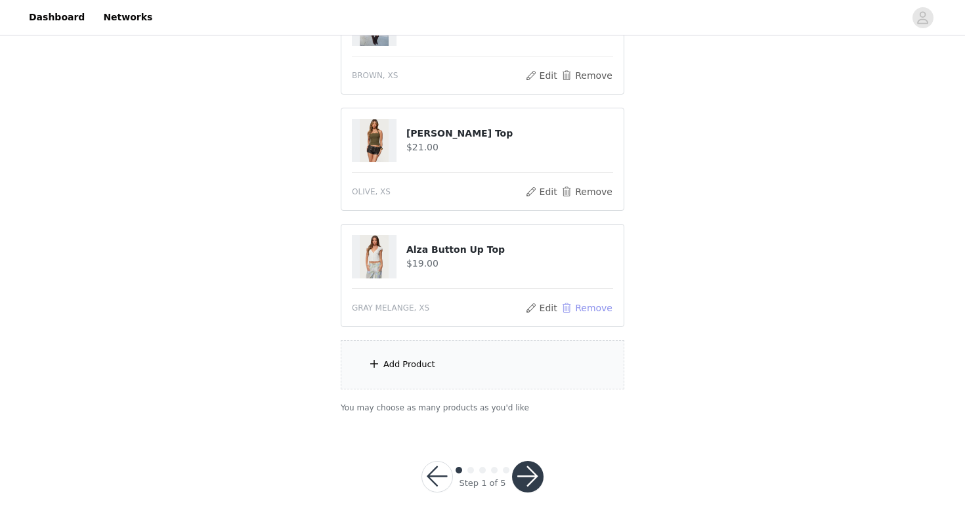
click at [594, 307] on button "Remove" at bounding box center [587, 308] width 53 height 16
click at [513, 373] on div "Add Product" at bounding box center [483, 364] width 284 height 49
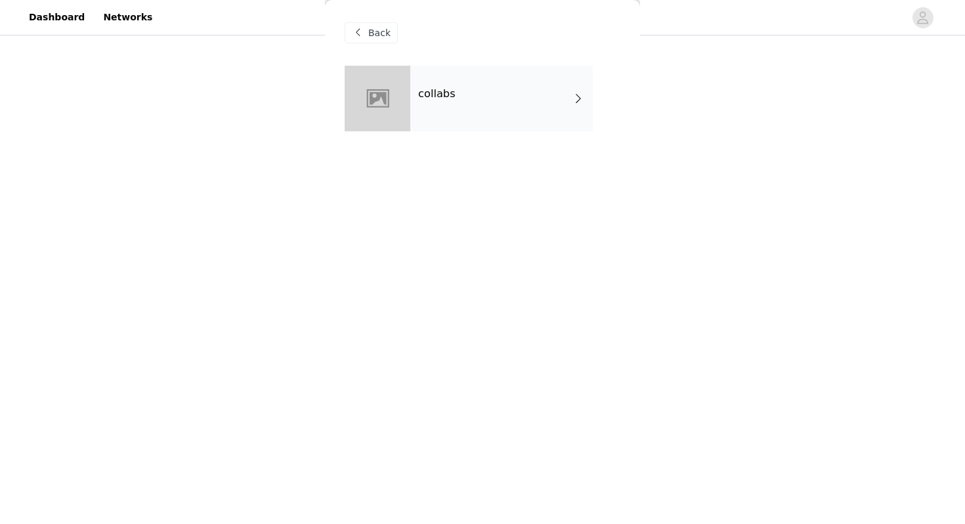
click at [465, 71] on div "collabs" at bounding box center [501, 99] width 183 height 66
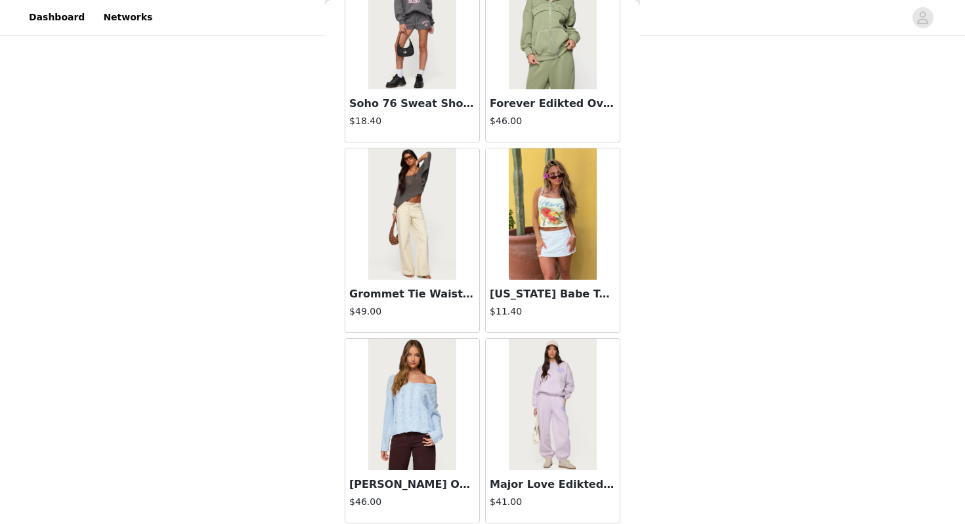
scroll to position [1485, 0]
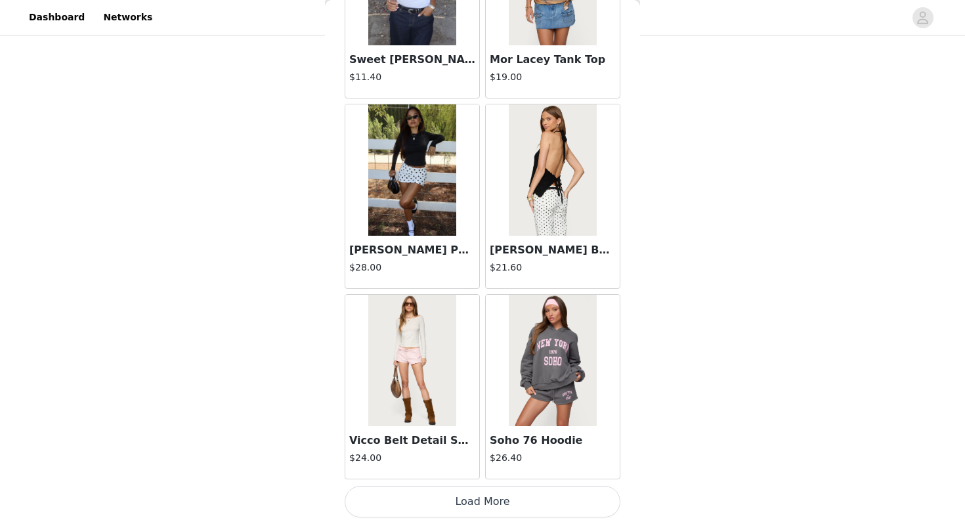
click at [502, 509] on button "Load More" at bounding box center [483, 502] width 276 height 32
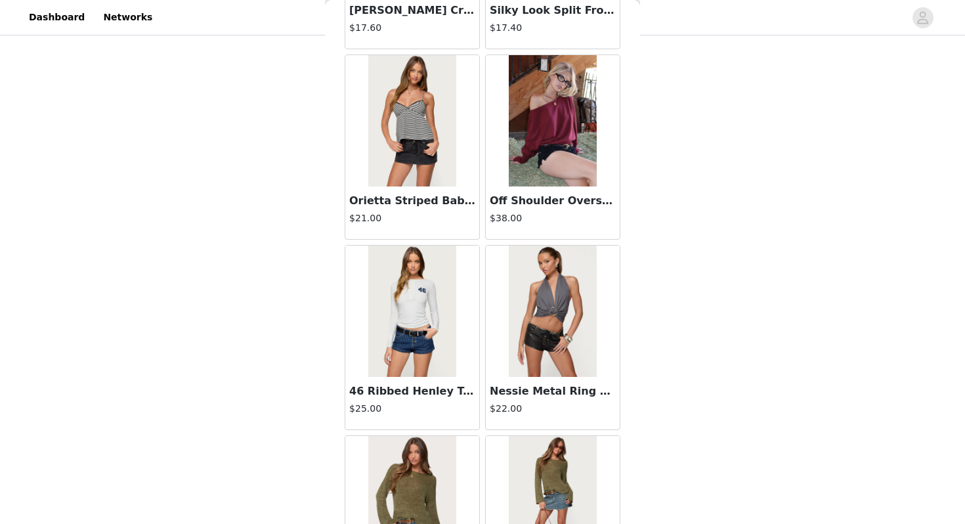
scroll to position [3389, 0]
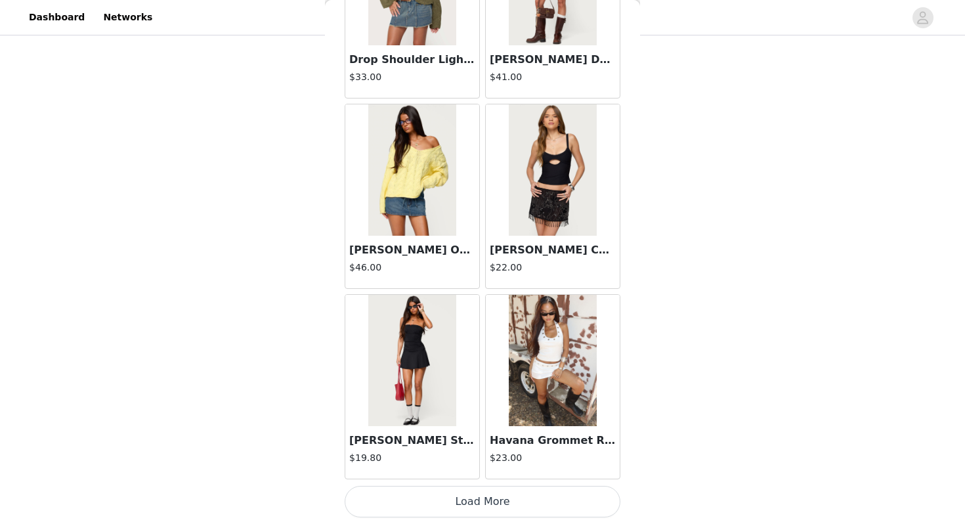
click at [480, 494] on button "Load More" at bounding box center [483, 502] width 276 height 32
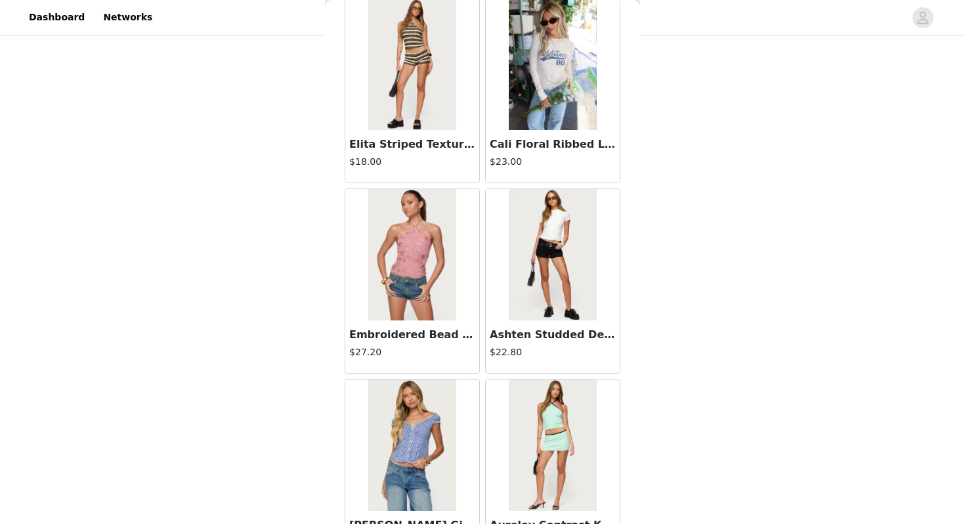
scroll to position [5293, 0]
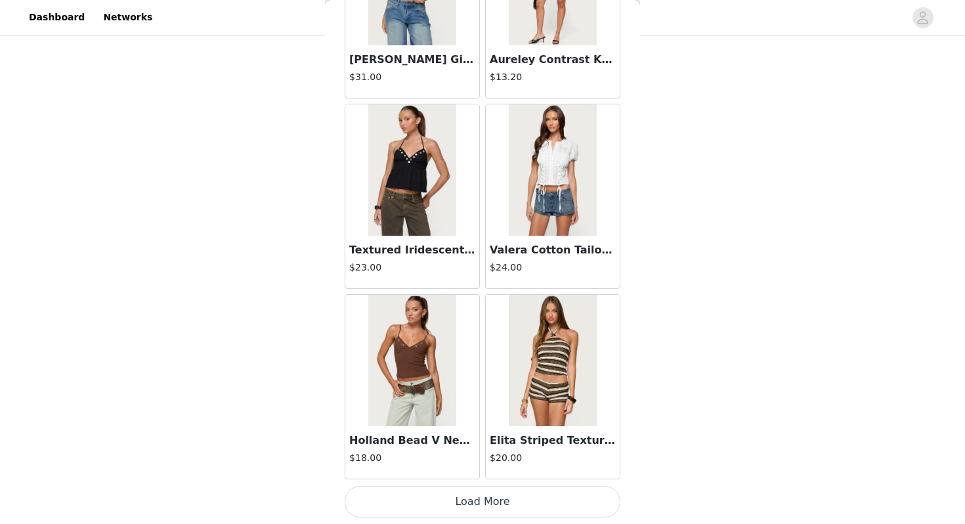
click at [482, 509] on button "Load More" at bounding box center [483, 502] width 276 height 32
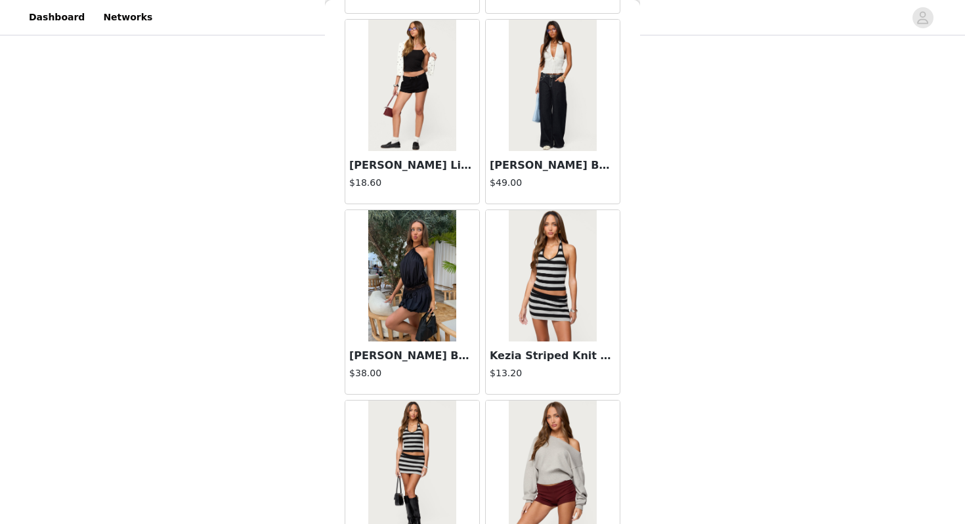
scroll to position [7197, 0]
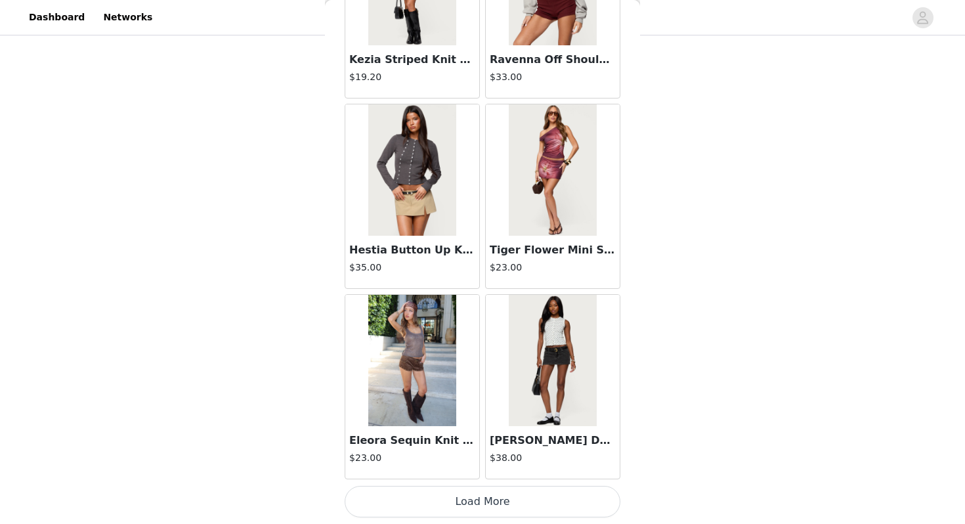
click at [487, 495] on button "Load More" at bounding box center [483, 502] width 276 height 32
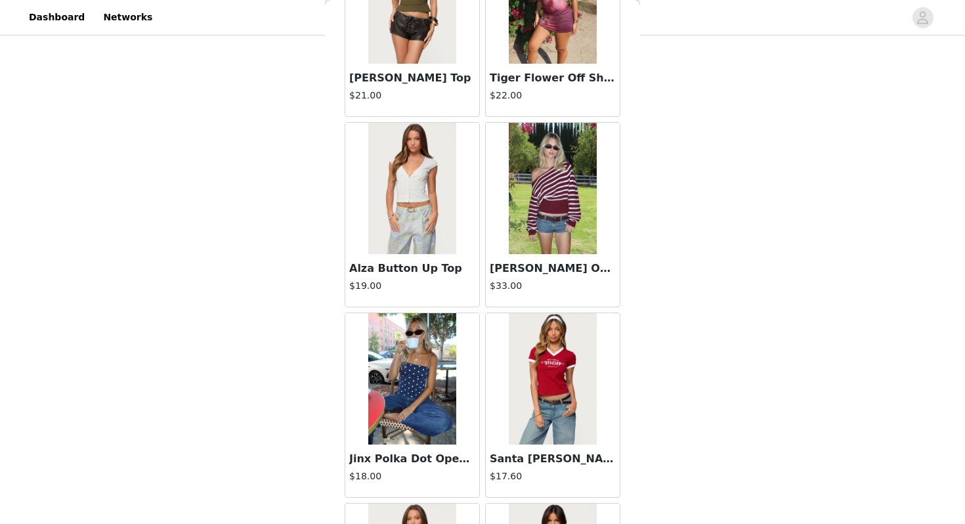
scroll to position [8355, 0]
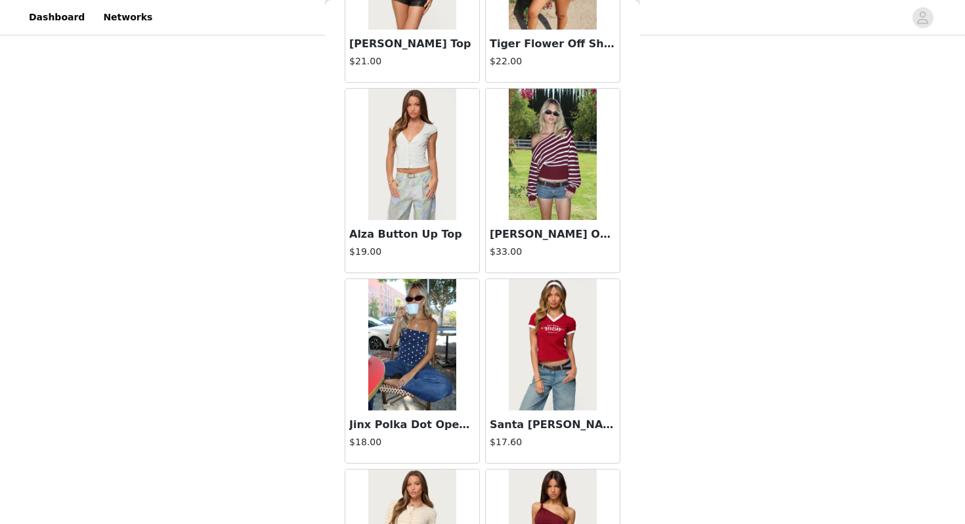
click at [422, 376] on img at bounding box center [411, 344] width 87 height 131
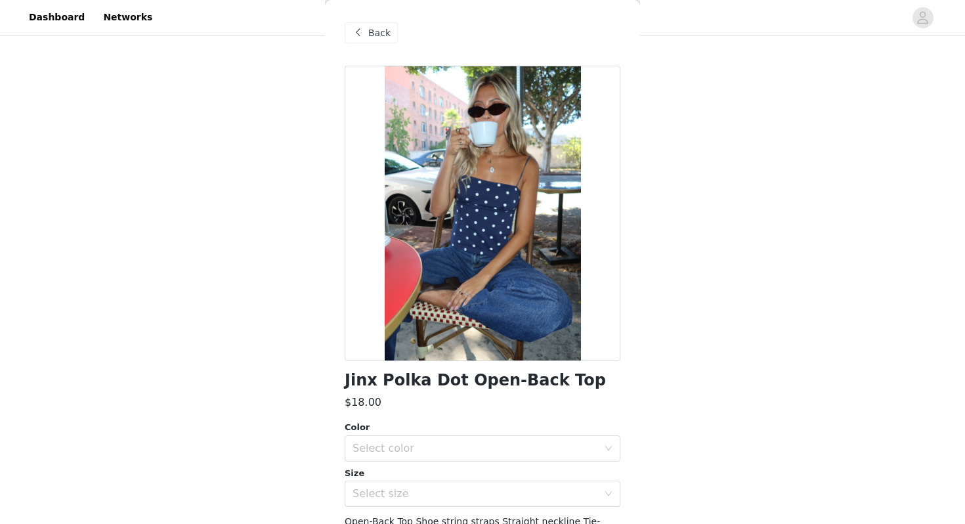
scroll to position [96, 0]
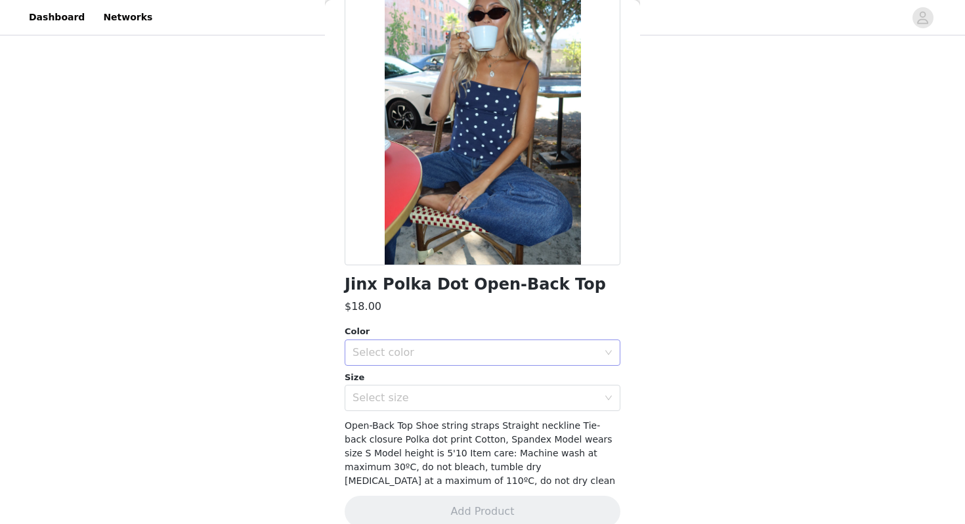
click at [429, 356] on div "Select color" at bounding box center [476, 352] width 246 height 13
click at [423, 378] on li "NAVY AND WHITE" at bounding box center [483, 381] width 276 height 21
click at [418, 399] on div "Select size" at bounding box center [476, 397] width 246 height 13
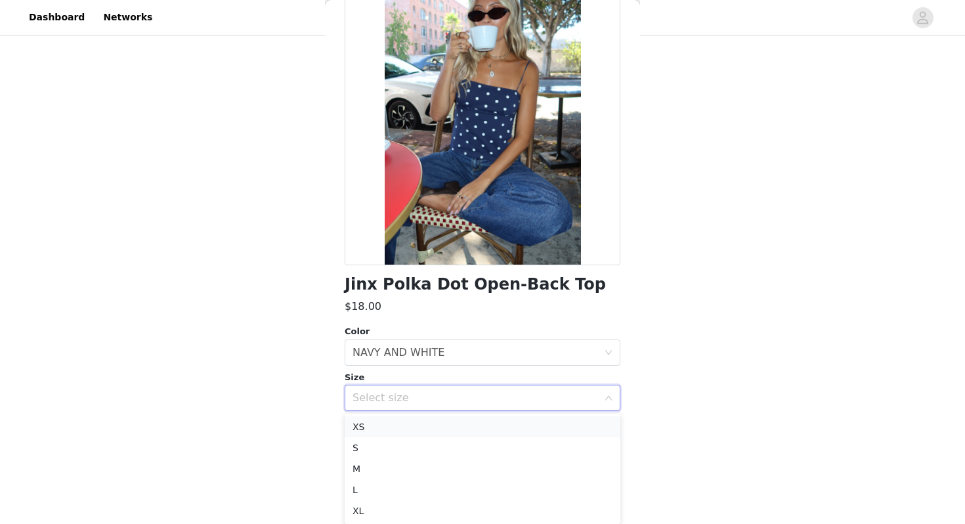
click at [413, 426] on li "XS" at bounding box center [483, 426] width 276 height 21
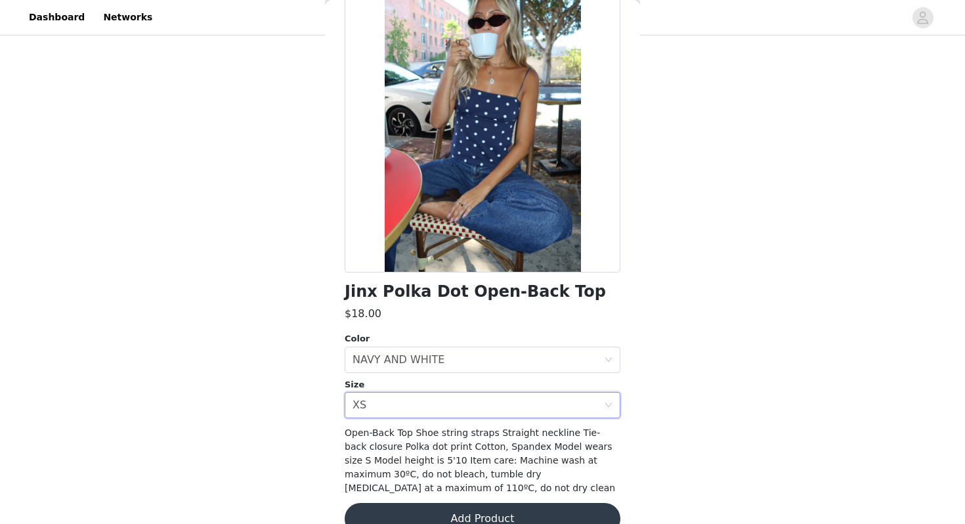
scroll to position [115, 0]
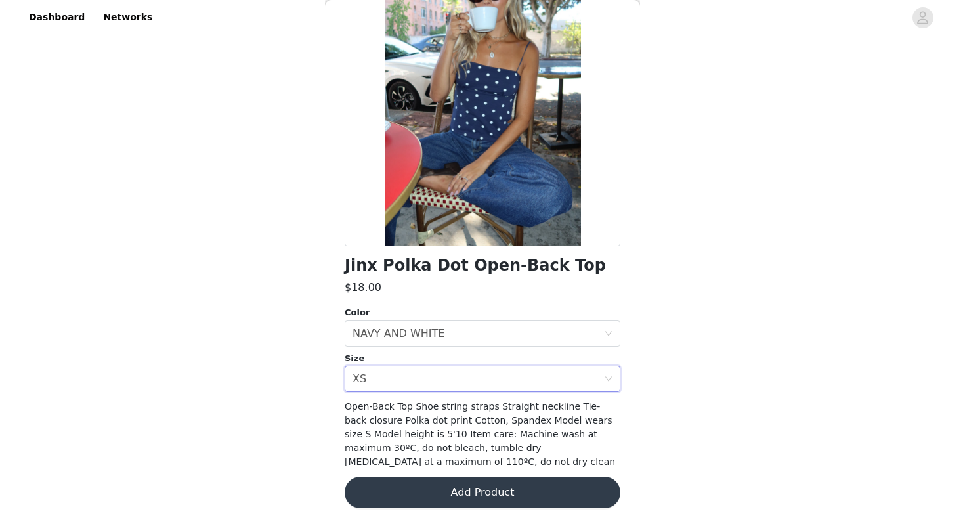
click at [412, 494] on button "Add Product" at bounding box center [483, 493] width 276 height 32
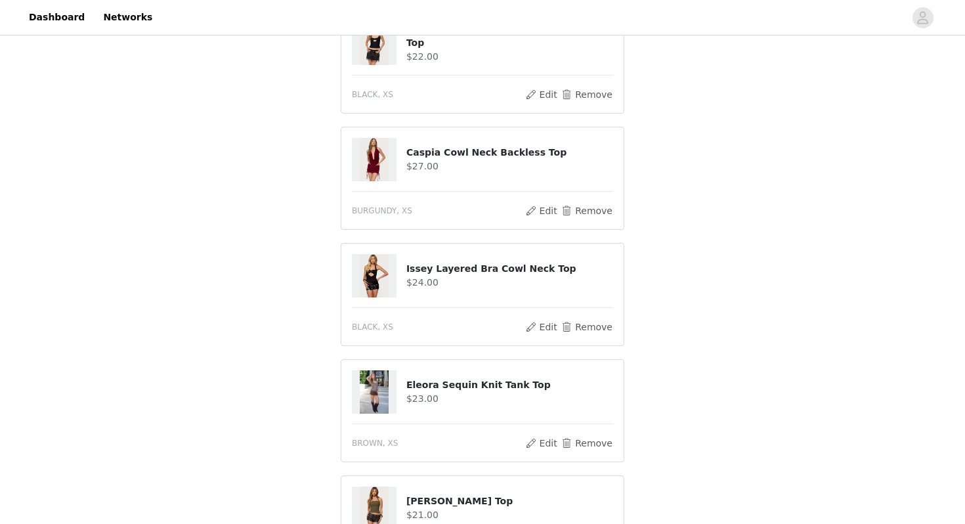
scroll to position [655, 0]
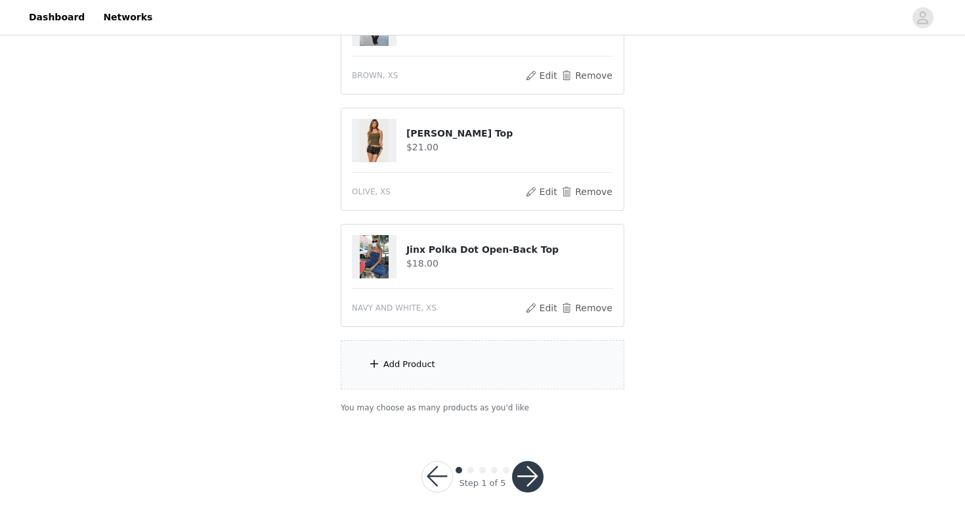
click at [460, 358] on div "Add Product" at bounding box center [483, 364] width 284 height 49
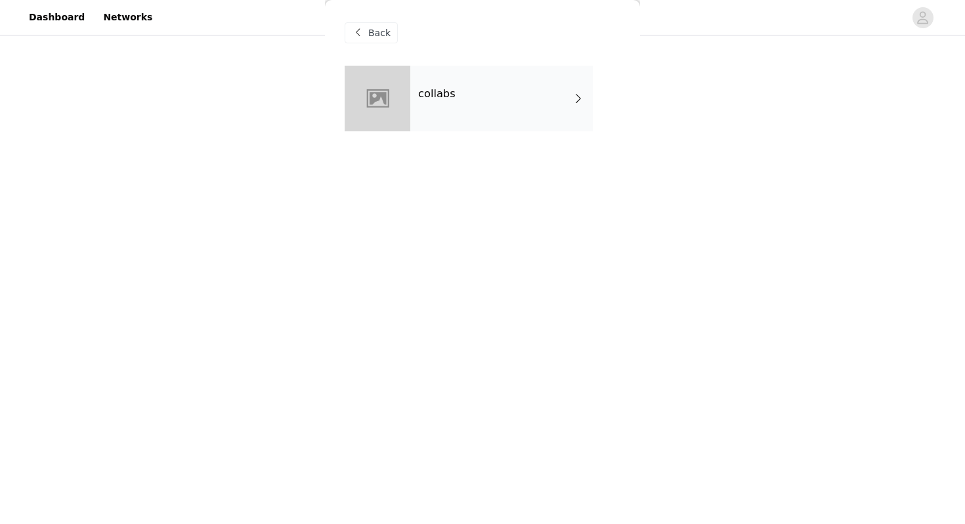
click at [472, 133] on div "collabs" at bounding box center [483, 108] width 276 height 85
click at [479, 97] on div "collabs" at bounding box center [501, 99] width 183 height 66
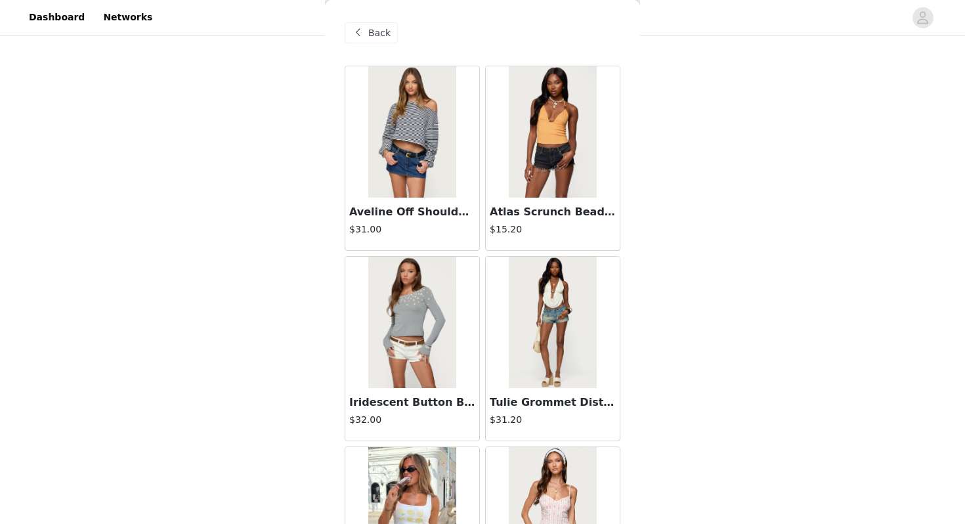
scroll to position [1485, 0]
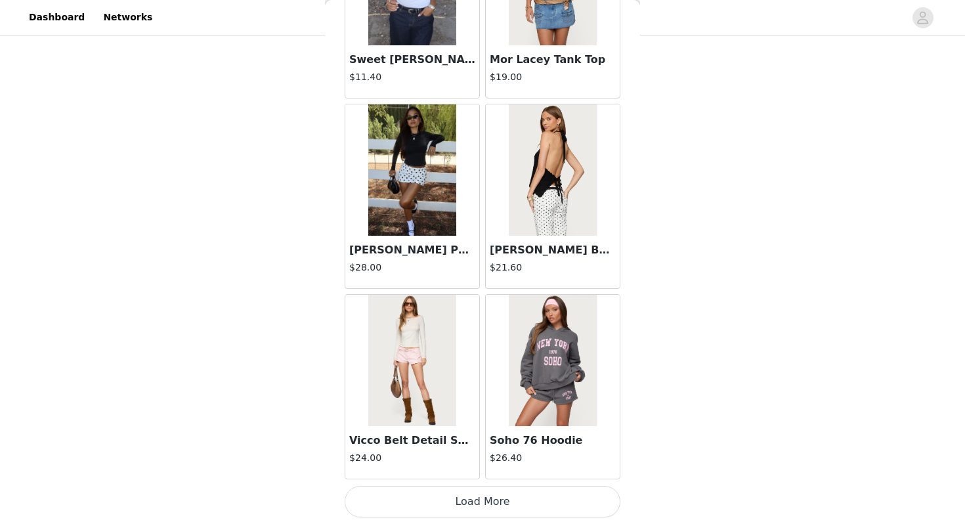
click at [447, 499] on button "Load More" at bounding box center [483, 502] width 276 height 32
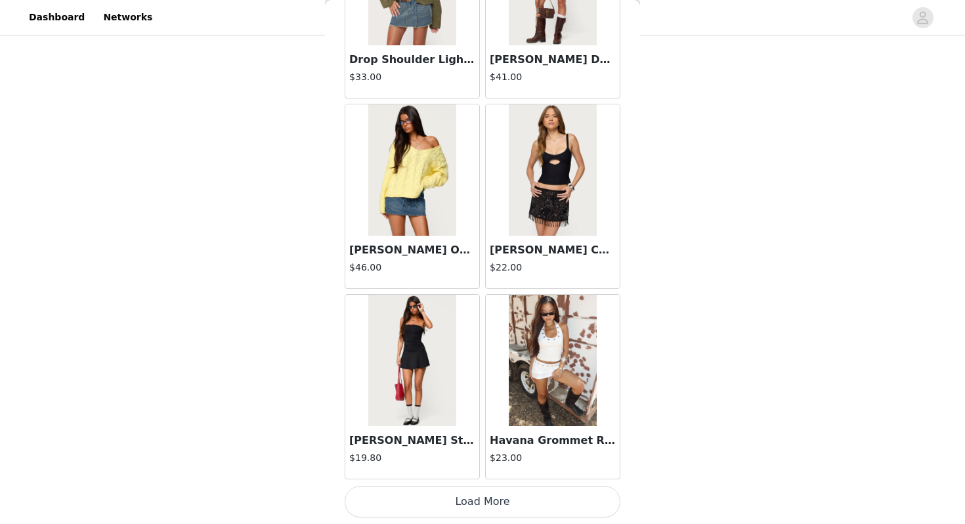
click at [446, 508] on button "Load More" at bounding box center [483, 502] width 276 height 32
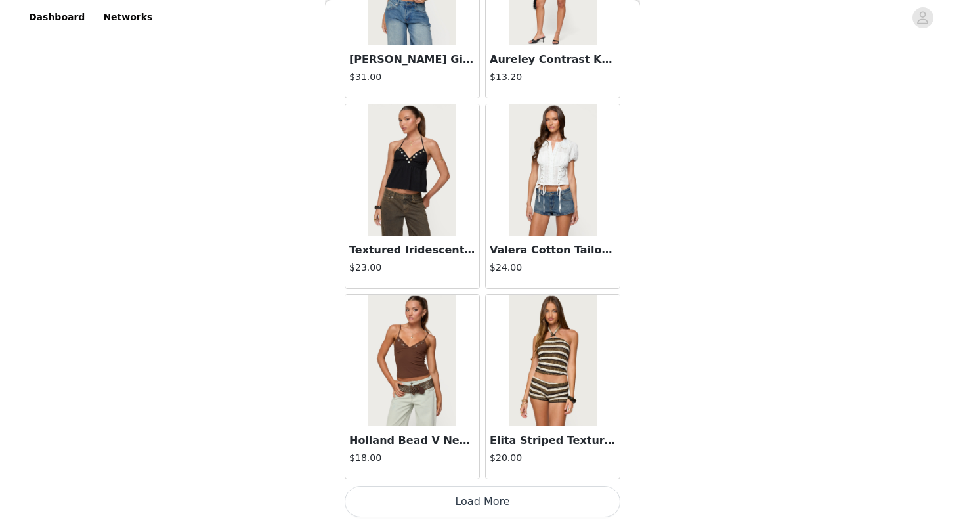
click at [448, 498] on button "Load More" at bounding box center [483, 502] width 276 height 32
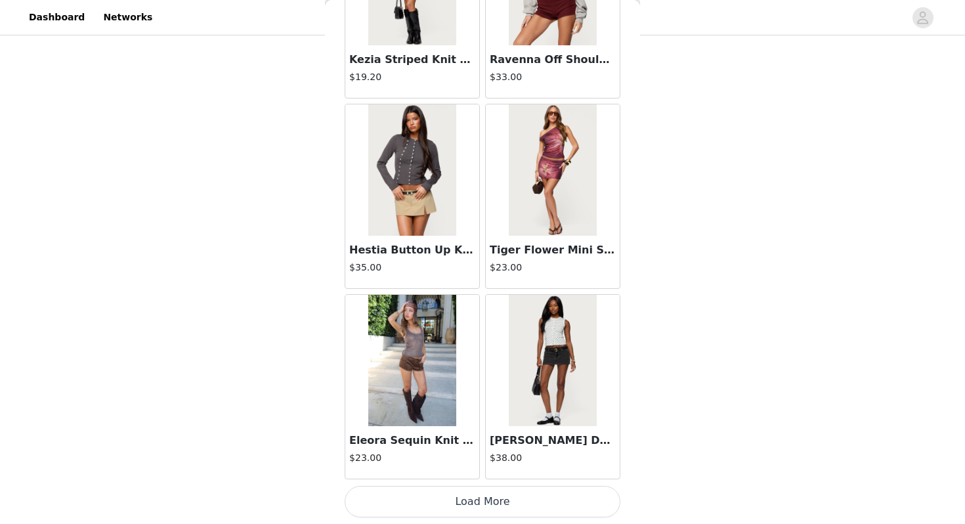
click at [449, 513] on button "Load More" at bounding box center [483, 502] width 276 height 32
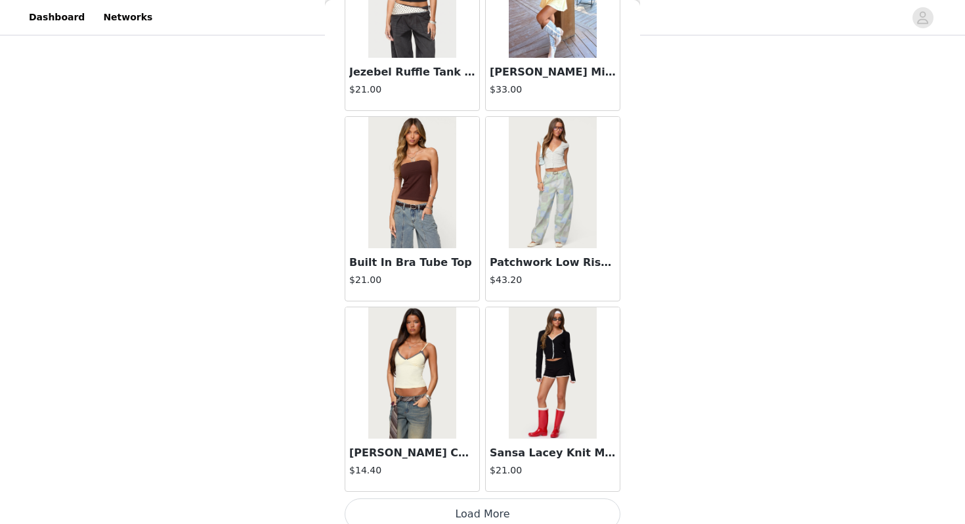
scroll to position [9101, 0]
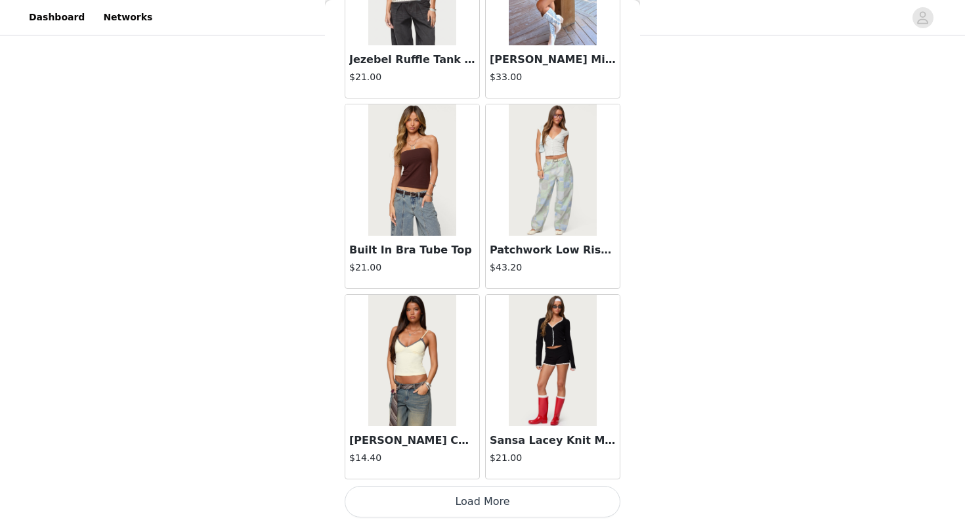
click at [451, 499] on button "Load More" at bounding box center [483, 502] width 276 height 32
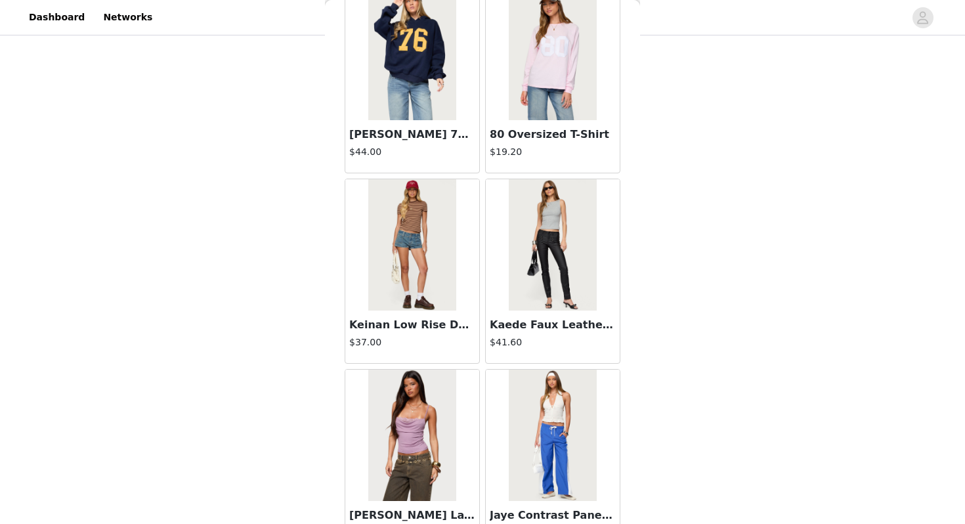
scroll to position [11005, 0]
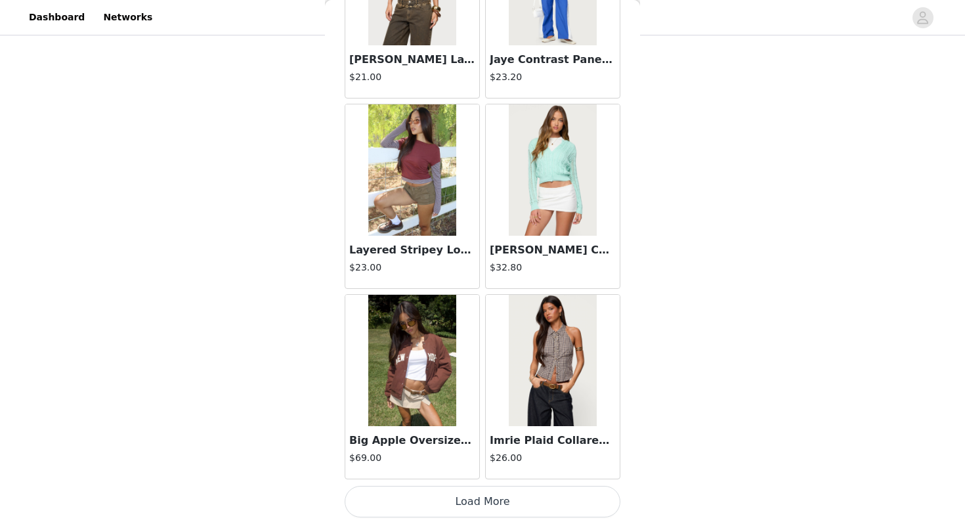
click at [451, 501] on button "Load More" at bounding box center [483, 502] width 276 height 32
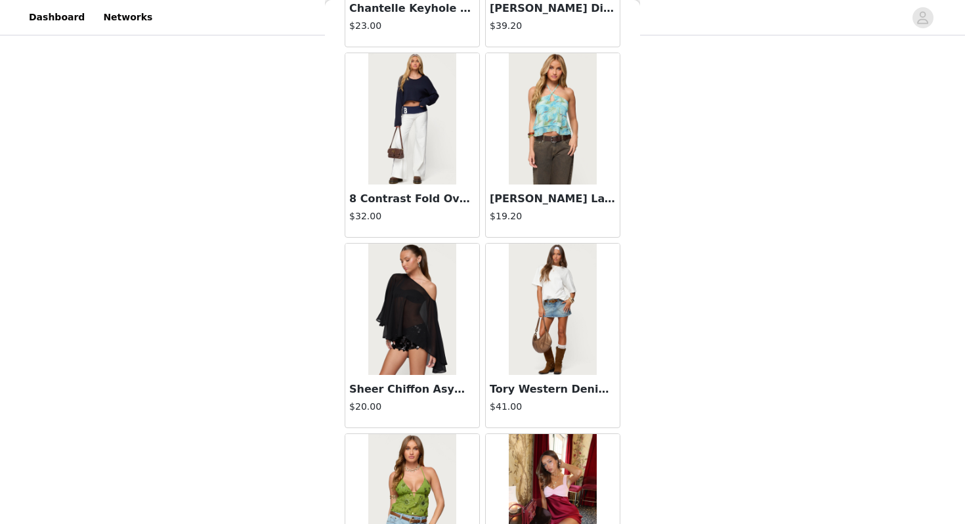
scroll to position [12909, 0]
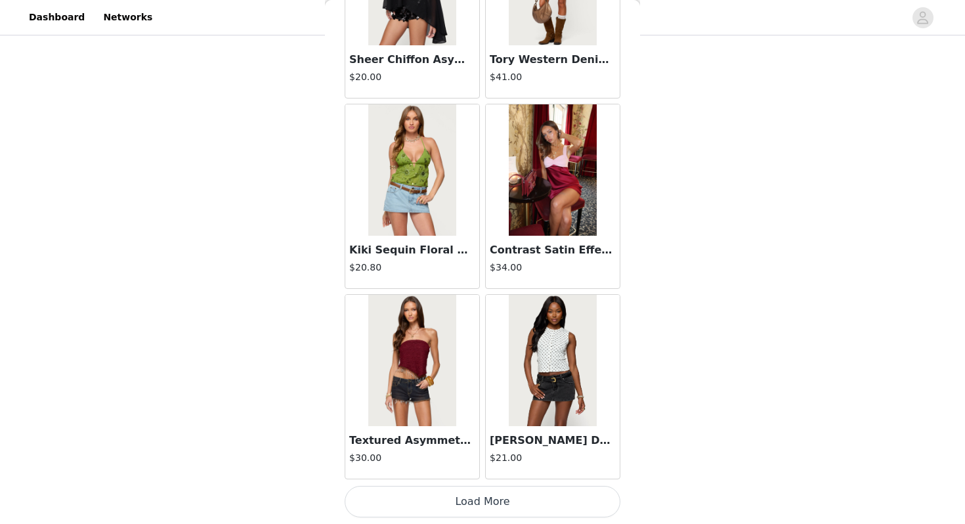
click at [451, 498] on button "Load More" at bounding box center [483, 502] width 276 height 32
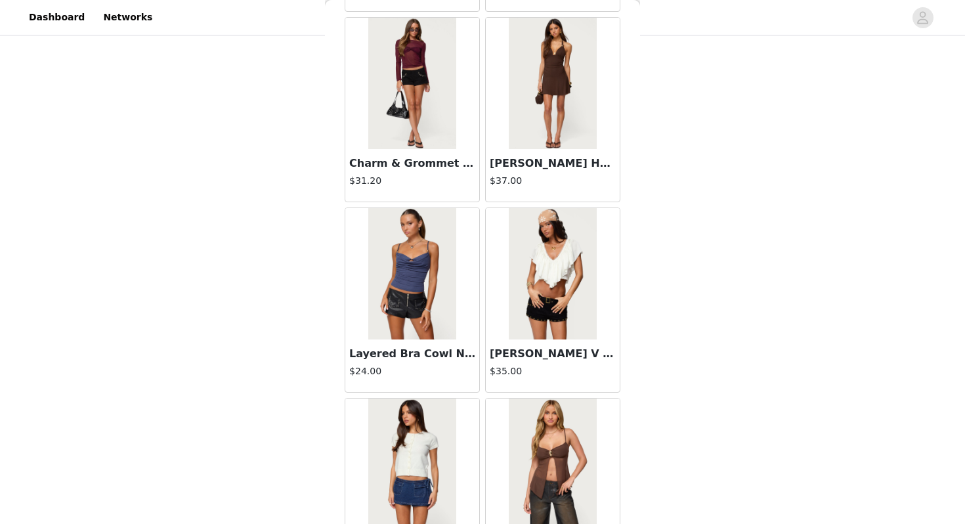
scroll to position [14723, 0]
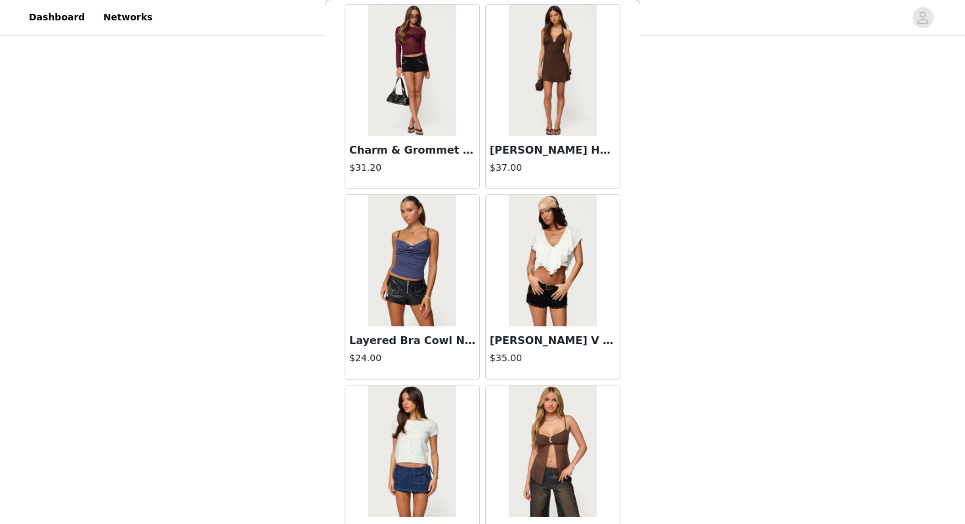
click at [427, 341] on h3 "Layered Bra Cowl Neck Top" at bounding box center [412, 341] width 126 height 16
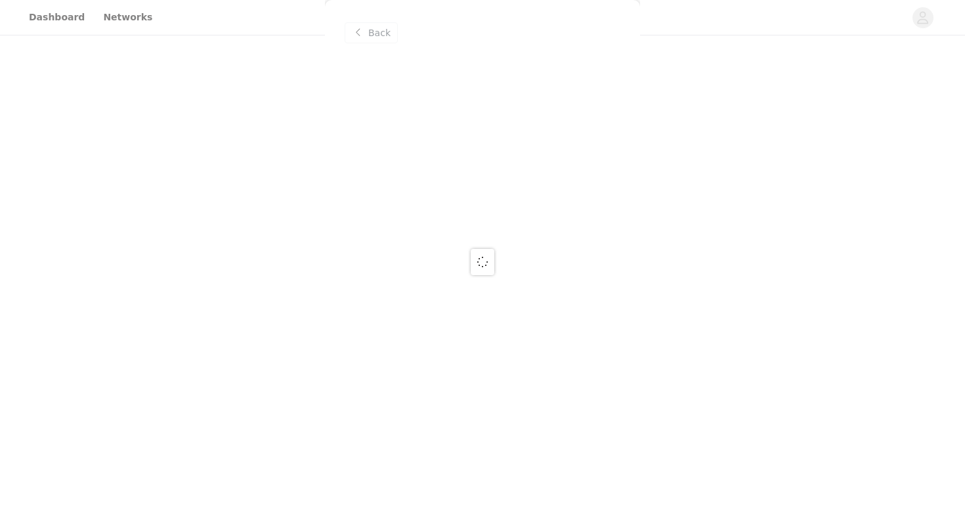
scroll to position [0, 0]
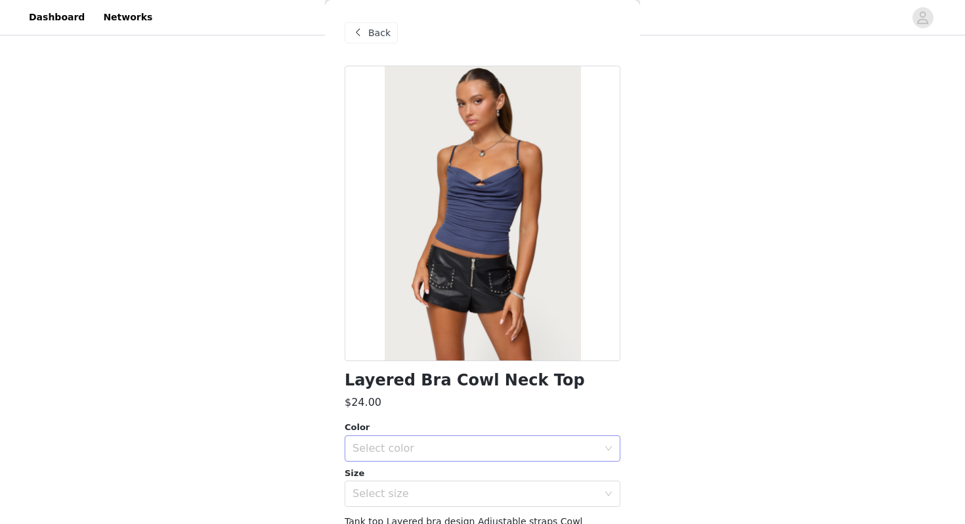
click at [415, 445] on div "Select color" at bounding box center [476, 448] width 246 height 13
click at [410, 469] on li "DARK BLUE" at bounding box center [483, 477] width 276 height 21
click at [408, 484] on div "Select size" at bounding box center [478, 493] width 251 height 25
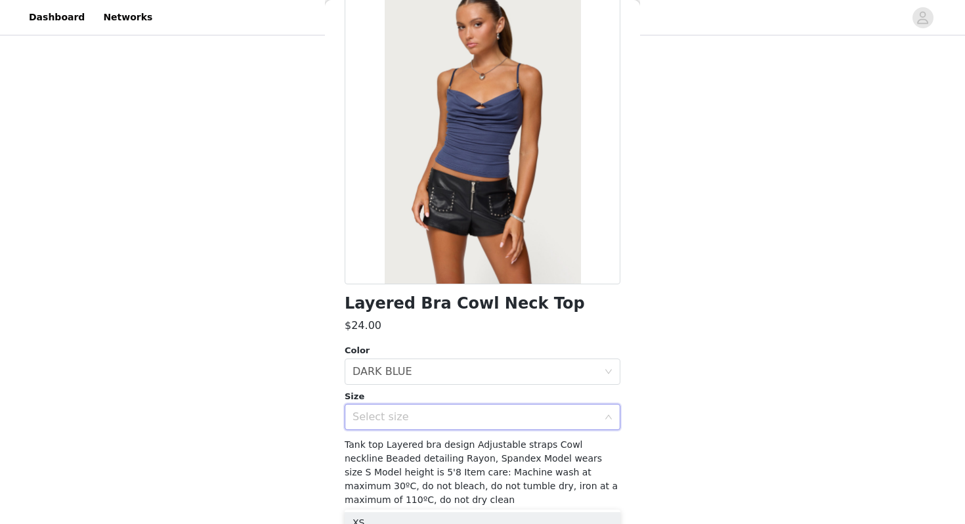
scroll to position [92, 0]
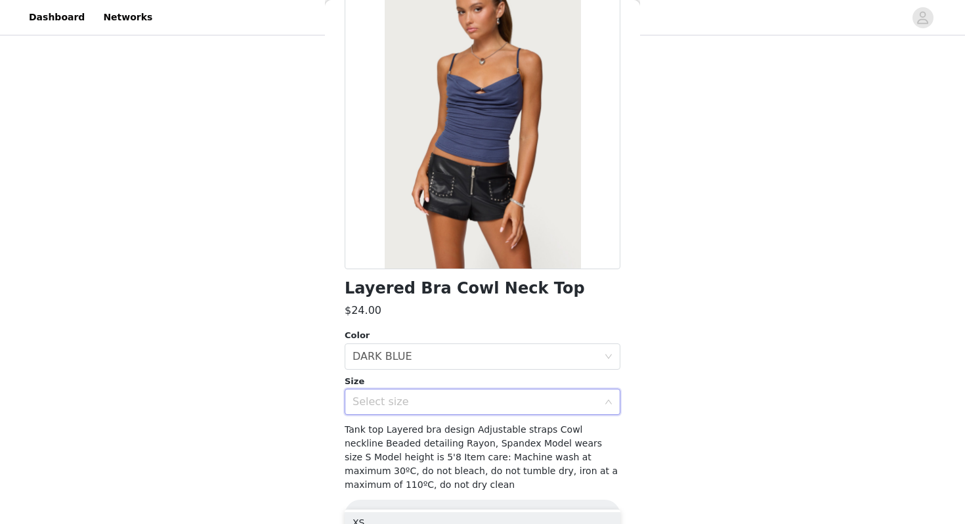
click at [418, 401] on div "Select size" at bounding box center [476, 401] width 246 height 13
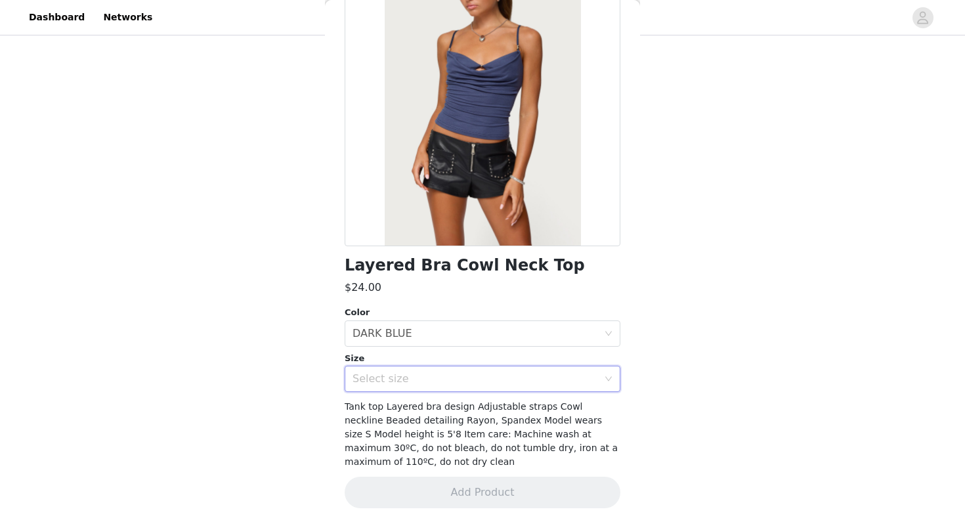
click at [417, 372] on div "Select size" at bounding box center [476, 378] width 246 height 13
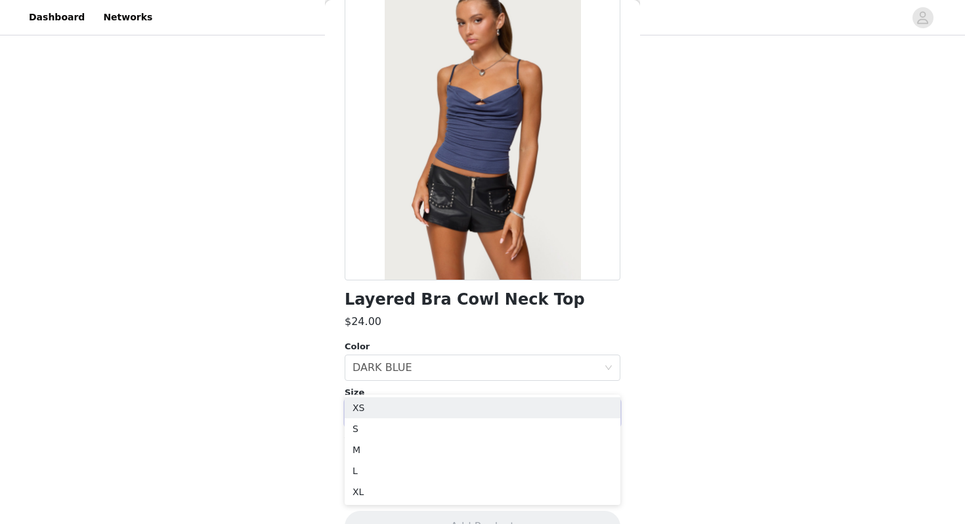
scroll to position [82, 0]
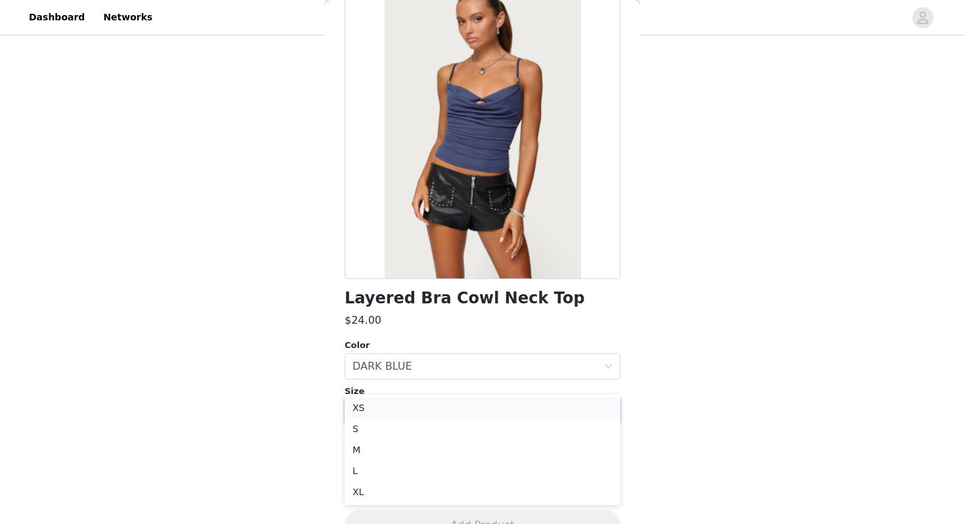
click at [402, 403] on li "XS" at bounding box center [483, 407] width 276 height 21
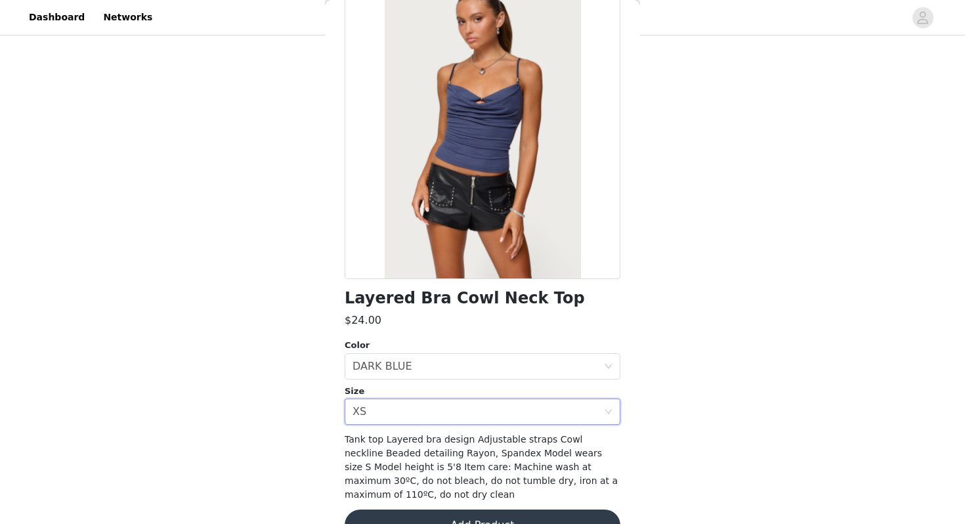
scroll to position [115, 0]
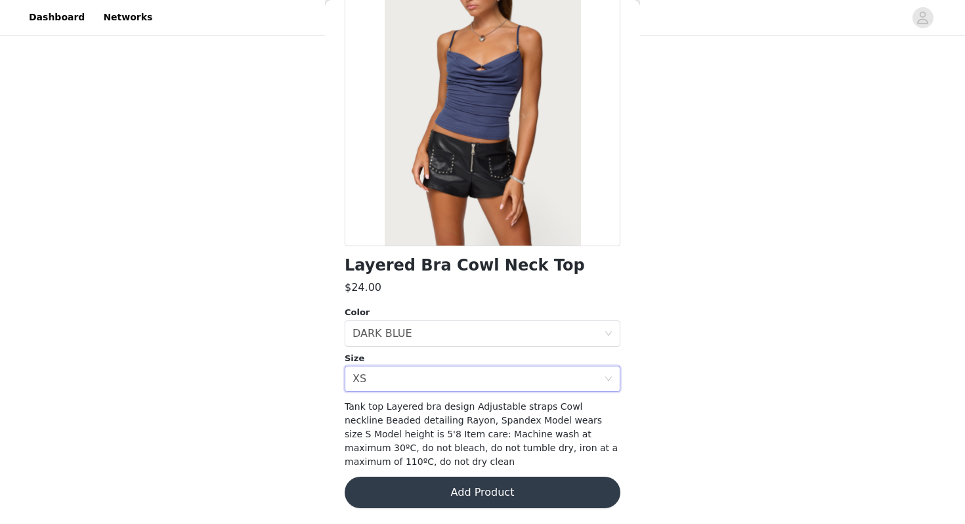
click at [406, 502] on button "Add Product" at bounding box center [483, 493] width 276 height 32
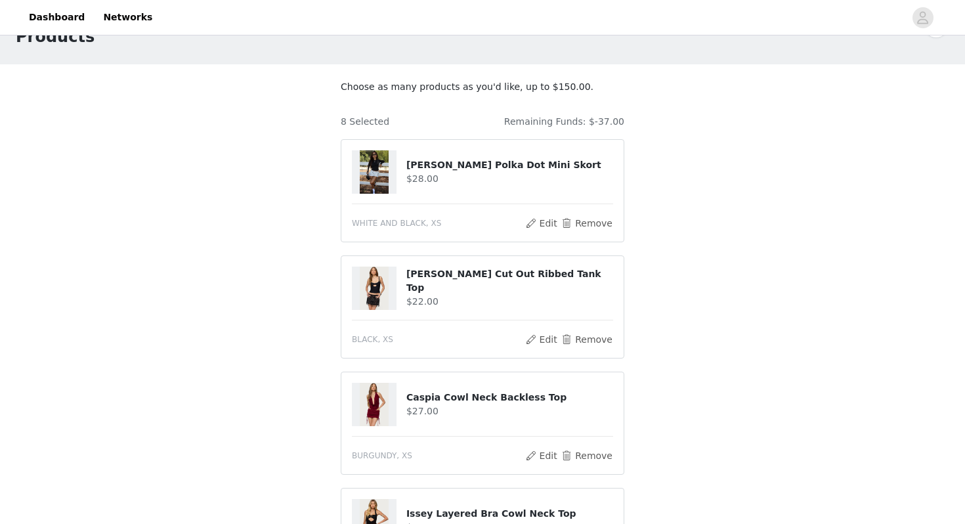
scroll to position [48, 0]
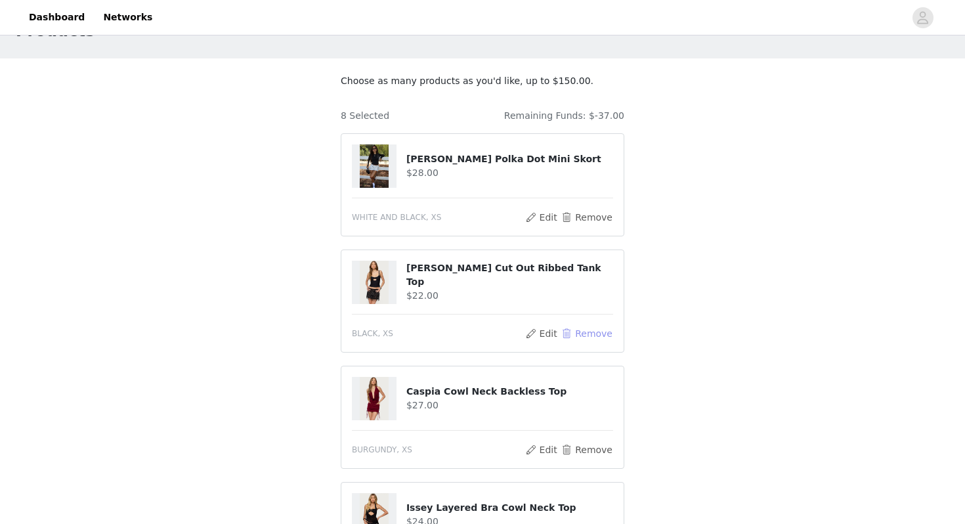
click at [590, 332] on button "Remove" at bounding box center [587, 334] width 53 height 16
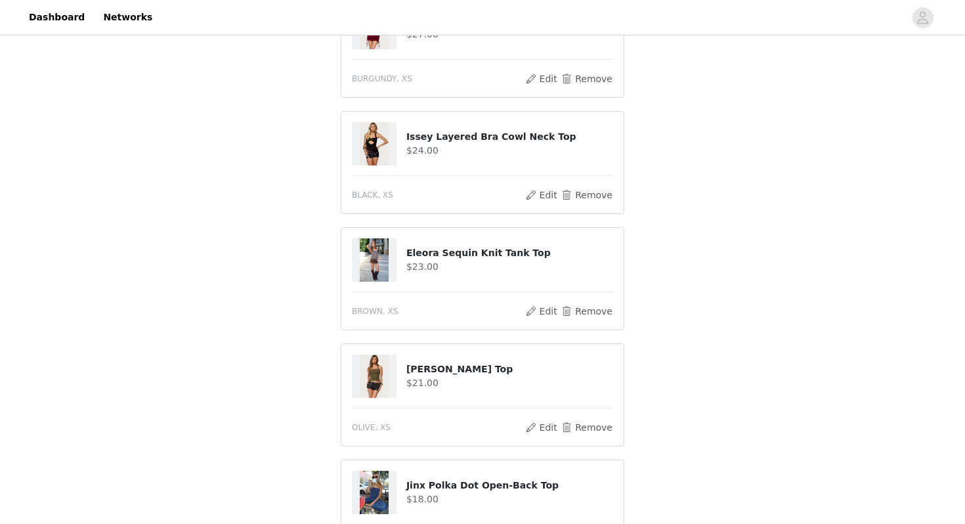
scroll to position [305, 0]
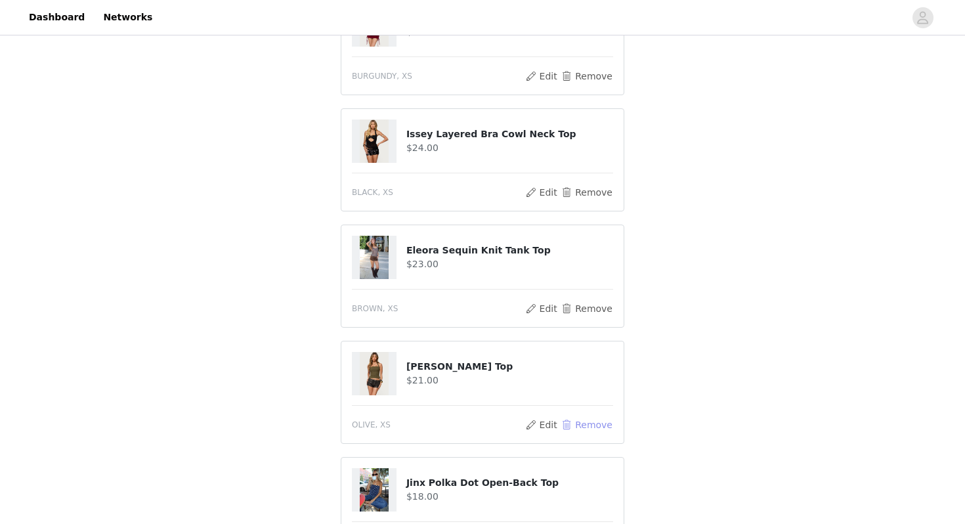
click at [590, 422] on button "Remove" at bounding box center [587, 425] width 53 height 16
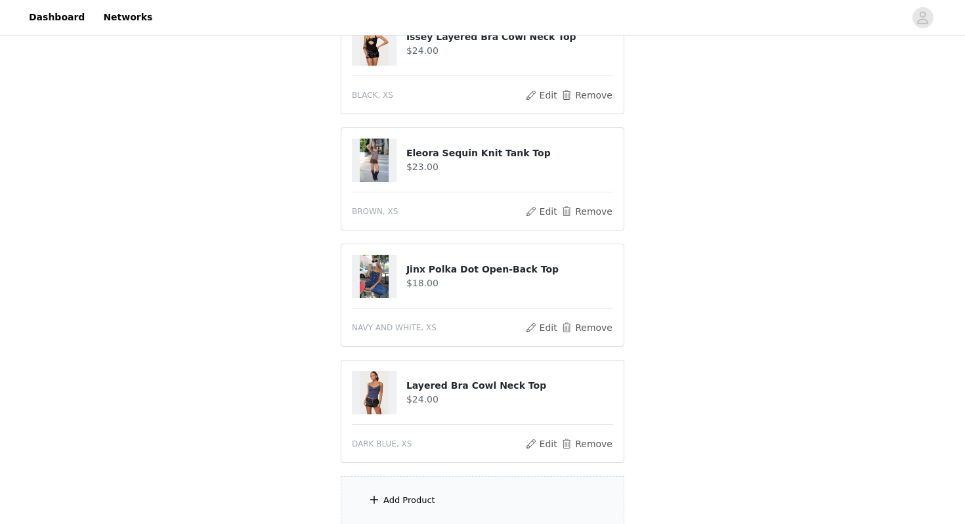
scroll to position [538, 0]
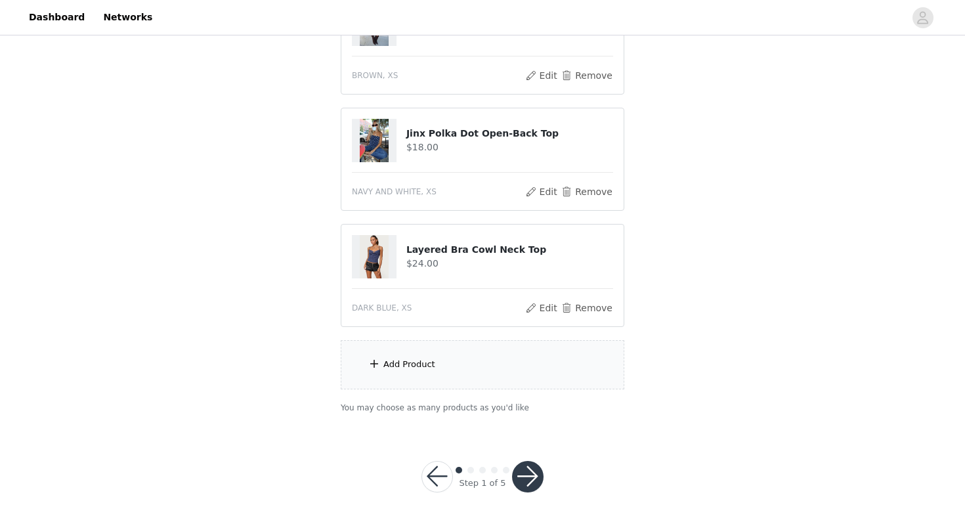
click at [515, 367] on div "Add Product" at bounding box center [483, 364] width 284 height 49
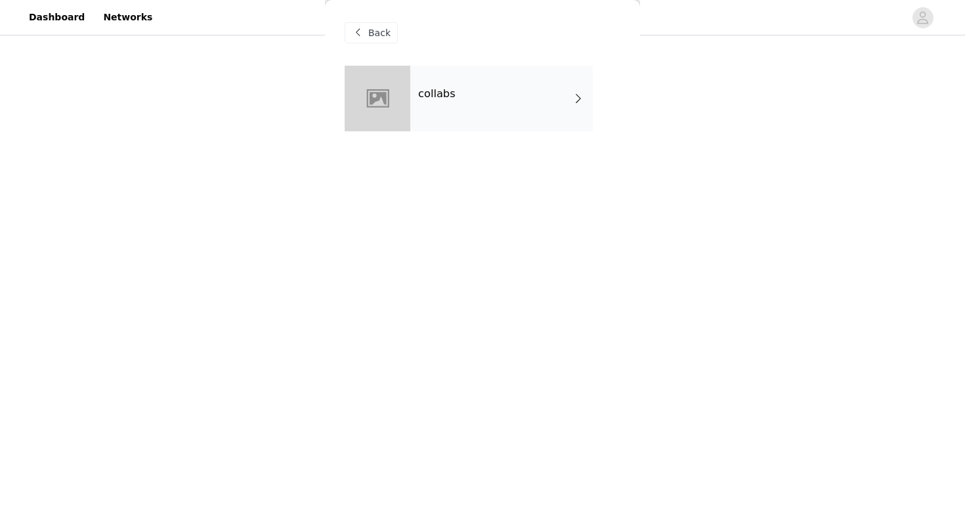
click at [519, 121] on div "collabs" at bounding box center [501, 99] width 183 height 66
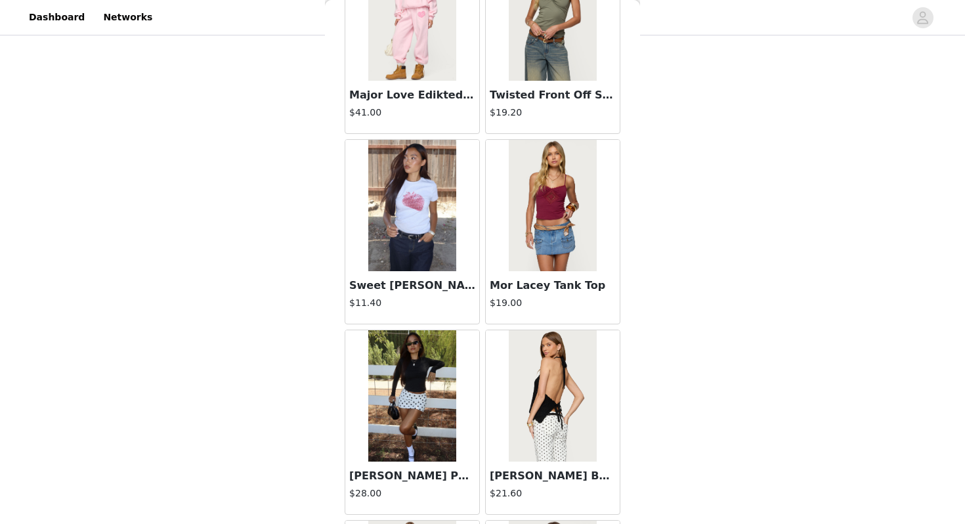
scroll to position [1485, 0]
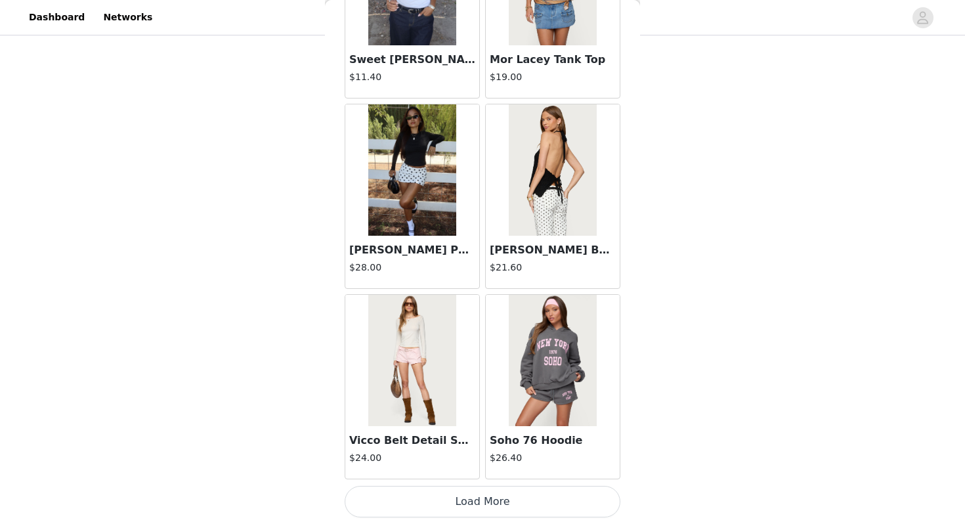
click at [469, 503] on button "Load More" at bounding box center [483, 502] width 276 height 32
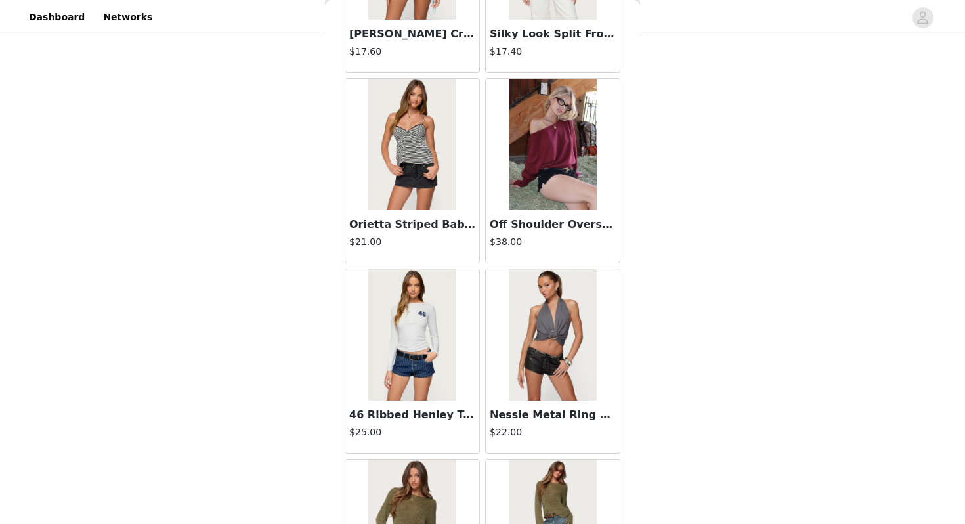
scroll to position [3389, 0]
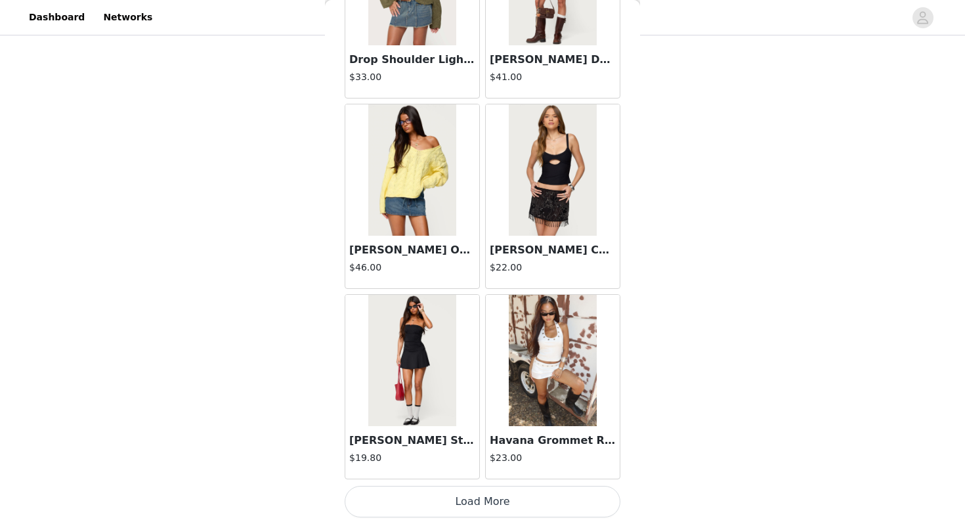
click at [421, 496] on button "Load More" at bounding box center [483, 502] width 276 height 32
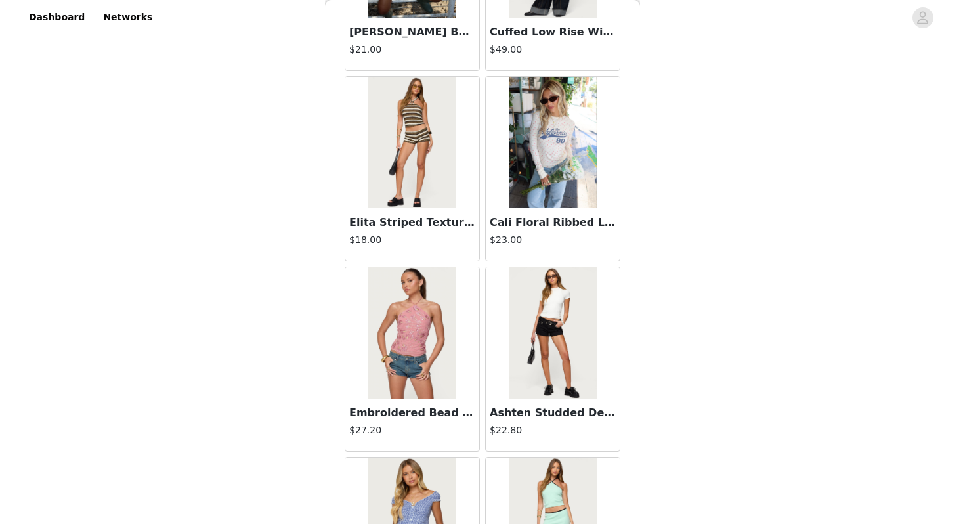
scroll to position [5293, 0]
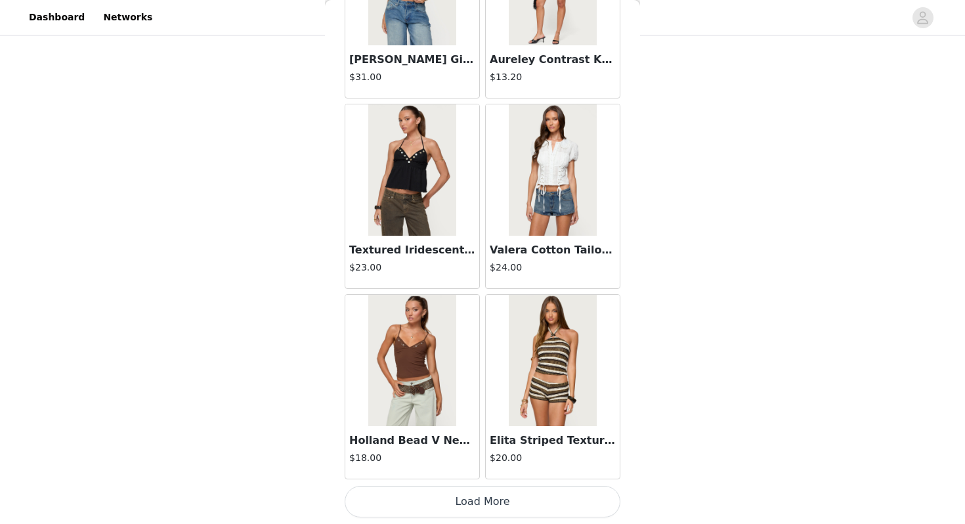
click at [451, 505] on button "Load More" at bounding box center [483, 502] width 276 height 32
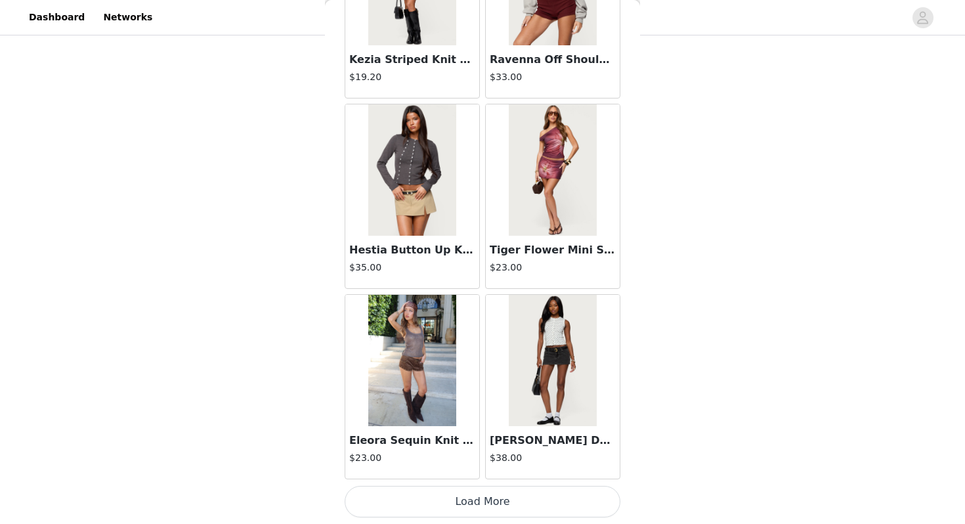
click at [454, 504] on button "Load More" at bounding box center [483, 502] width 276 height 32
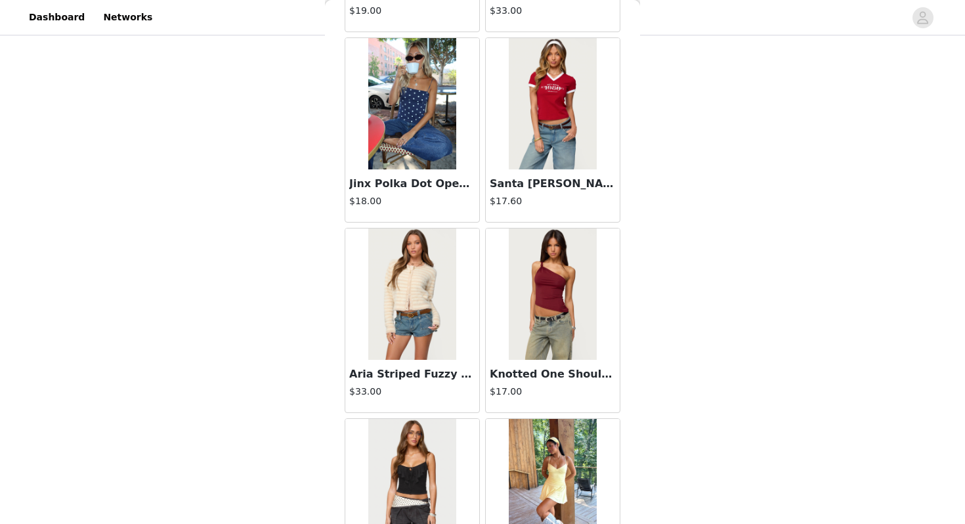
scroll to position [9101, 0]
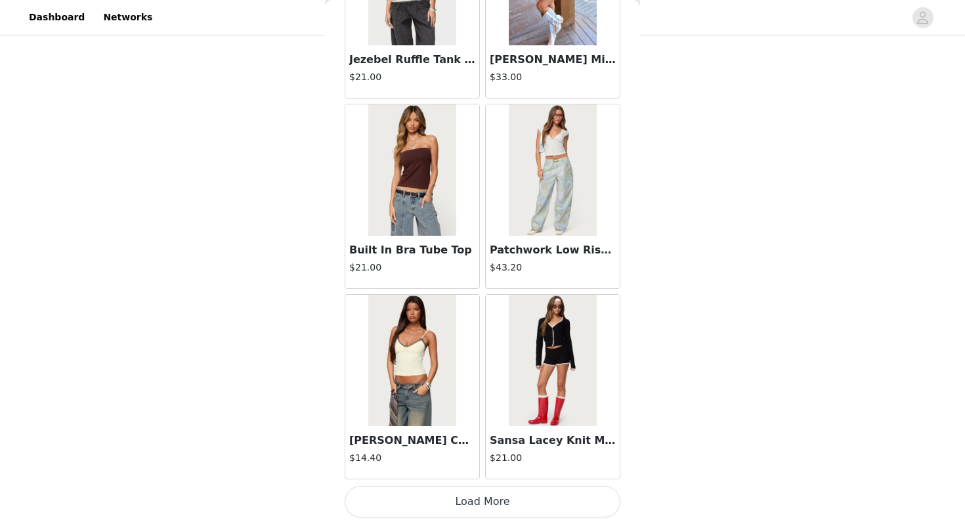
click at [459, 497] on button "Load More" at bounding box center [483, 502] width 276 height 32
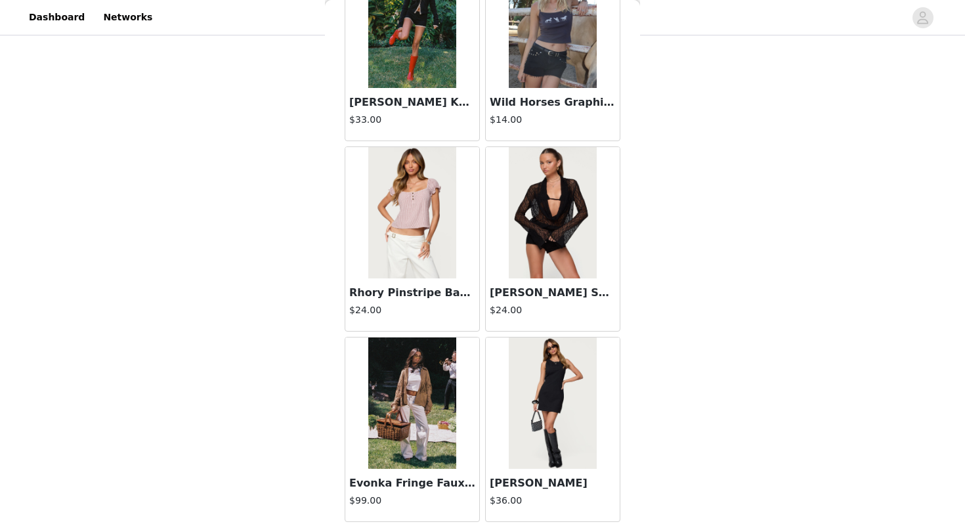
scroll to position [11005, 0]
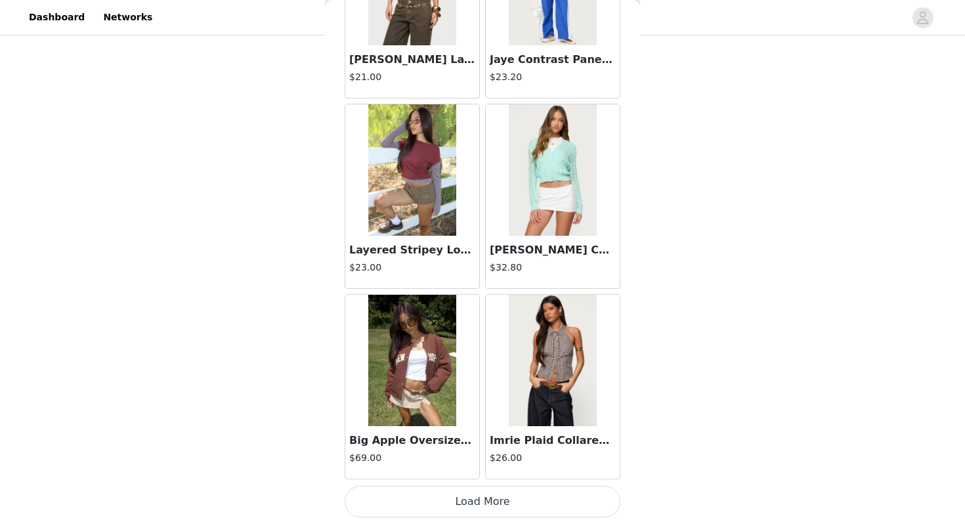
click at [471, 500] on button "Load More" at bounding box center [483, 502] width 276 height 32
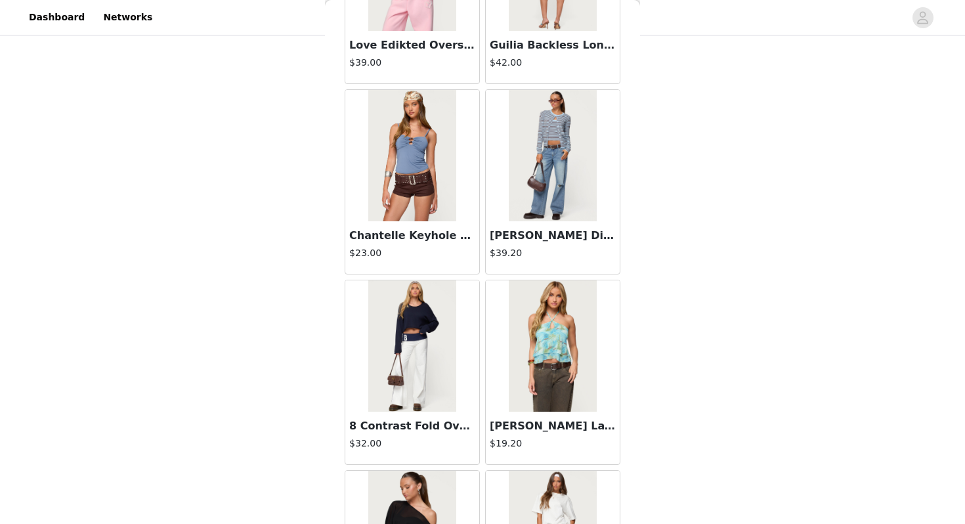
scroll to position [12909, 0]
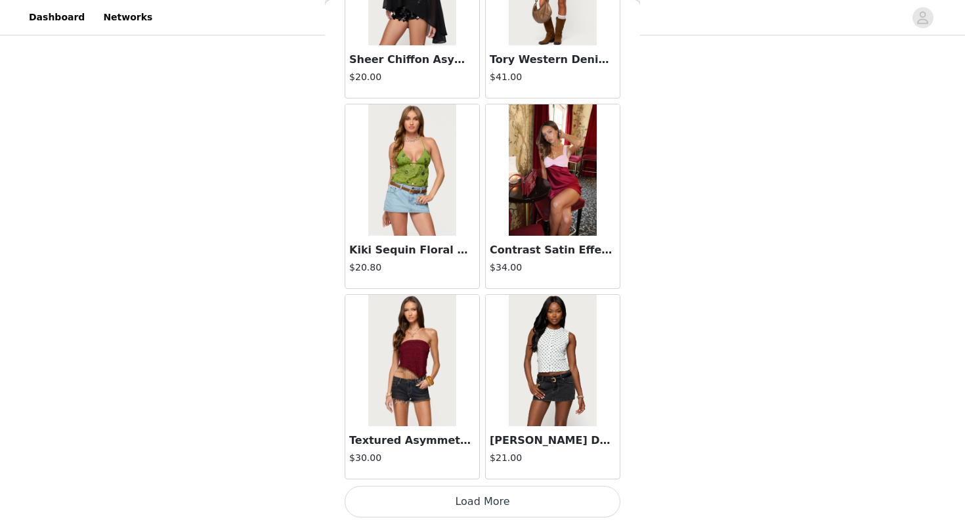
click at [481, 497] on button "Load More" at bounding box center [483, 502] width 276 height 32
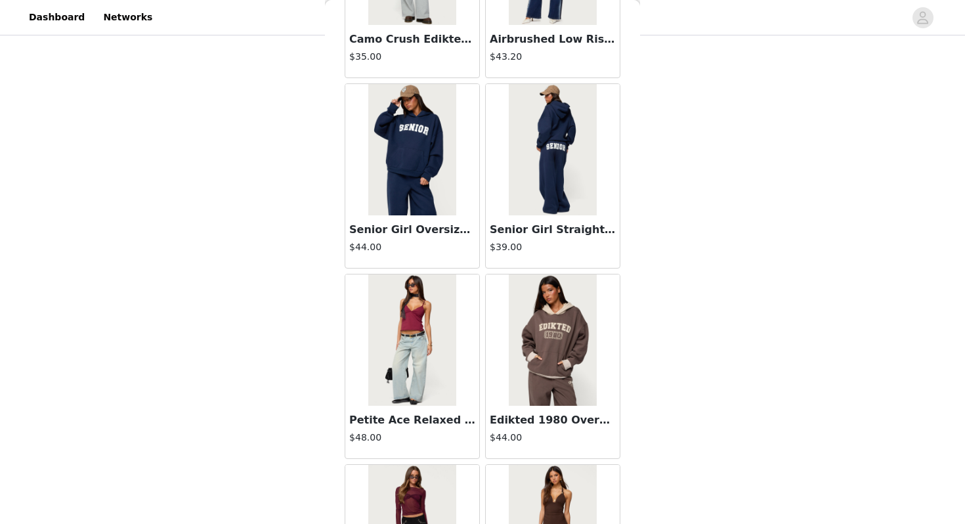
scroll to position [14813, 0]
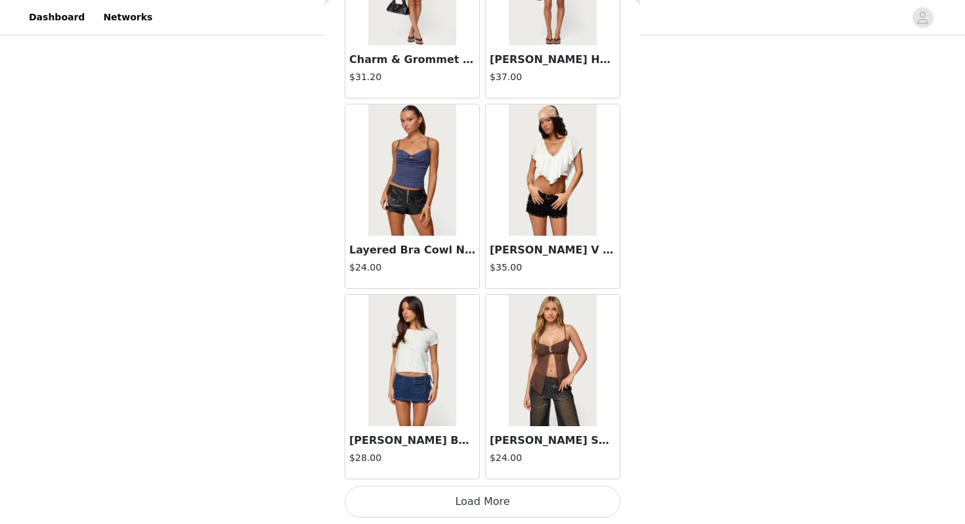
click at [487, 502] on button "Load More" at bounding box center [483, 502] width 276 height 32
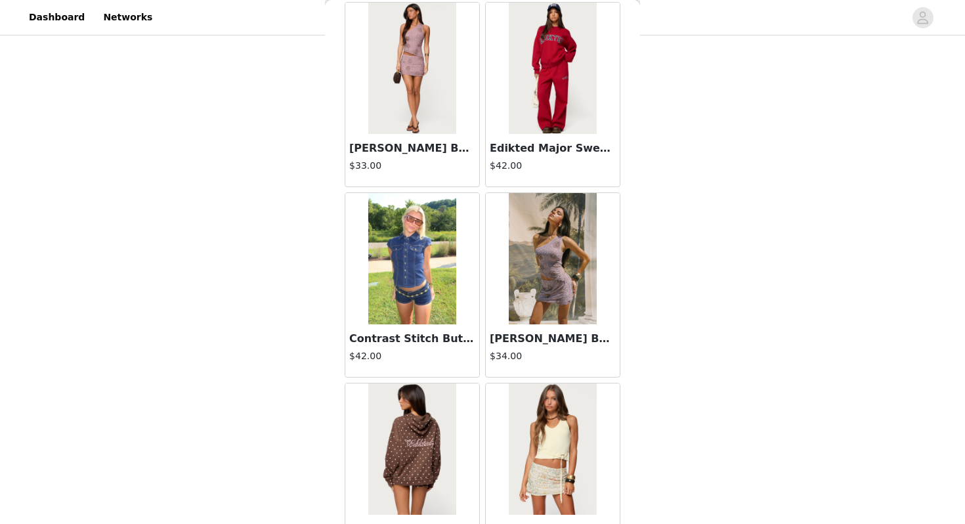
scroll to position [16717, 0]
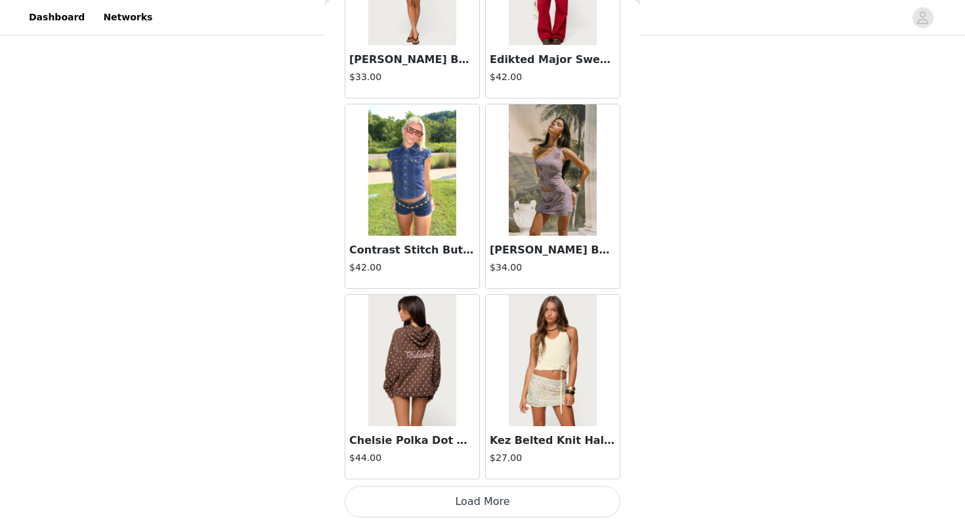
click at [486, 504] on button "Load More" at bounding box center [483, 502] width 276 height 32
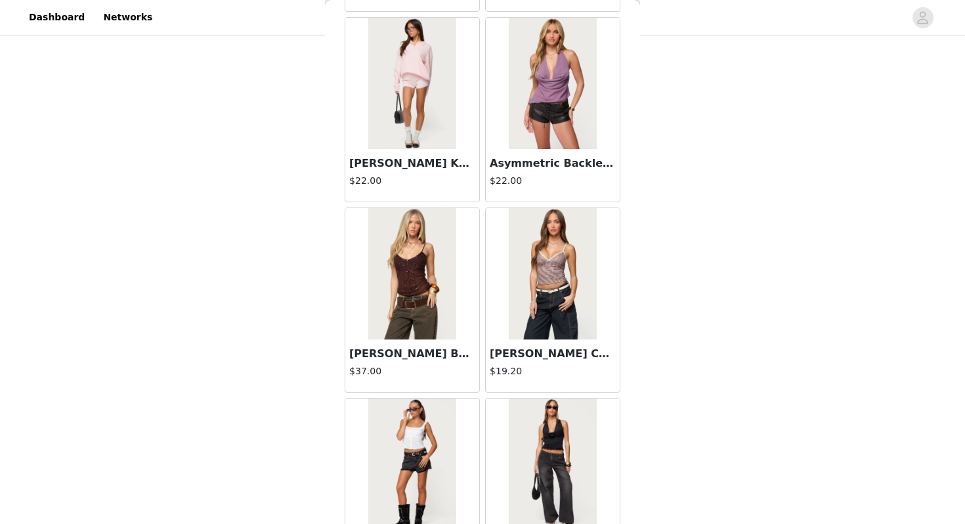
scroll to position [18622, 0]
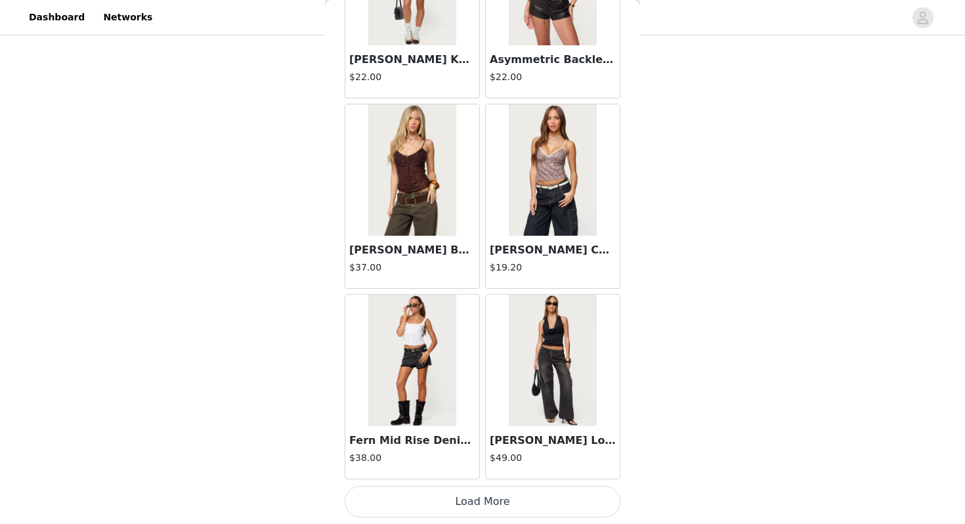
click at [475, 497] on button "Load More" at bounding box center [483, 502] width 276 height 32
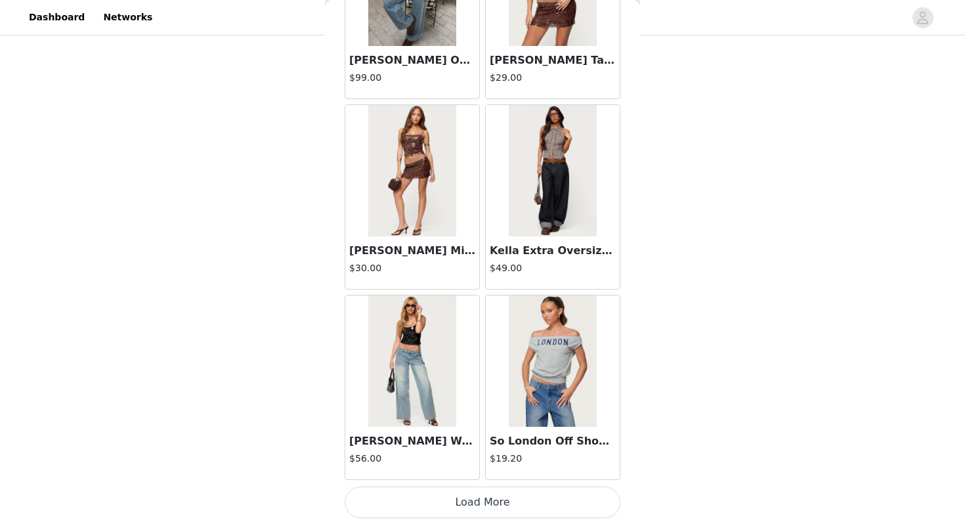
scroll to position [20526, 0]
click at [490, 503] on button "Load More" at bounding box center [483, 502] width 276 height 32
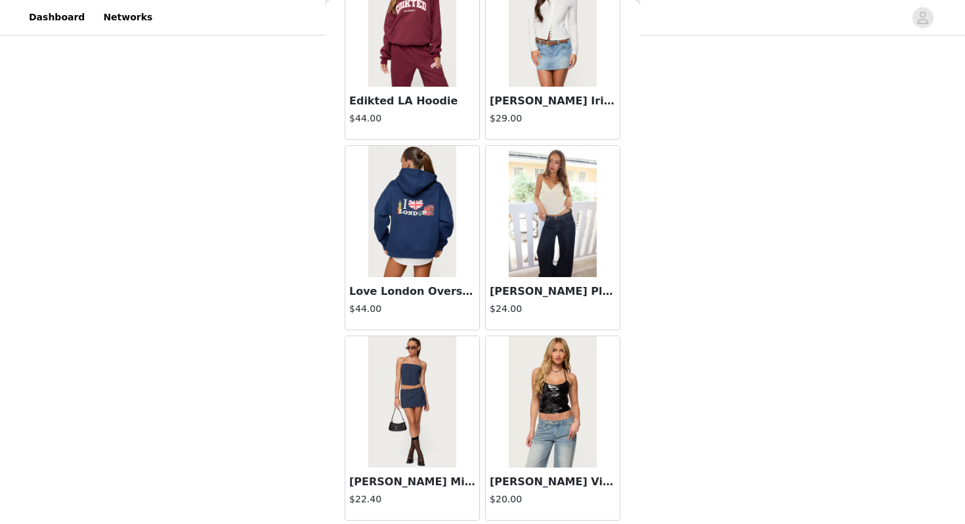
scroll to position [22430, 0]
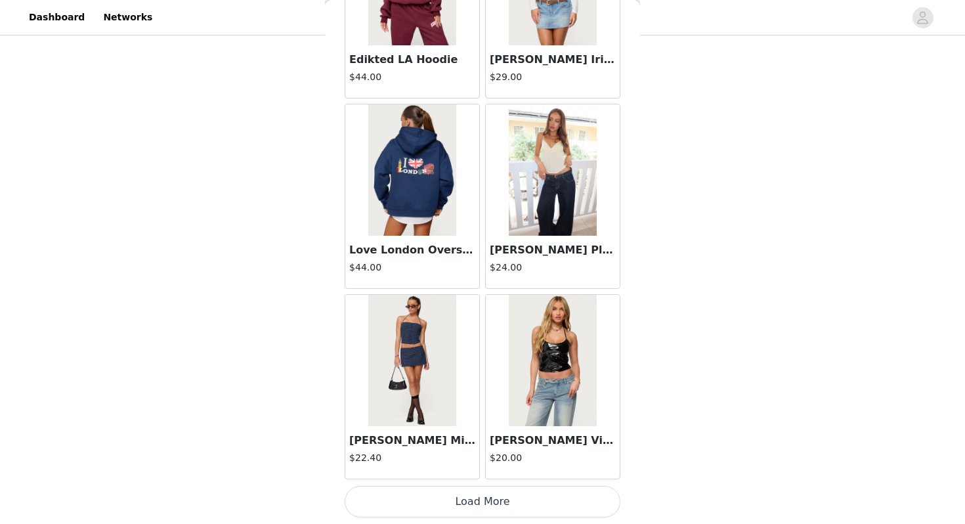
click at [462, 493] on button "Load More" at bounding box center [483, 502] width 276 height 32
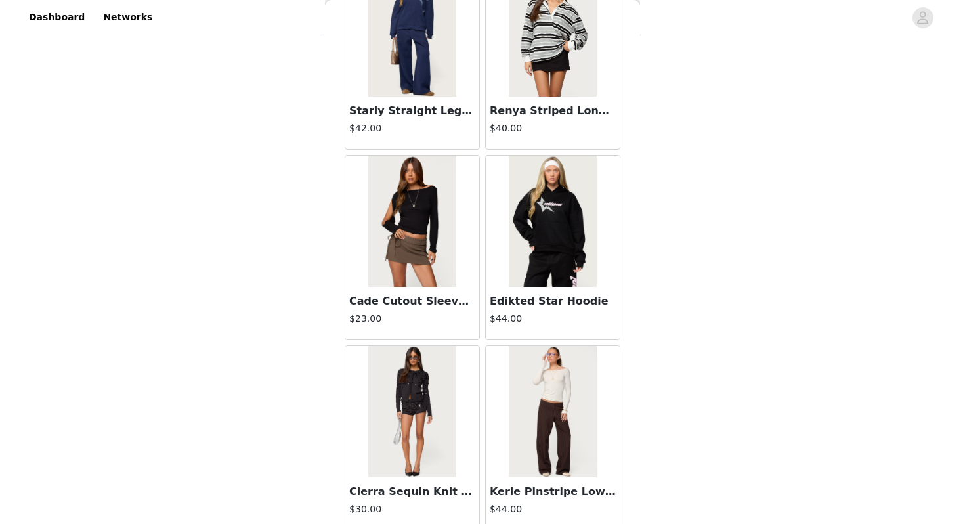
scroll to position [24093, 0]
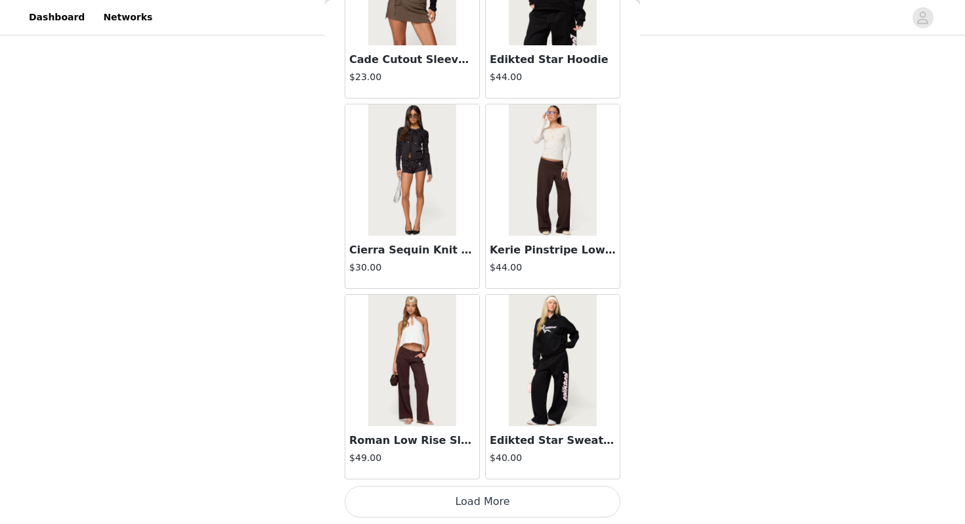
click at [473, 498] on button "Load More" at bounding box center [483, 502] width 276 height 32
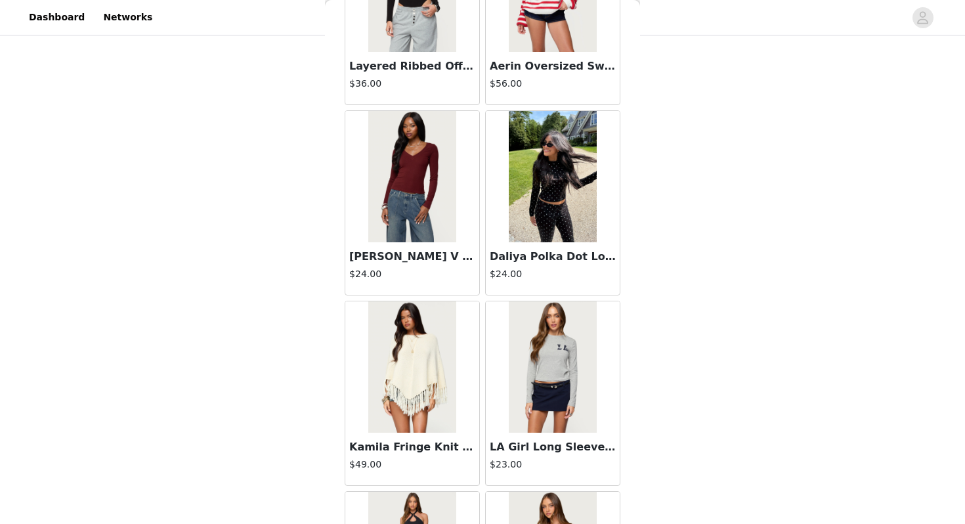
scroll to position [26238, 0]
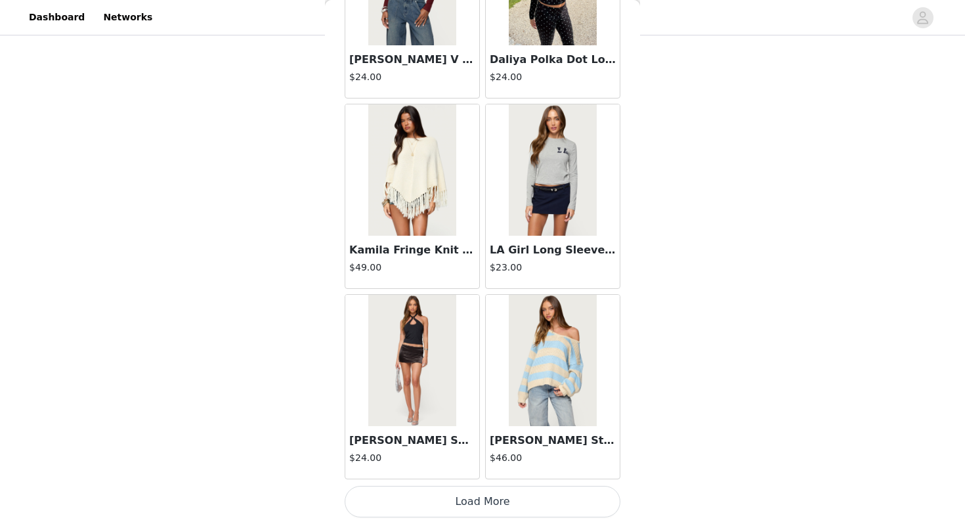
click at [475, 497] on button "Load More" at bounding box center [483, 502] width 276 height 32
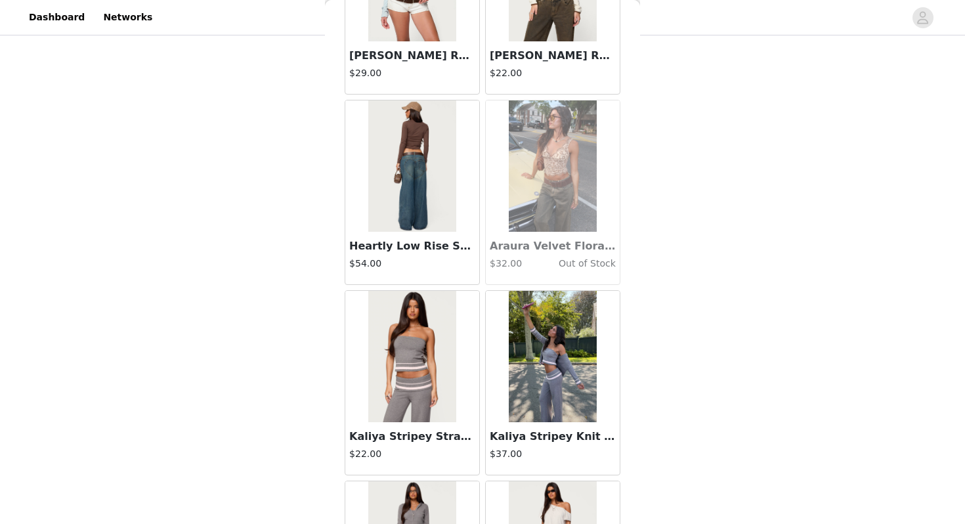
scroll to position [28142, 0]
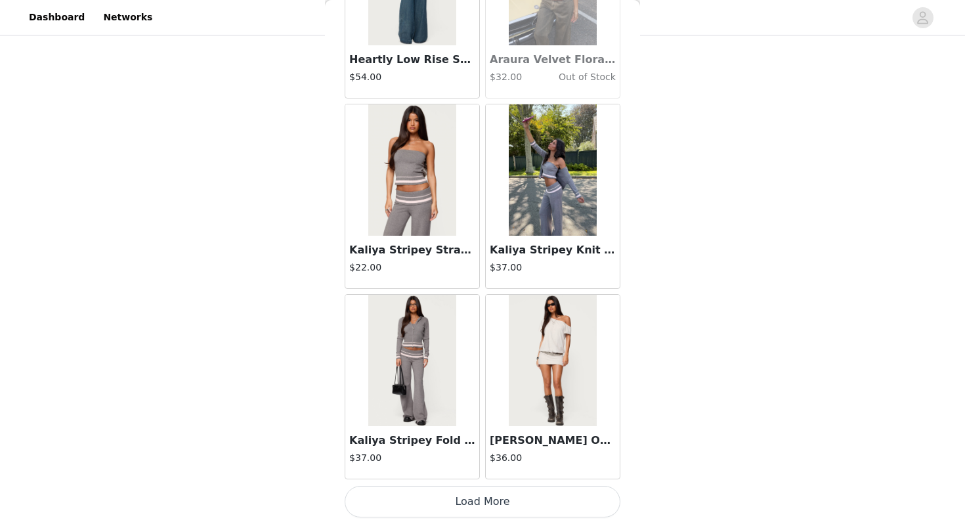
click at [480, 508] on button "Load More" at bounding box center [483, 502] width 276 height 32
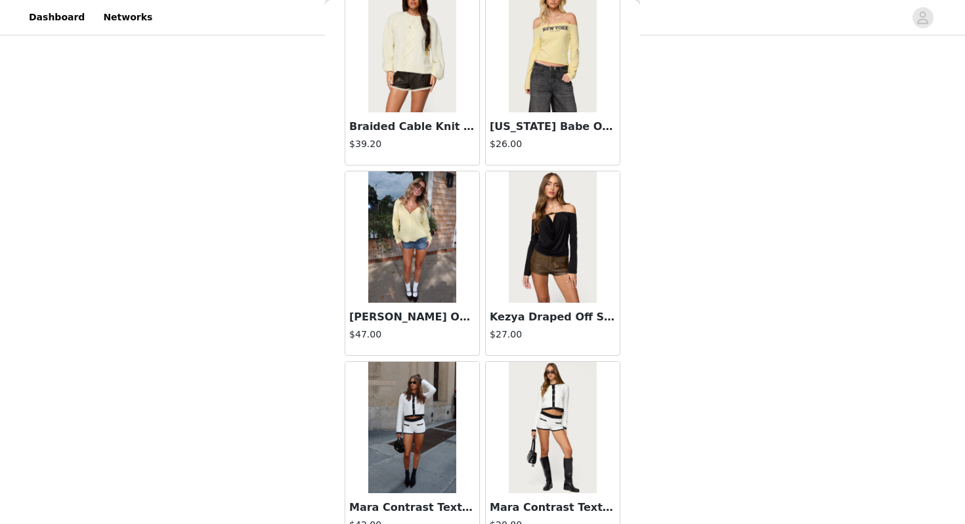
scroll to position [30046, 0]
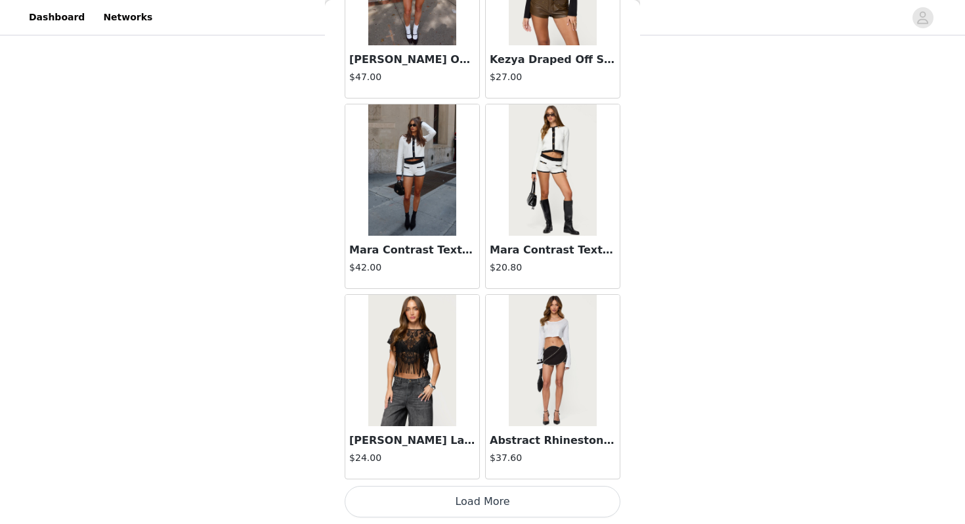
click at [489, 494] on button "Load More" at bounding box center [483, 502] width 276 height 32
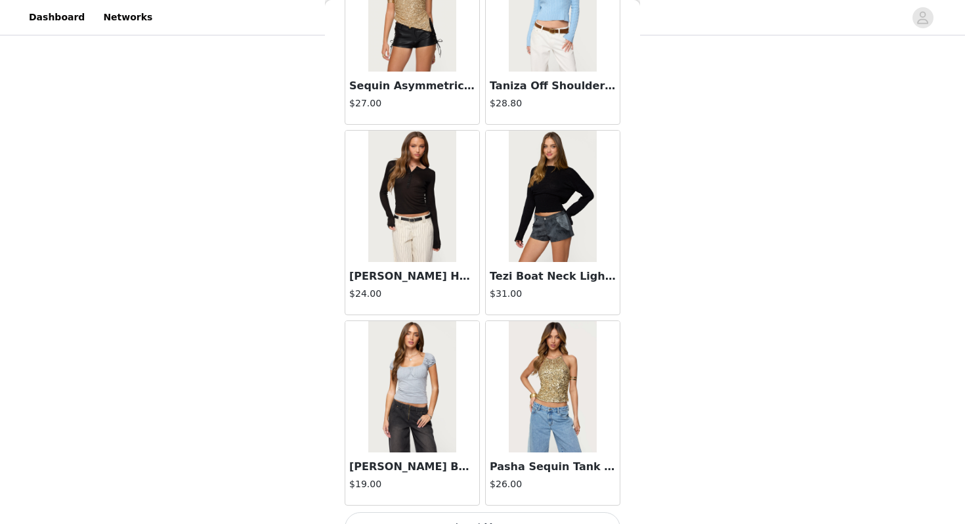
scroll to position [31950, 0]
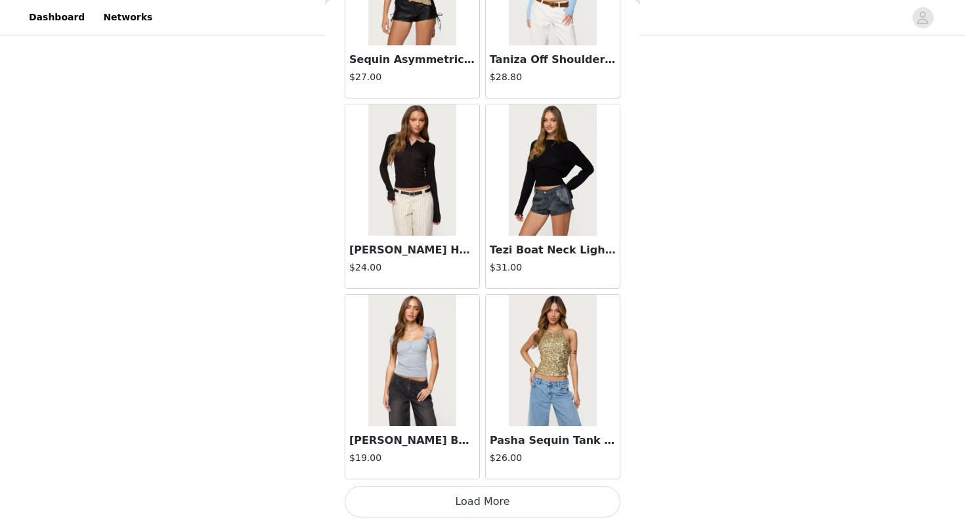
click at [485, 506] on button "Load More" at bounding box center [483, 502] width 276 height 32
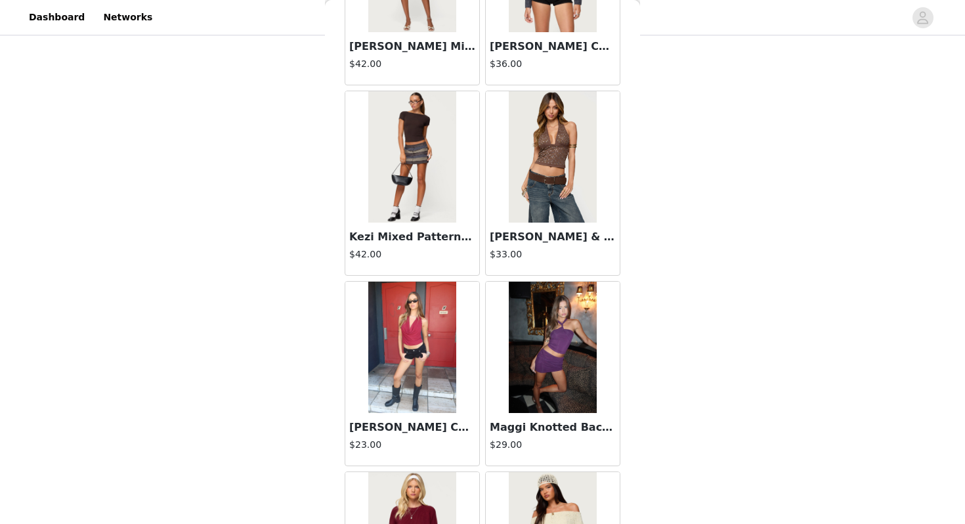
scroll to position [33854, 0]
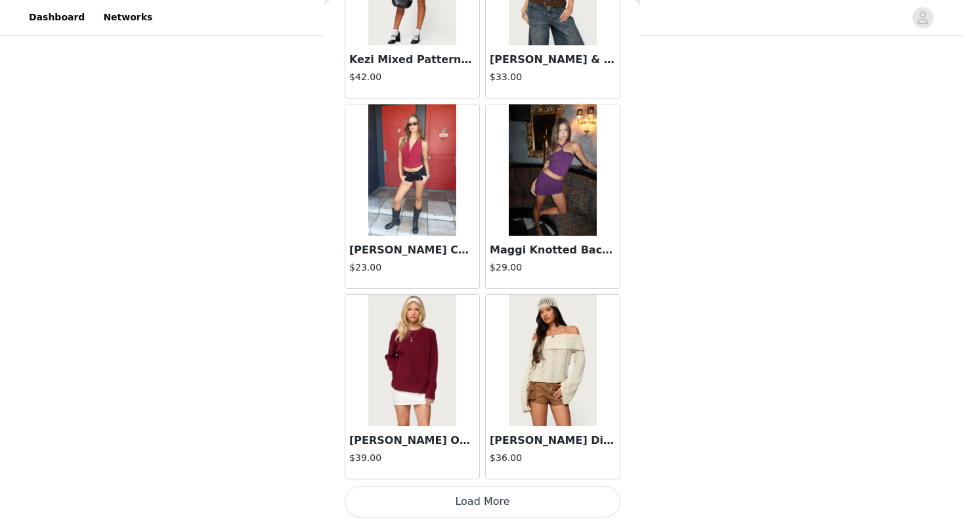
click at [480, 496] on button "Load More" at bounding box center [483, 502] width 276 height 32
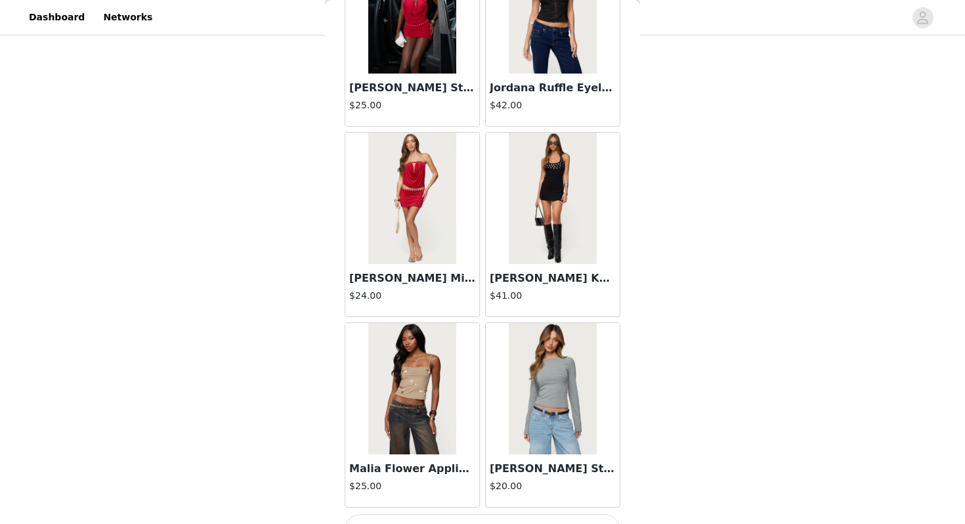
scroll to position [35758, 0]
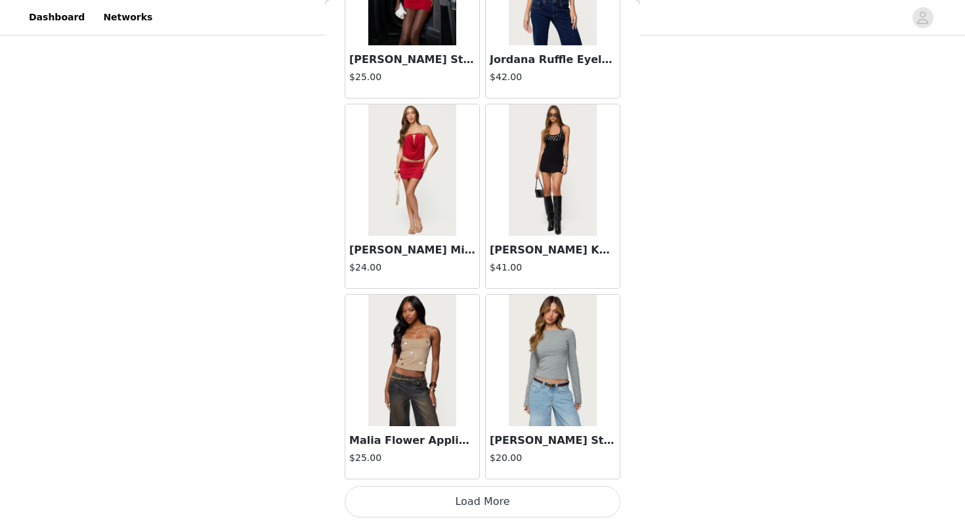
click at [481, 506] on button "Load More" at bounding box center [483, 502] width 276 height 32
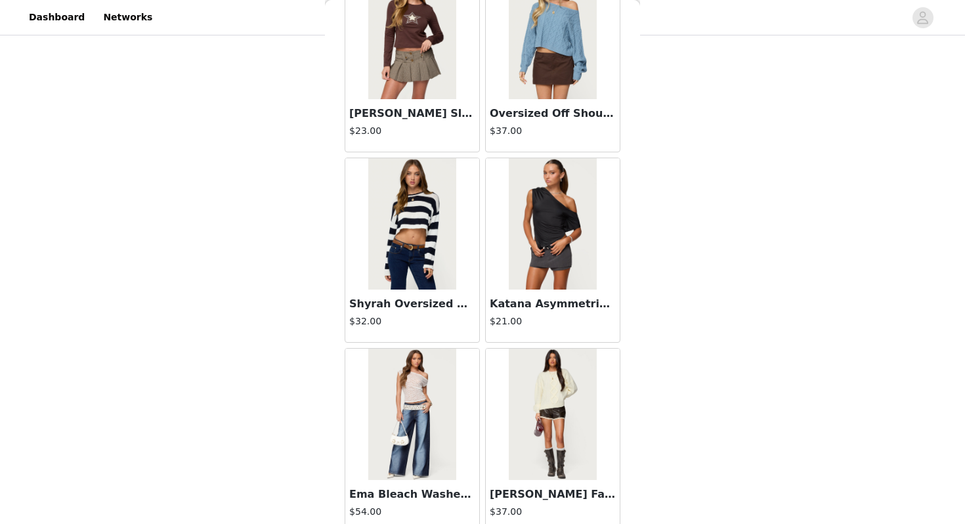
scroll to position [36661, 0]
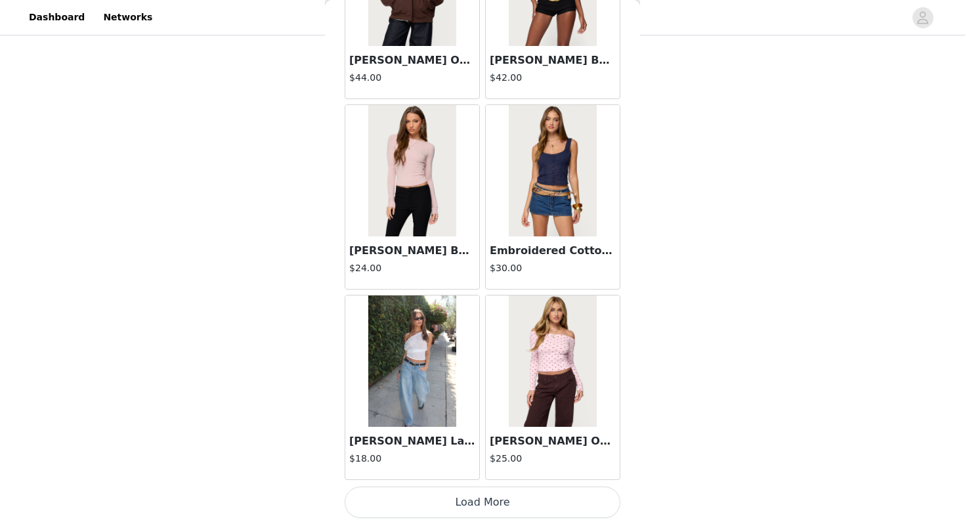
click at [483, 502] on button "Load More" at bounding box center [483, 503] width 276 height 32
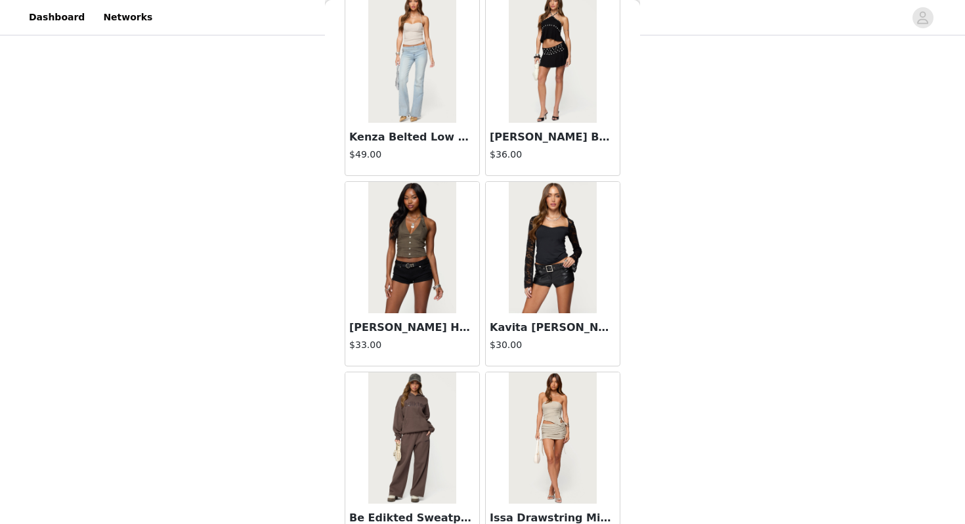
scroll to position [39566, 0]
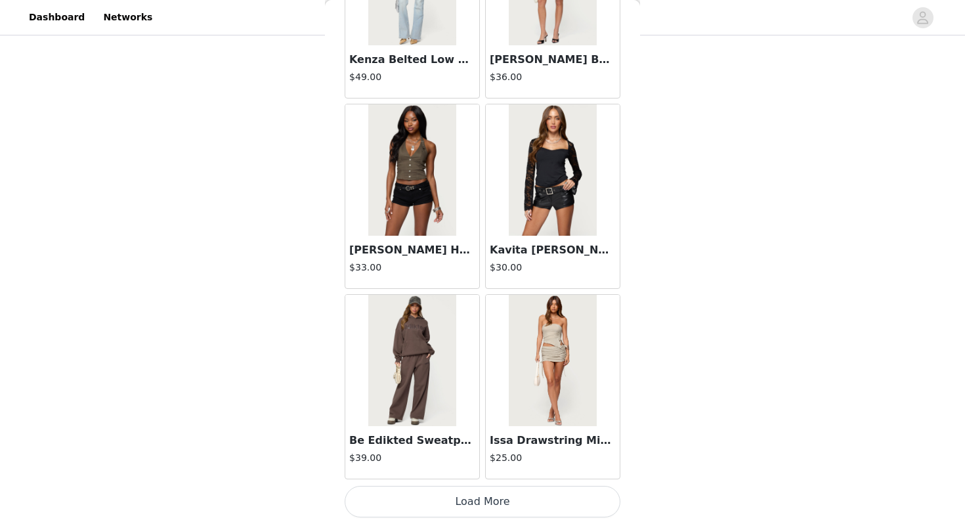
click at [487, 492] on button "Load More" at bounding box center [483, 502] width 276 height 32
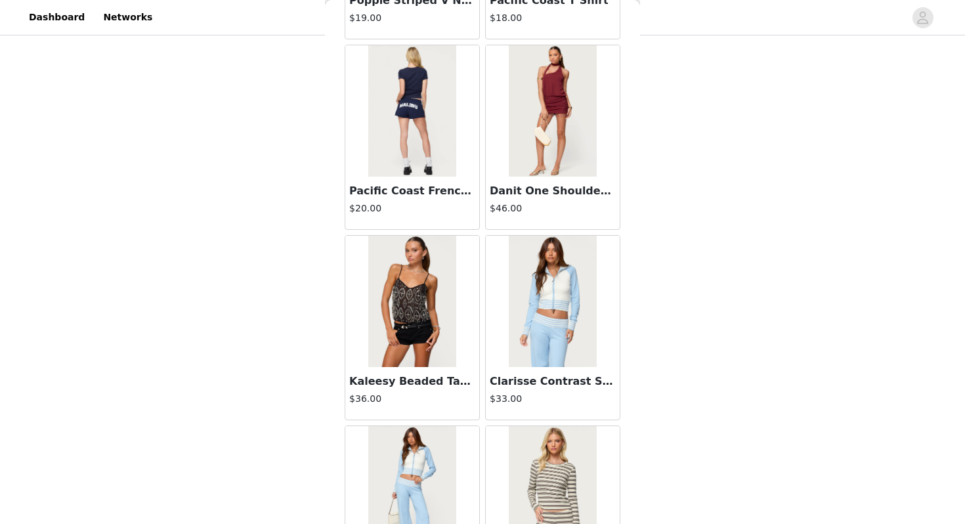
scroll to position [41470, 0]
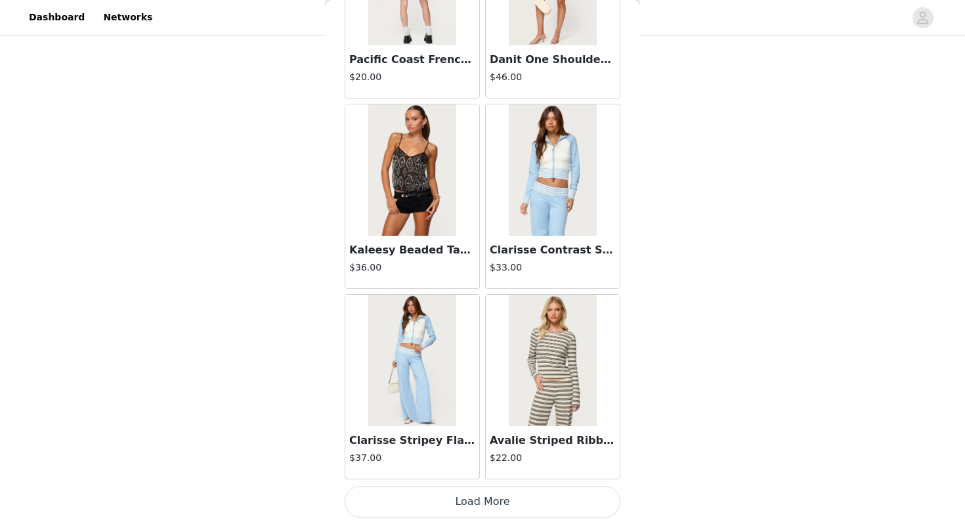
click at [485, 500] on button "Load More" at bounding box center [483, 502] width 276 height 32
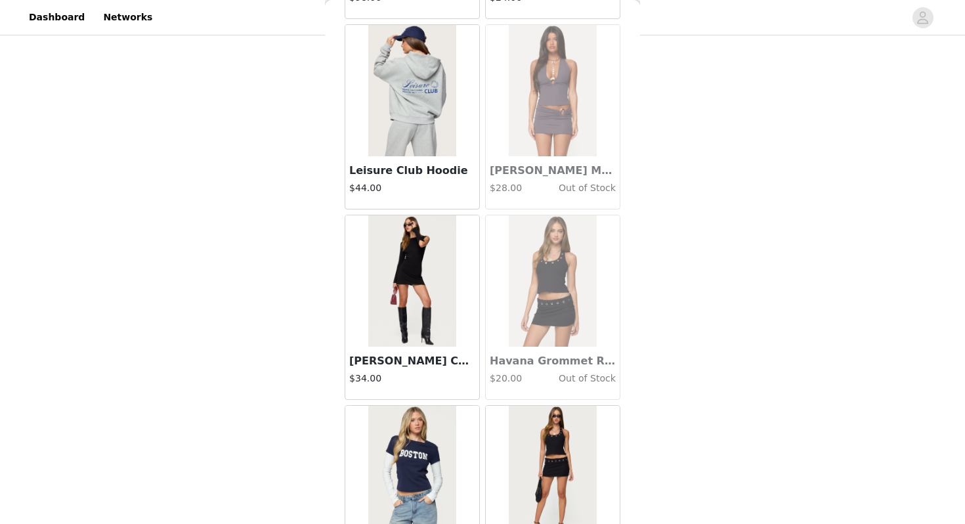
scroll to position [43374, 0]
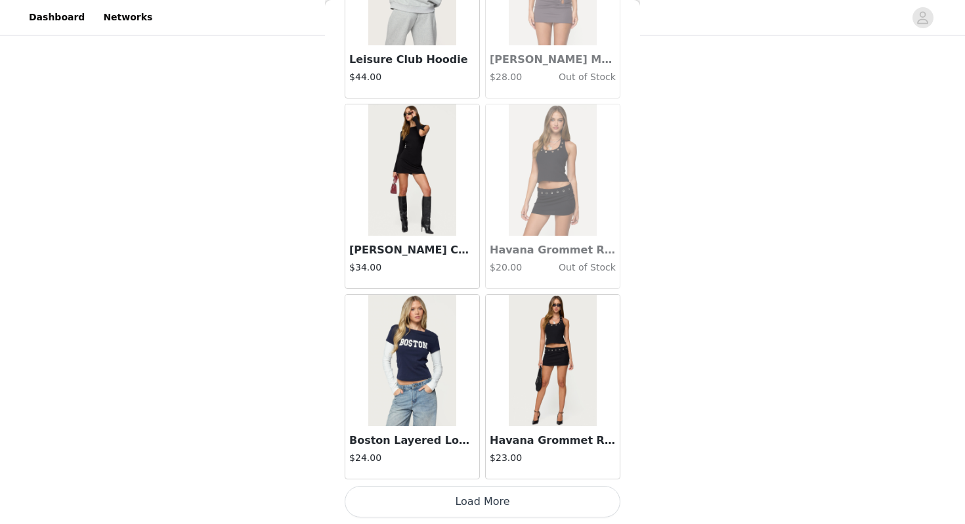
click at [483, 494] on button "Load More" at bounding box center [483, 502] width 276 height 32
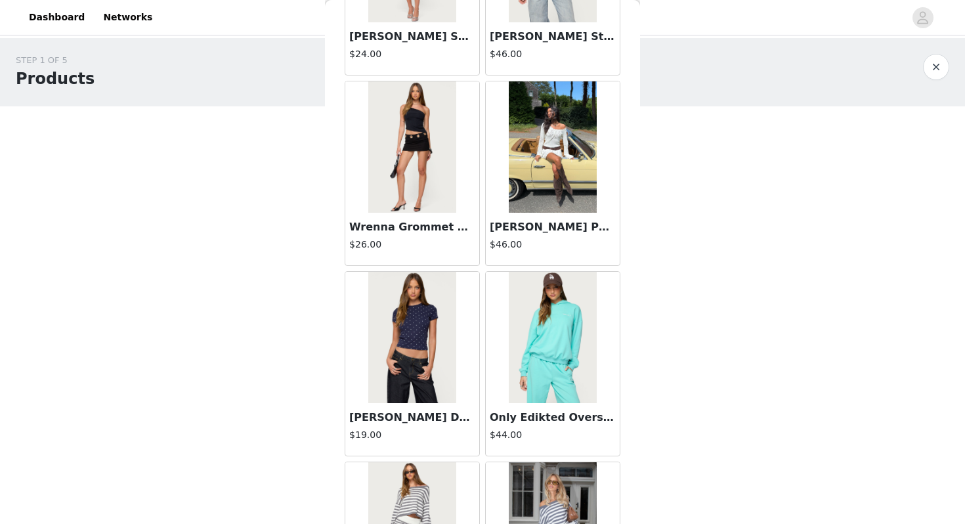
scroll to position [26643, 0]
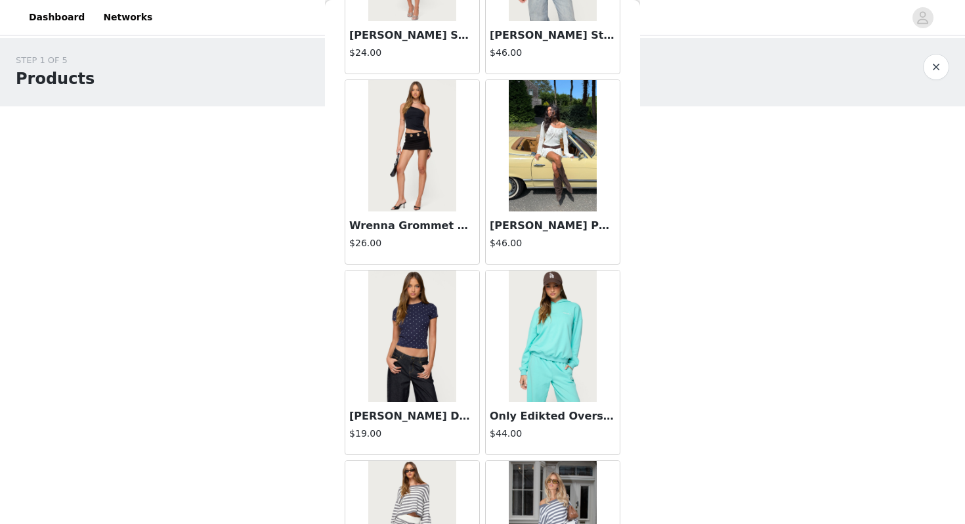
click at [438, 182] on img at bounding box center [411, 145] width 87 height 131
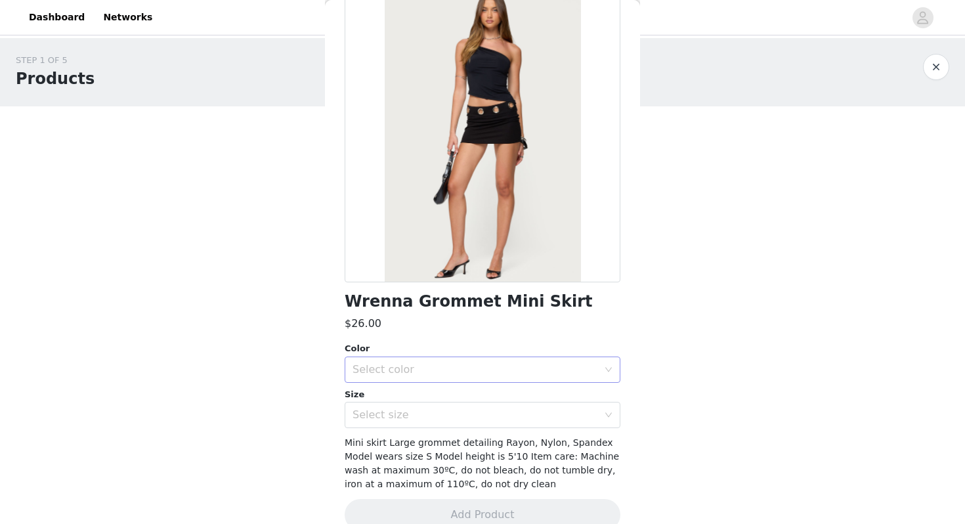
scroll to position [79, 0]
click at [423, 370] on div "Select color" at bounding box center [476, 368] width 246 height 13
click at [416, 397] on li "BLACK" at bounding box center [483, 397] width 276 height 21
click at [409, 414] on div "Select size" at bounding box center [476, 414] width 246 height 13
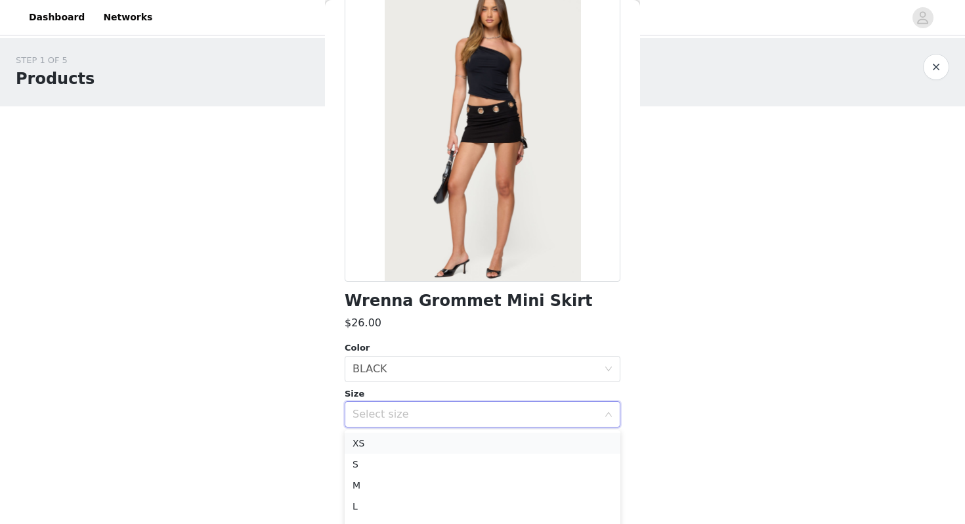
click at [401, 441] on li "XS" at bounding box center [483, 443] width 276 height 21
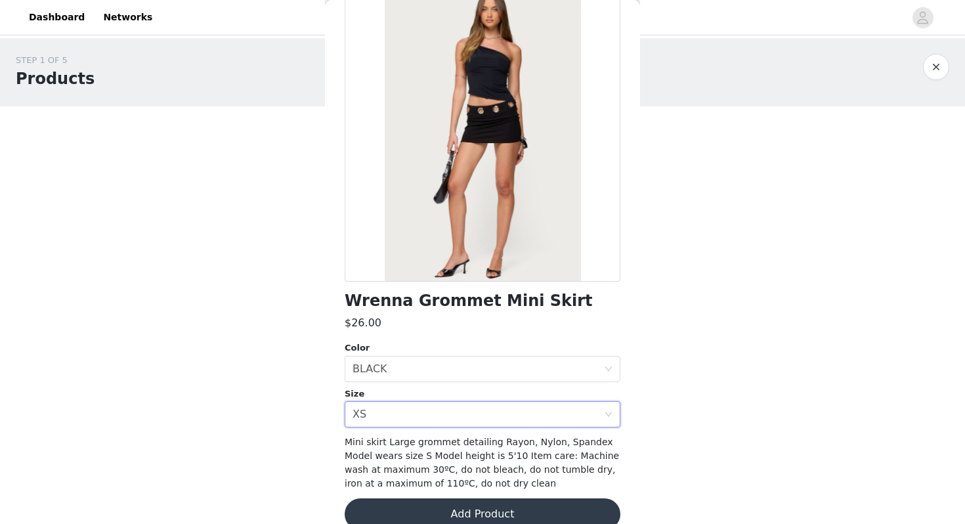
click at [406, 509] on button "Add Product" at bounding box center [483, 514] width 276 height 32
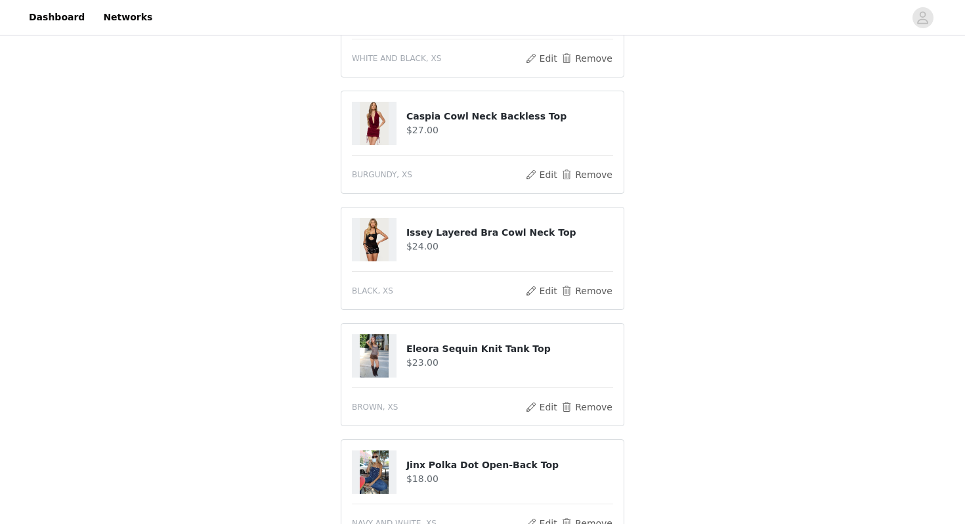
scroll to position [655, 0]
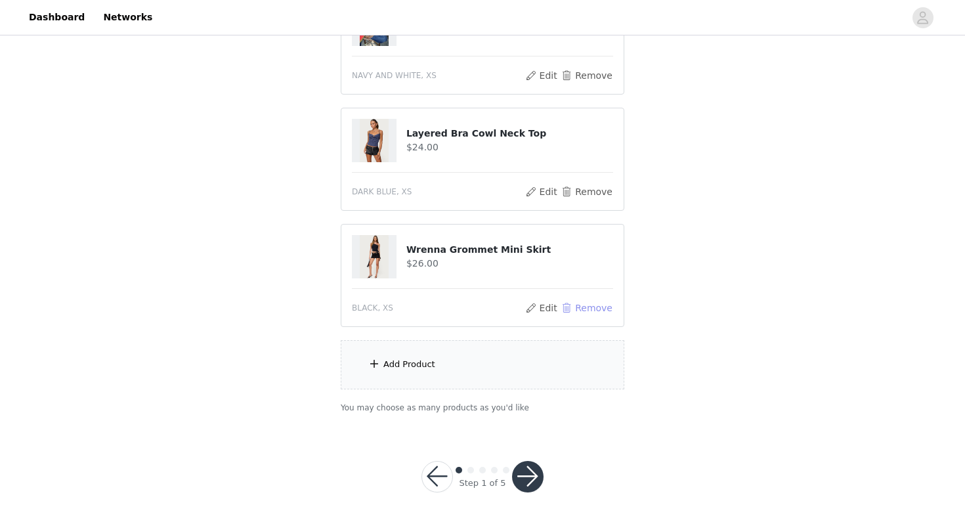
click at [582, 307] on button "Remove" at bounding box center [587, 308] width 53 height 16
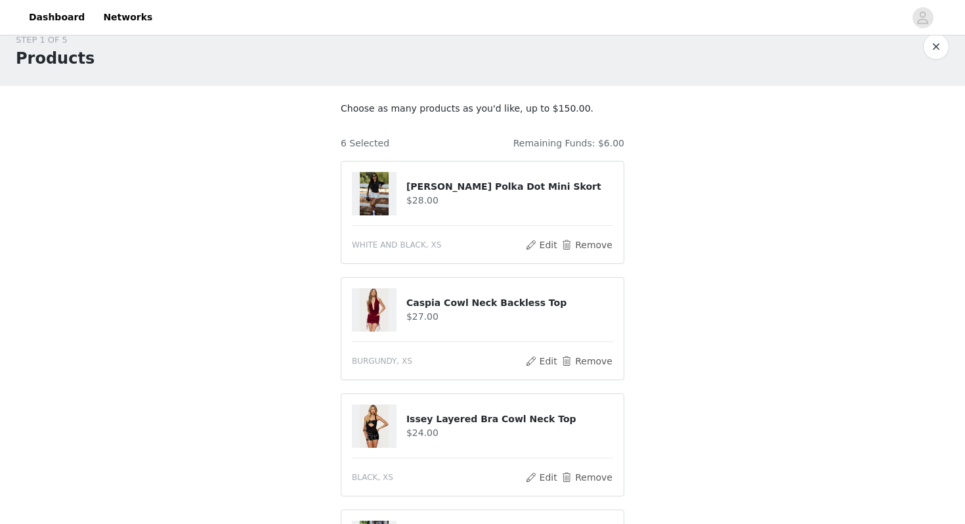
scroll to position [18, 0]
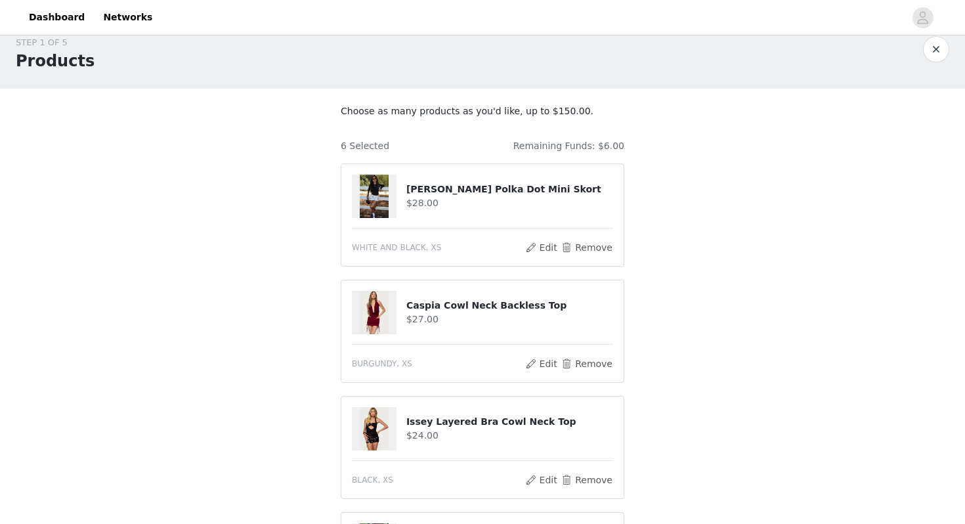
click at [441, 305] on h4 "Caspia Cowl Neck Backless Top" at bounding box center [509, 306] width 207 height 14
copy div "Caspia Cowl Neck Backless Top"
click at [680, 288] on div "STEP 1 OF 5 Products Choose as many products as you'd like, up to $150.00. 6 Se…" at bounding box center [482, 485] width 965 height 930
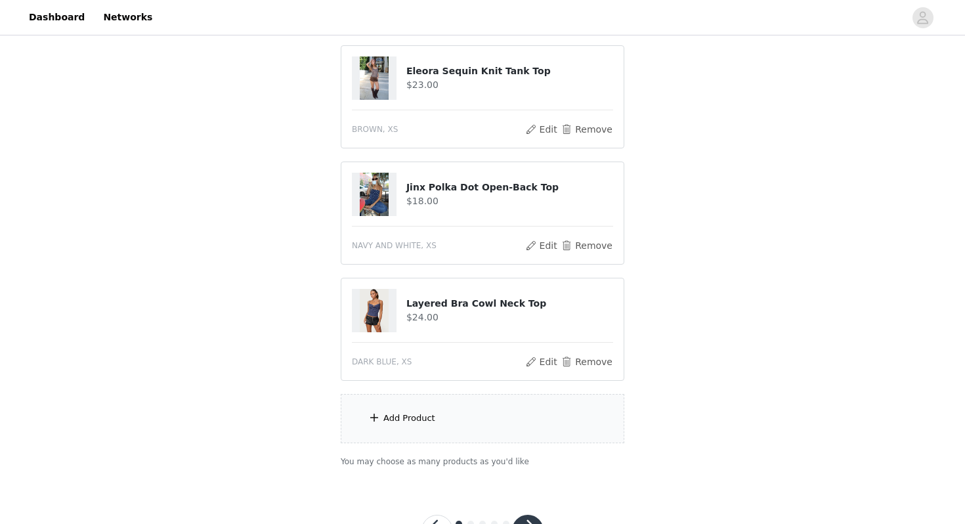
scroll to position [538, 0]
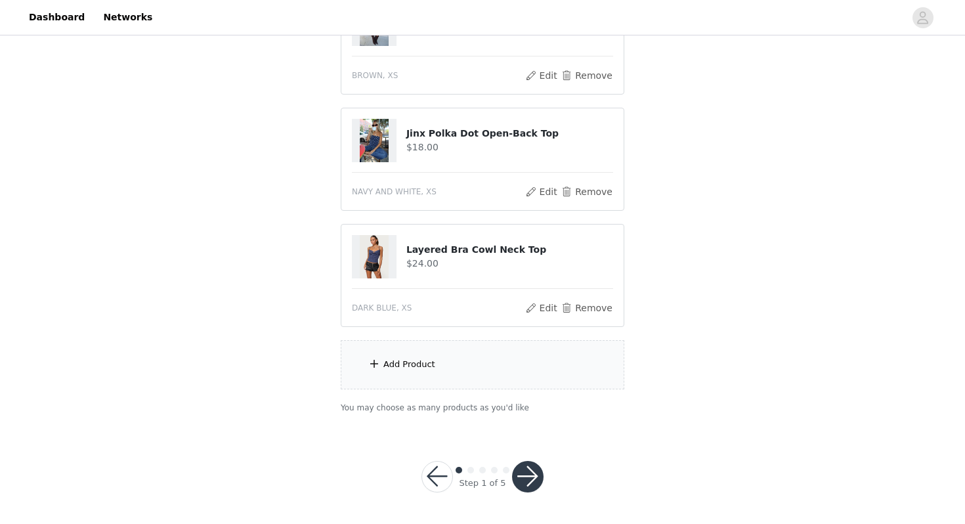
click at [527, 483] on button "button" at bounding box center [528, 477] width 32 height 32
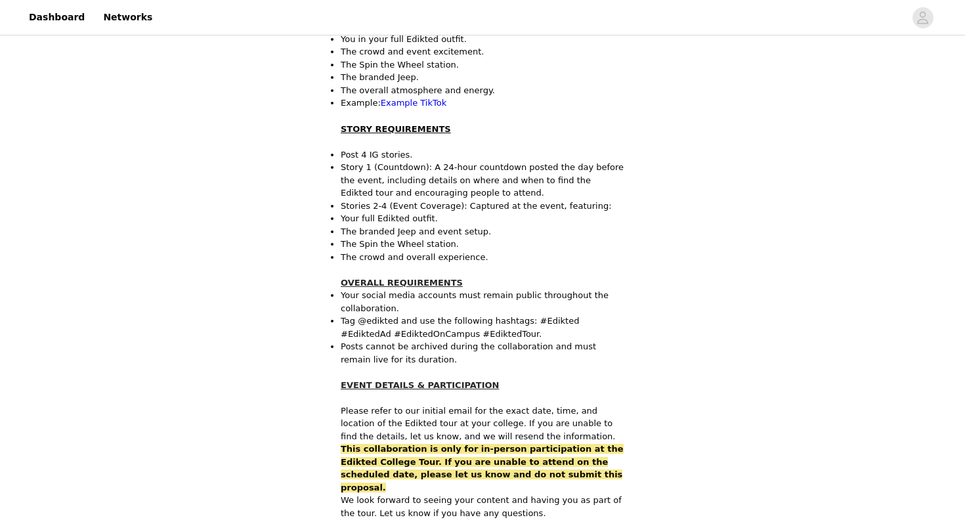
scroll to position [898, 0]
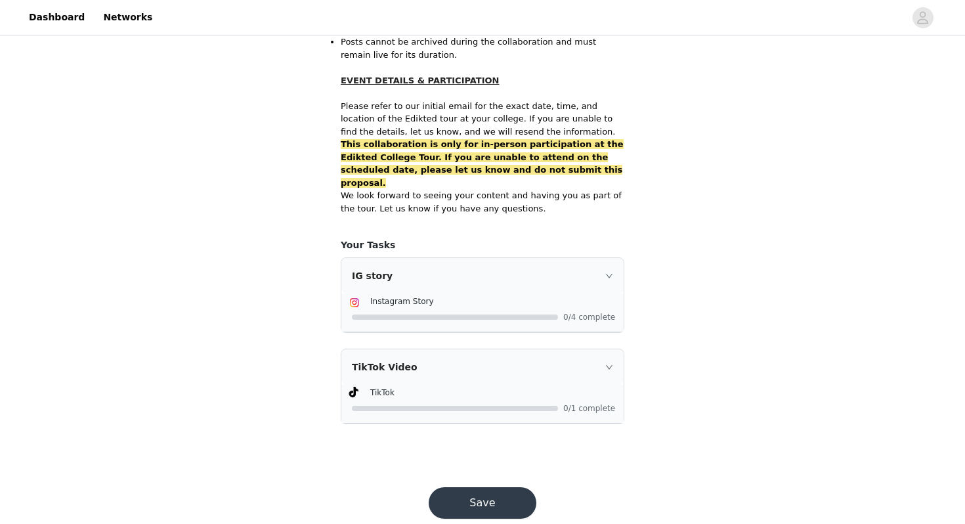
click at [494, 487] on button "Save" at bounding box center [483, 503] width 108 height 32
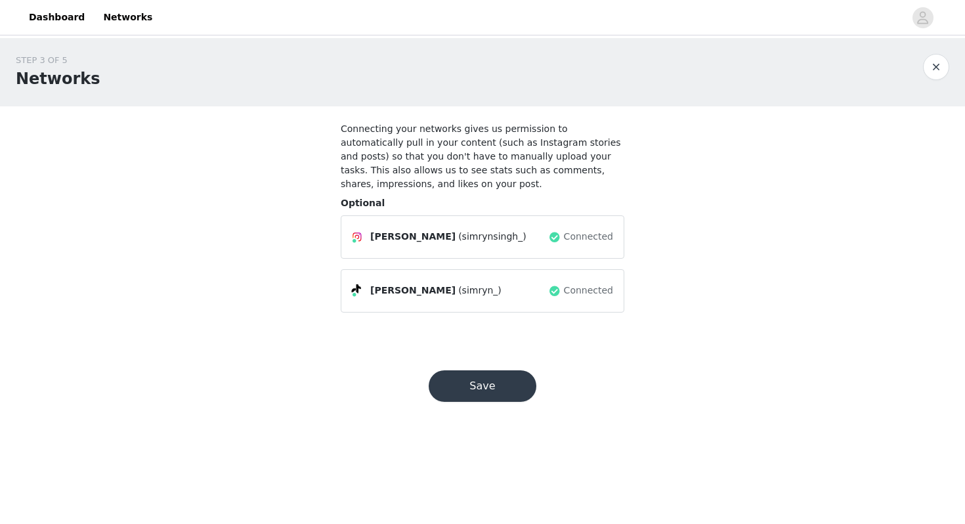
click at [496, 391] on button "Save" at bounding box center [483, 386] width 108 height 32
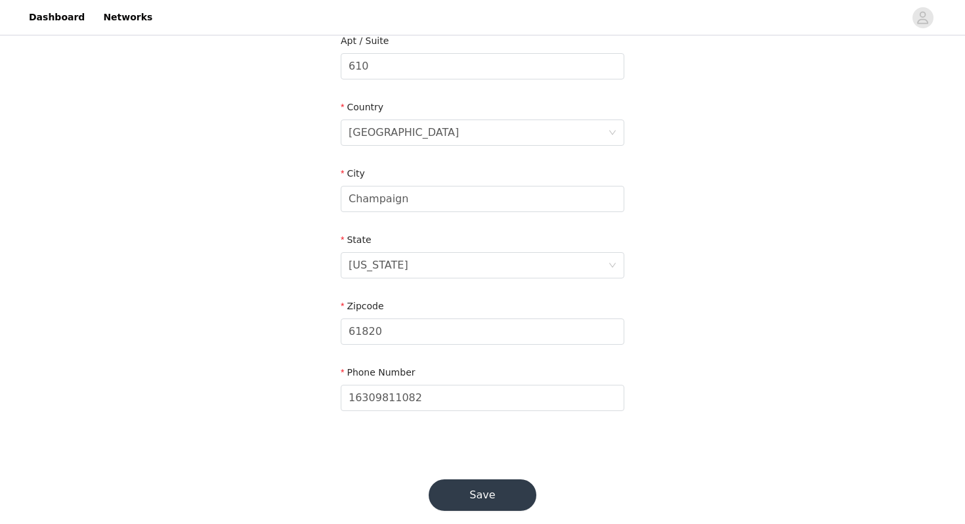
scroll to position [371, 0]
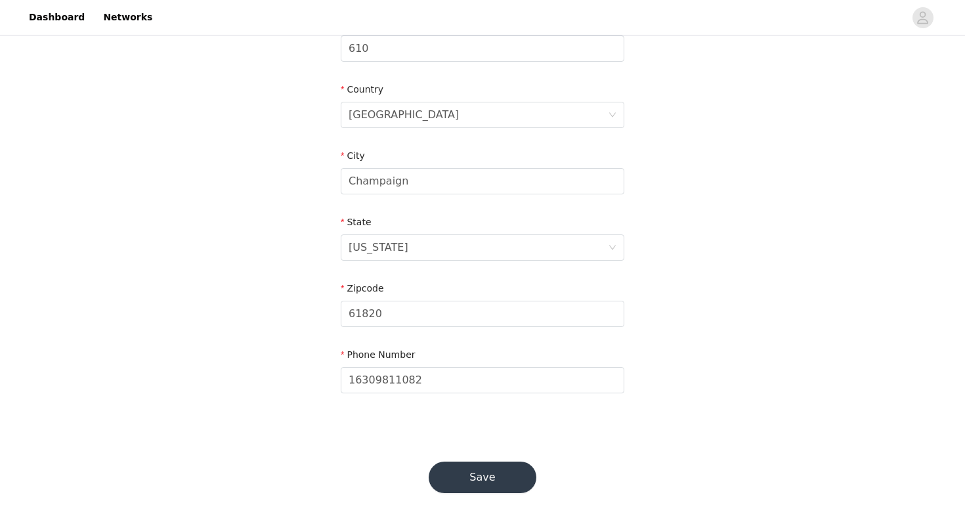
click at [493, 478] on button "Save" at bounding box center [483, 478] width 108 height 32
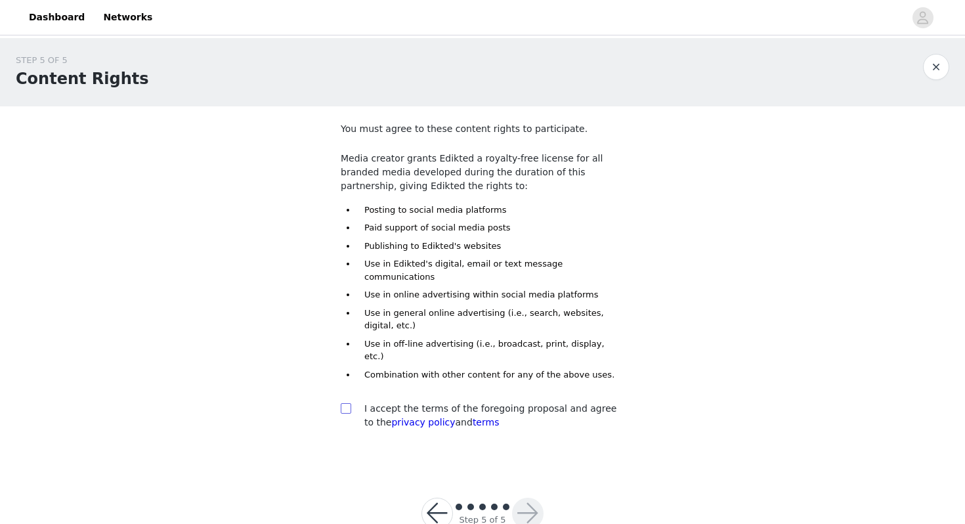
click at [349, 403] on input "checkbox" at bounding box center [345, 407] width 9 height 9
checkbox input "true"
click at [516, 498] on button "button" at bounding box center [528, 514] width 32 height 32
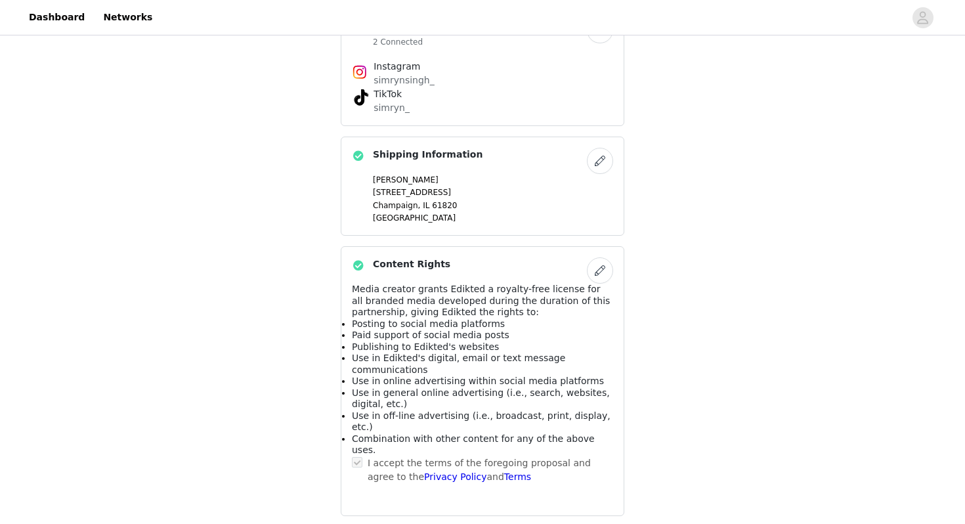
scroll to position [882, 0]
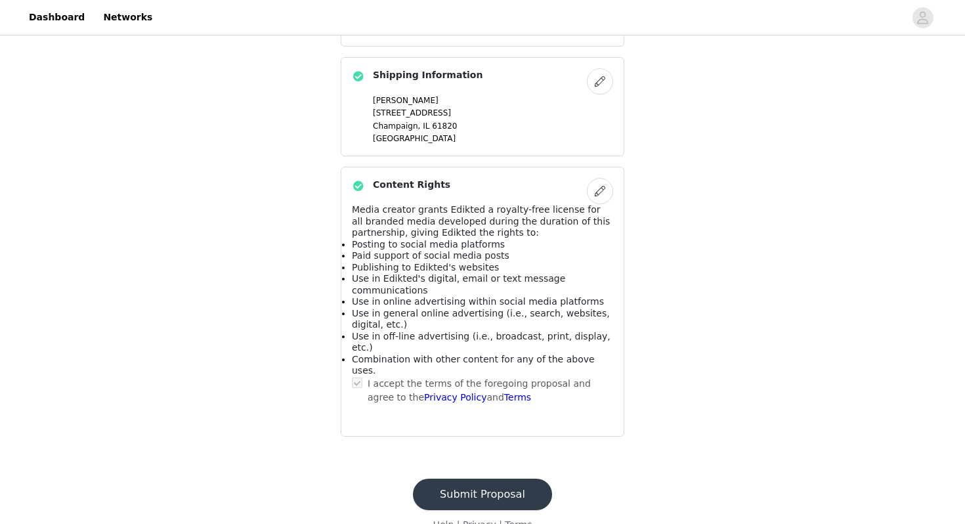
click at [488, 479] on button "Submit Proposal" at bounding box center [482, 495] width 139 height 32
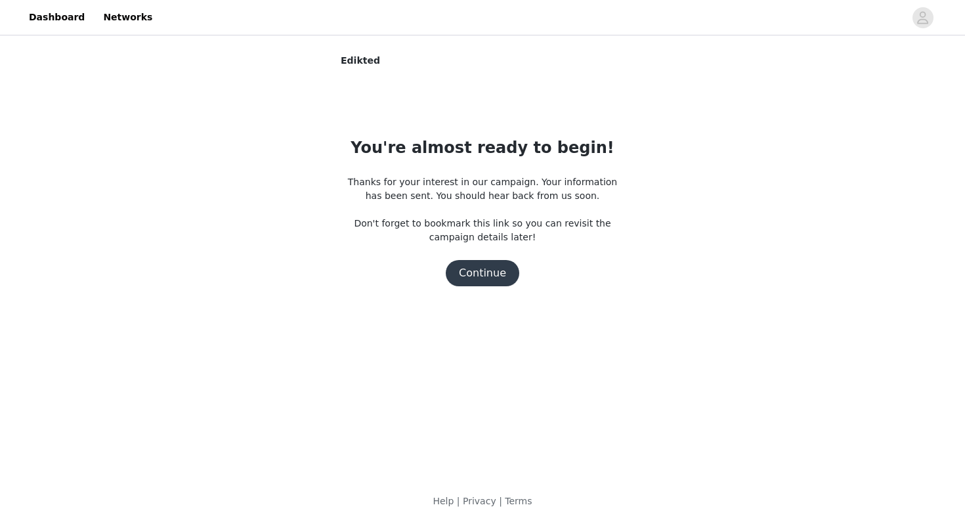
click at [494, 275] on button "Continue" at bounding box center [483, 273] width 74 height 26
